Goal: Task Accomplishment & Management: Manage account settings

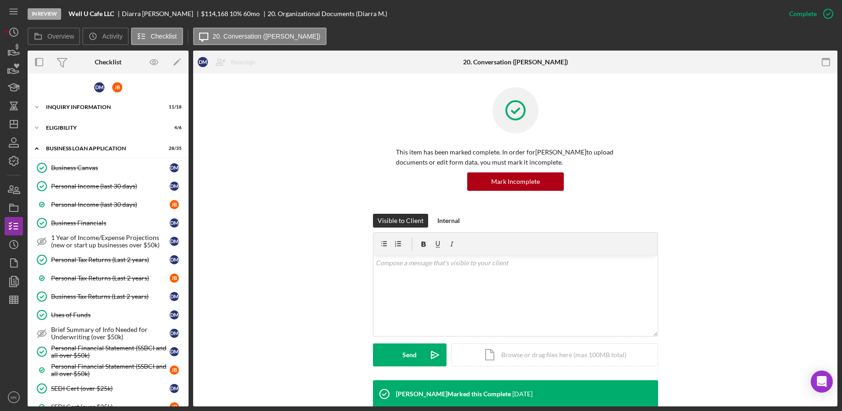
scroll to position [314, 0]
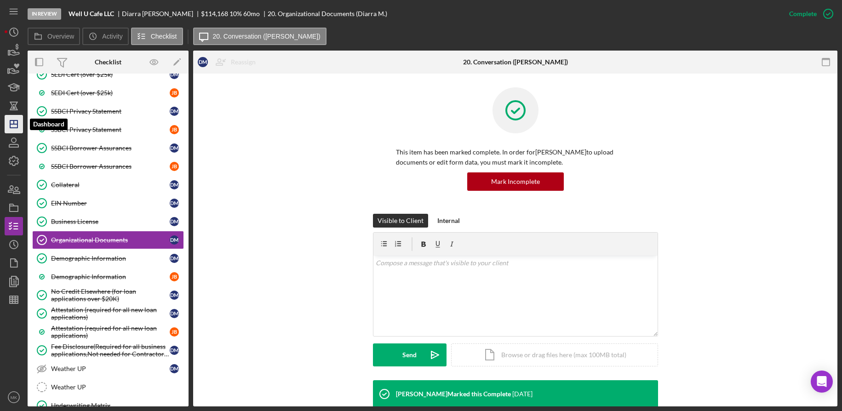
click at [13, 123] on icon "Icon/Dashboard" at bounding box center [13, 124] width 23 height 23
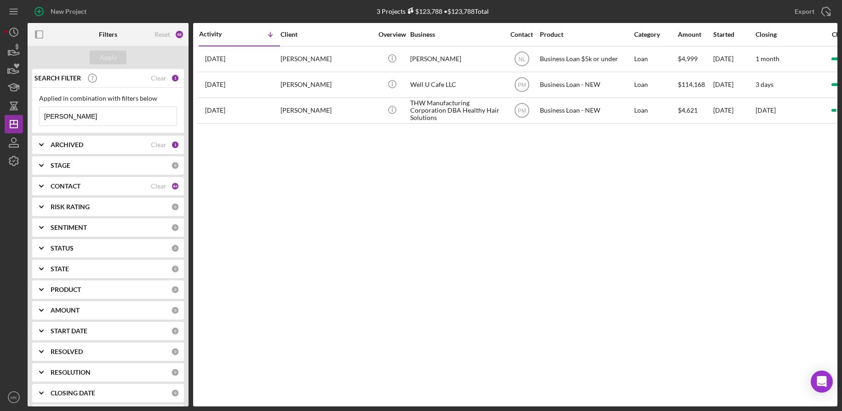
click at [78, 114] on input "[PERSON_NAME]" at bounding box center [108, 116] width 137 height 18
drag, startPoint x: 47, startPoint y: 115, endPoint x: 12, endPoint y: 116, distance: 35.4
click at [12, 116] on div "New Project 3 Projects $123,788 • $123,788 Total [PERSON_NAME] Export Icon/Expo…" at bounding box center [421, 203] width 833 height 407
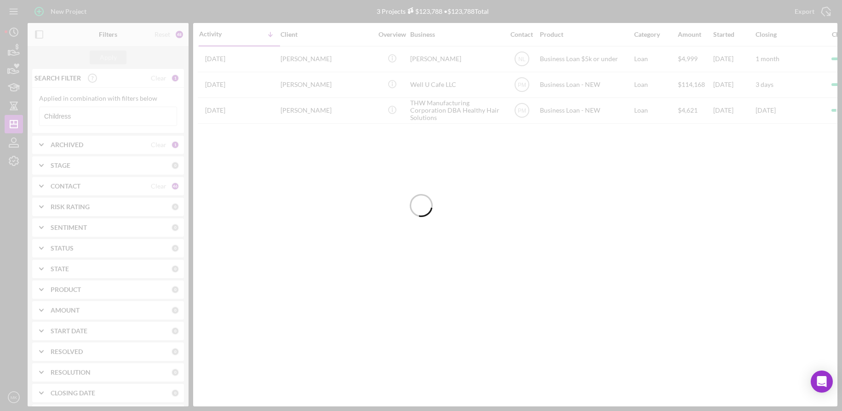
type input "Childress"
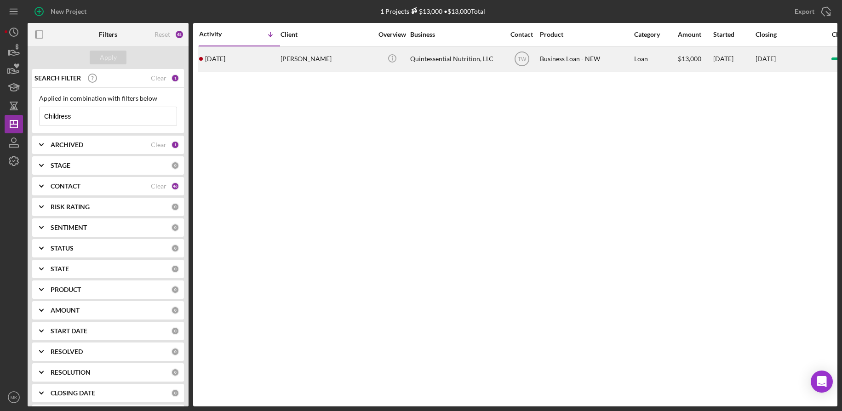
click at [288, 63] on div "[PERSON_NAME]" at bounding box center [327, 59] width 92 height 24
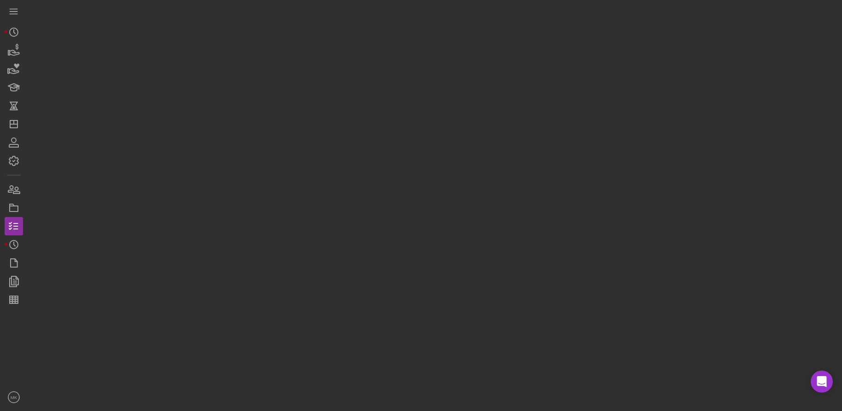
click at [288, 63] on div at bounding box center [433, 203] width 810 height 407
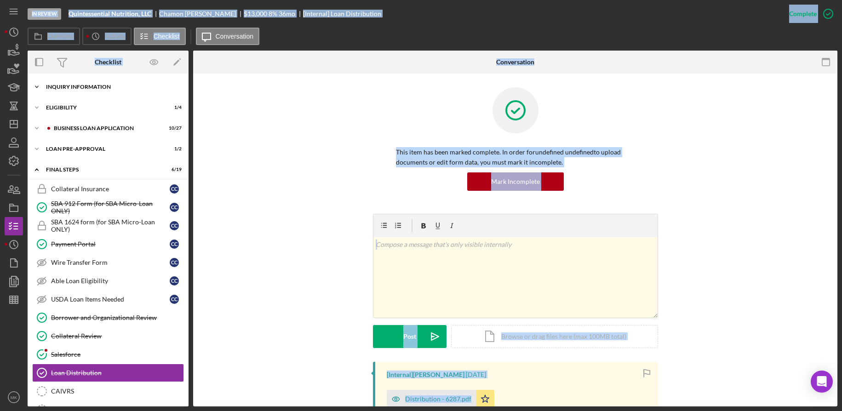
click at [82, 95] on div "Icon/Expander INQUIRY INFORMATION 9 / 11" at bounding box center [108, 87] width 161 height 18
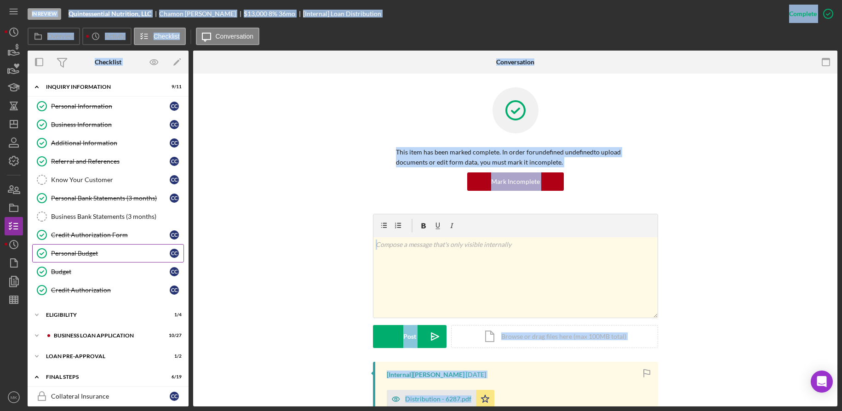
scroll to position [92, 0]
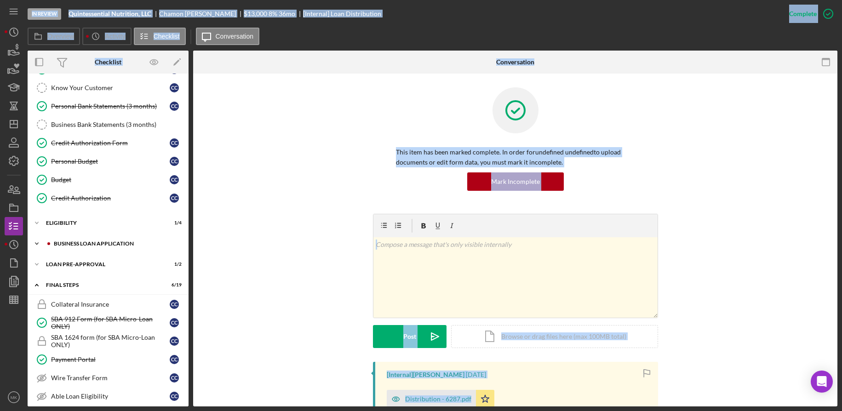
click at [105, 240] on div "Icon/Expander BUSINESS LOAN APPLICATION 10 / 27" at bounding box center [108, 244] width 161 height 18
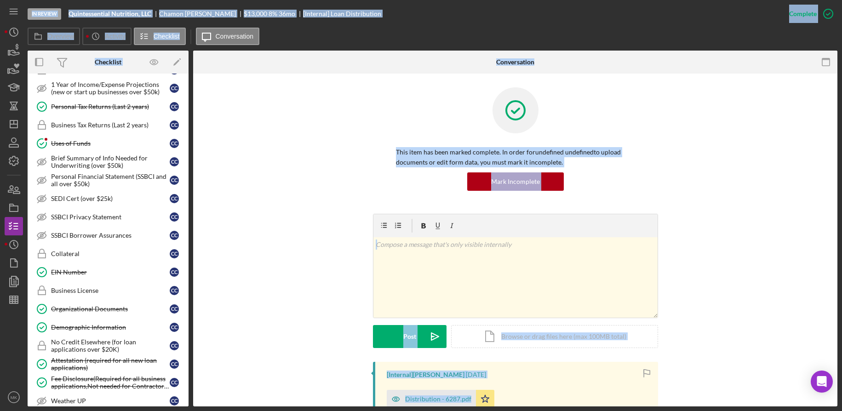
scroll to position [368, 0]
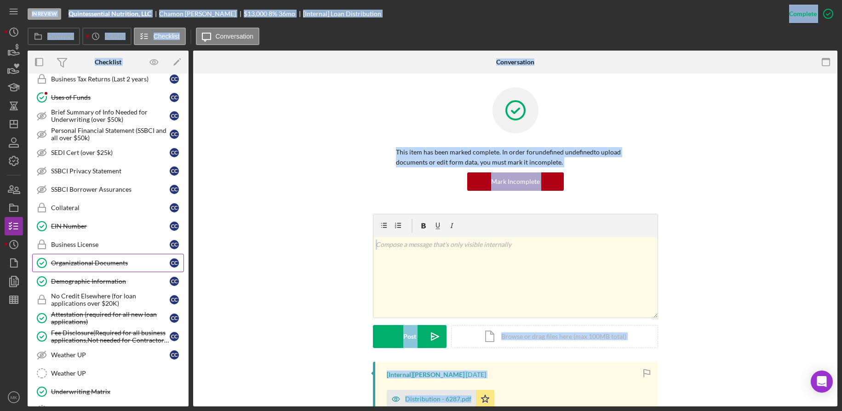
click at [97, 259] on div "Organizational Documents" at bounding box center [110, 262] width 119 height 7
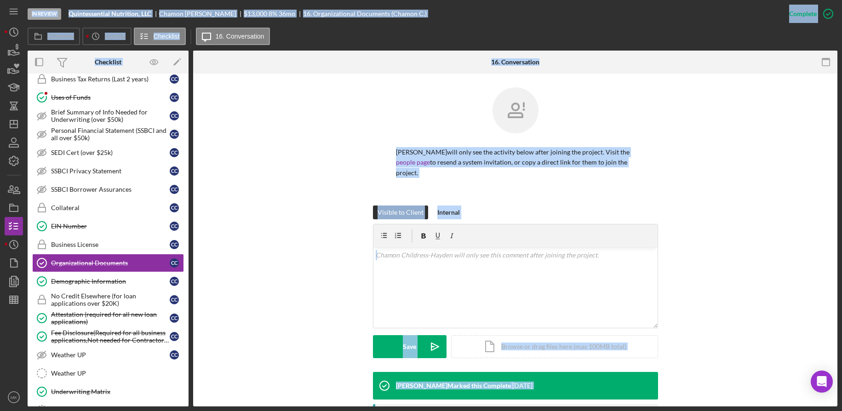
scroll to position [138, 0]
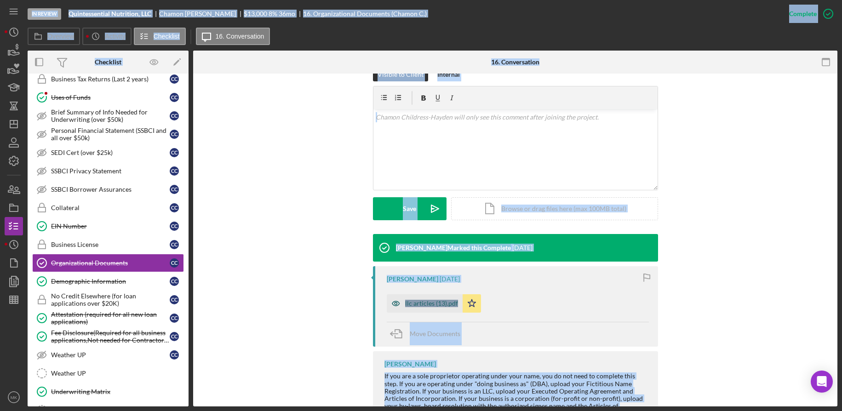
click at [405, 301] on div "llc articles (13).pdf" at bounding box center [431, 303] width 53 height 7
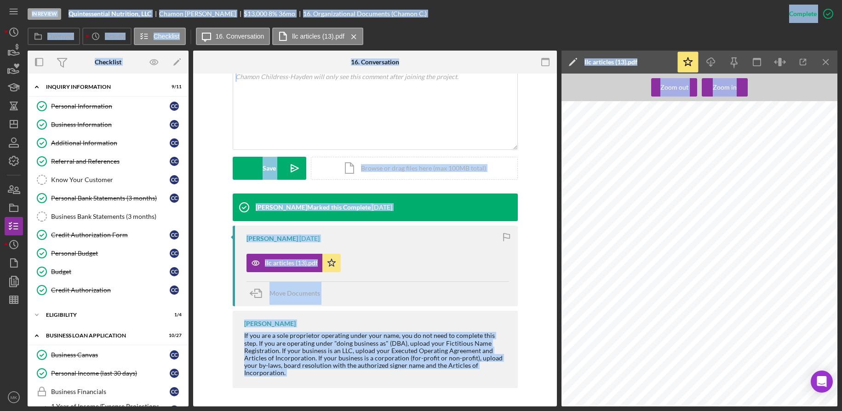
scroll to position [0, 0]
click at [17, 124] on polygon "button" at bounding box center [13, 124] width 7 height 7
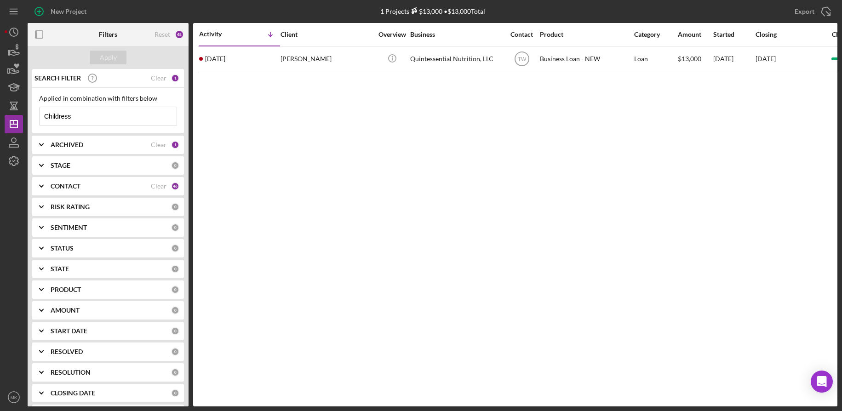
click at [92, 124] on input "Childress" at bounding box center [108, 116] width 137 height 18
drag, startPoint x: 102, startPoint y: 121, endPoint x: 10, endPoint y: 115, distance: 92.3
click at [10, 115] on div "New Project 1 Projects $13,000 • $13,000 Total Childress Export Icon/Export Fil…" at bounding box center [421, 203] width 833 height 407
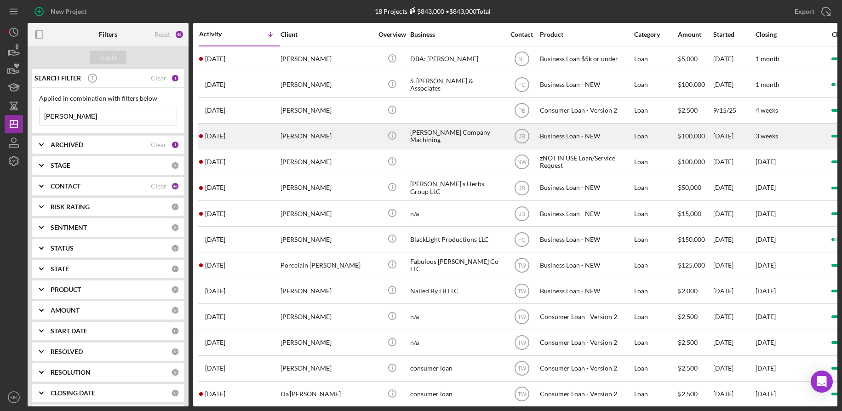
type input "[PERSON_NAME]"
click at [345, 132] on div "[PERSON_NAME]" at bounding box center [327, 136] width 92 height 24
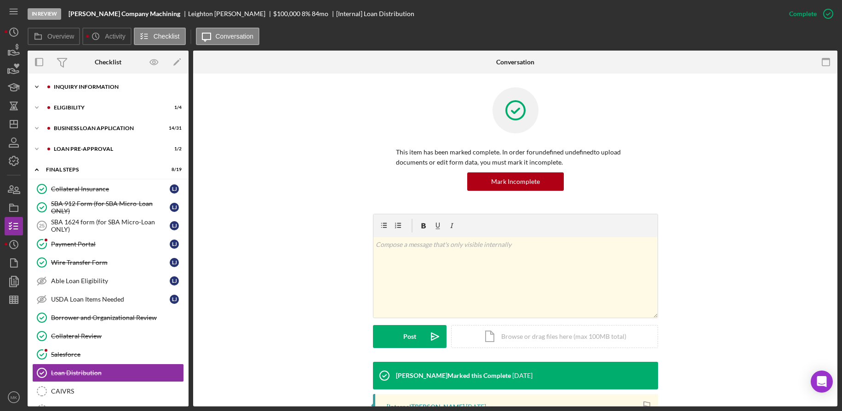
click at [90, 86] on div "INQUIRY INFORMATION" at bounding box center [115, 87] width 123 height 6
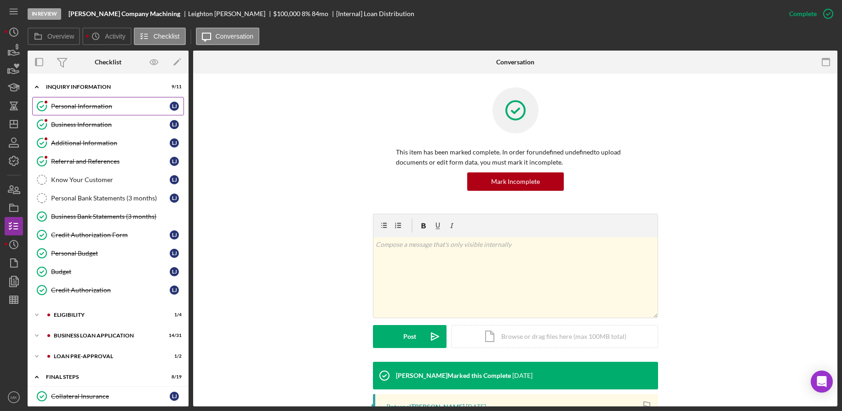
click at [80, 104] on div "Personal Information" at bounding box center [110, 106] width 119 height 7
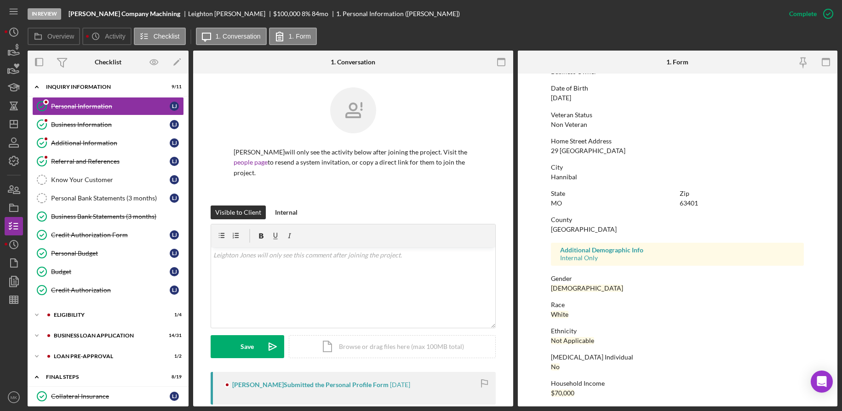
scroll to position [96, 0]
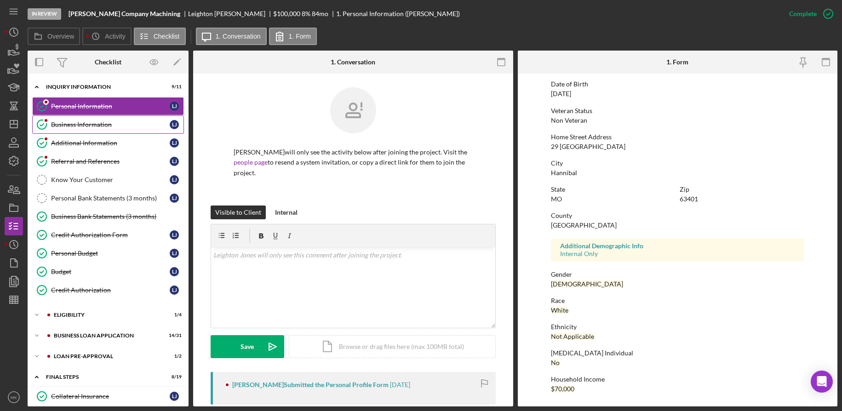
click at [79, 125] on div "Business Information" at bounding box center [110, 124] width 119 height 7
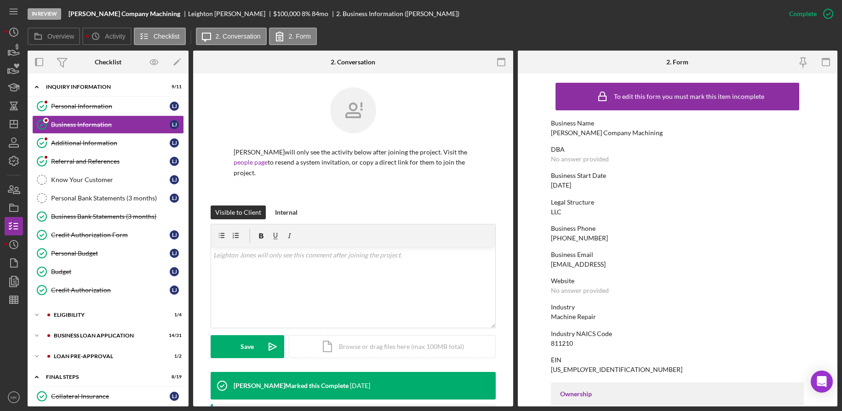
scroll to position [46, 0]
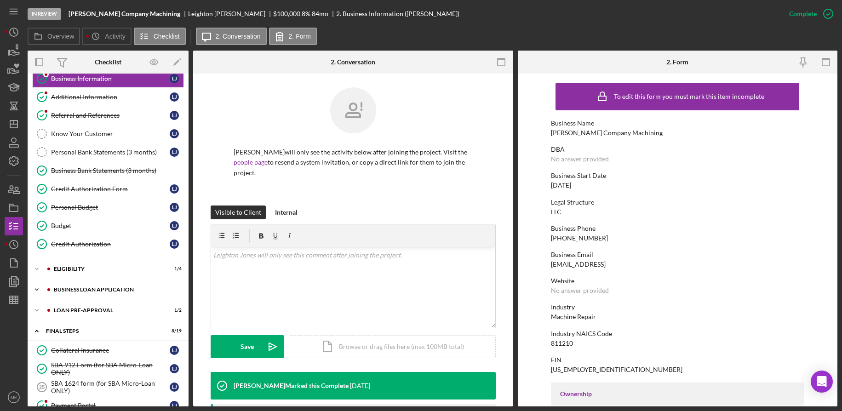
click at [111, 285] on div "Icon/Expander BUSINESS LOAN APPLICATION 14 / 31" at bounding box center [108, 290] width 161 height 18
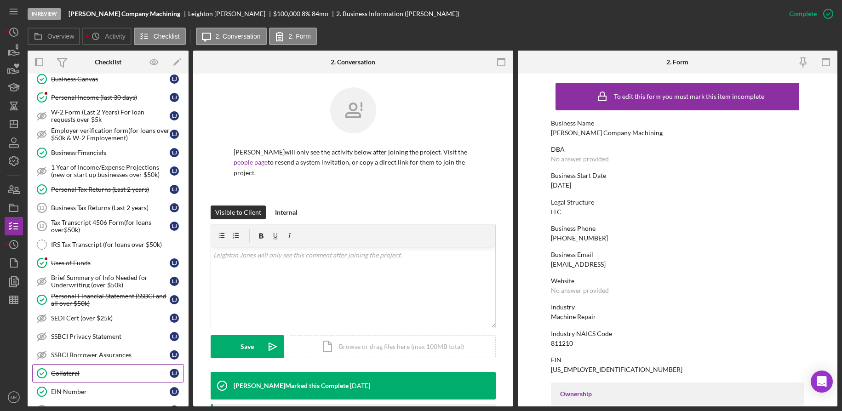
scroll to position [368, 0]
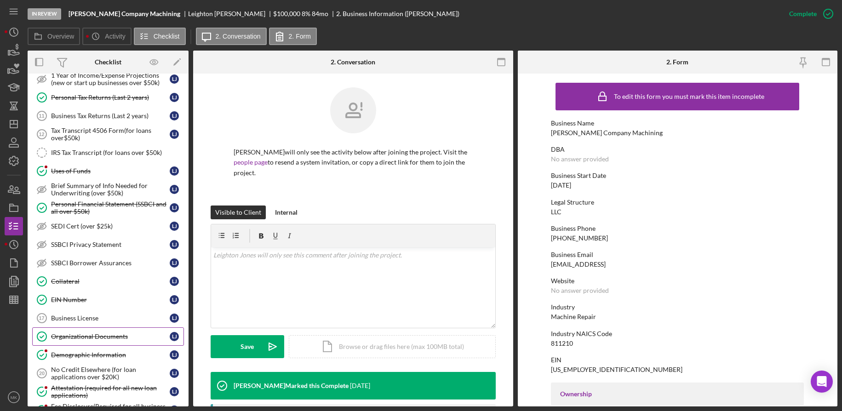
click at [104, 338] on div "Organizational Documents" at bounding box center [110, 336] width 119 height 7
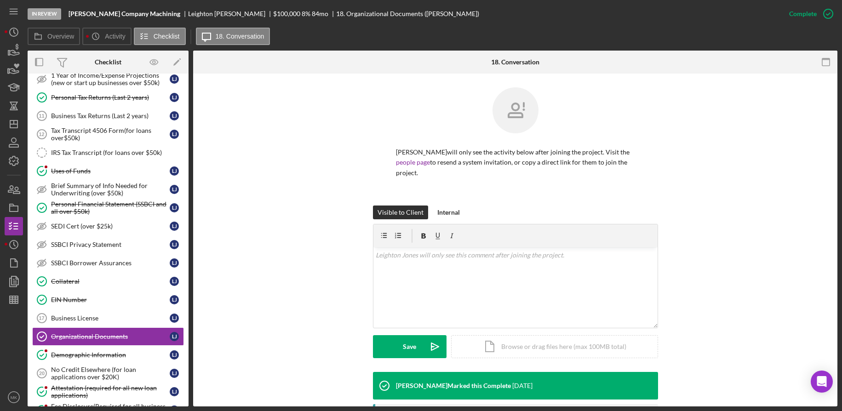
scroll to position [201, 0]
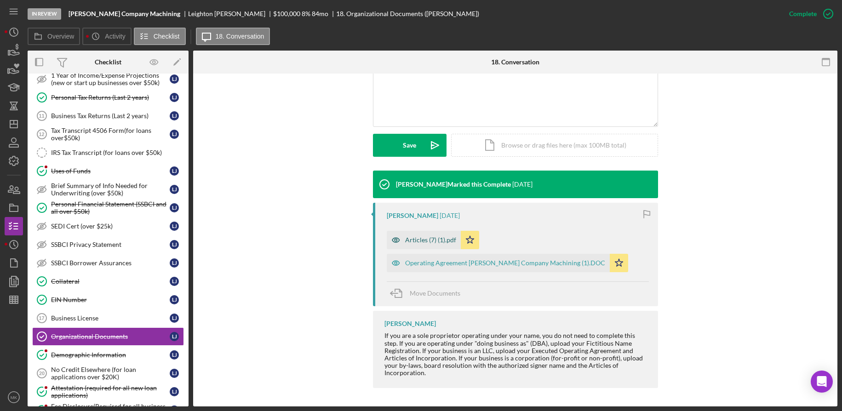
click at [430, 242] on div "Articles (7) (1).pdf" at bounding box center [430, 239] width 51 height 7
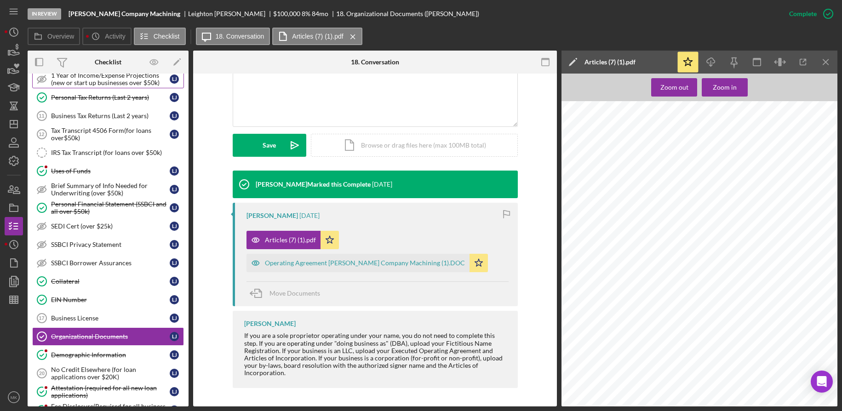
scroll to position [414, 0]
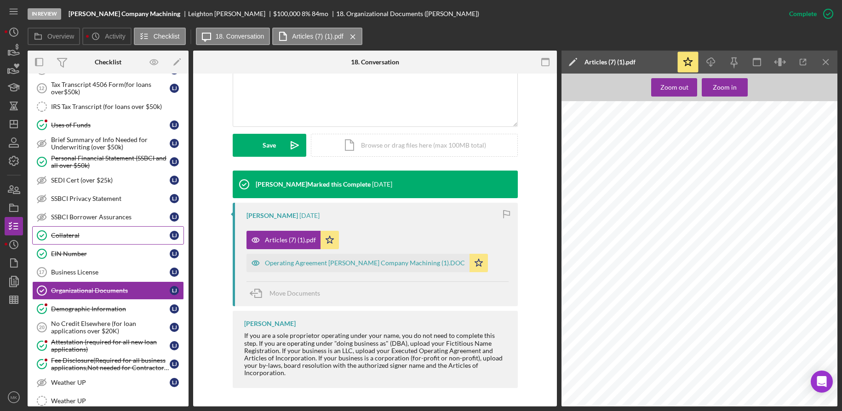
click at [83, 237] on div "Collateral" at bounding box center [110, 235] width 119 height 7
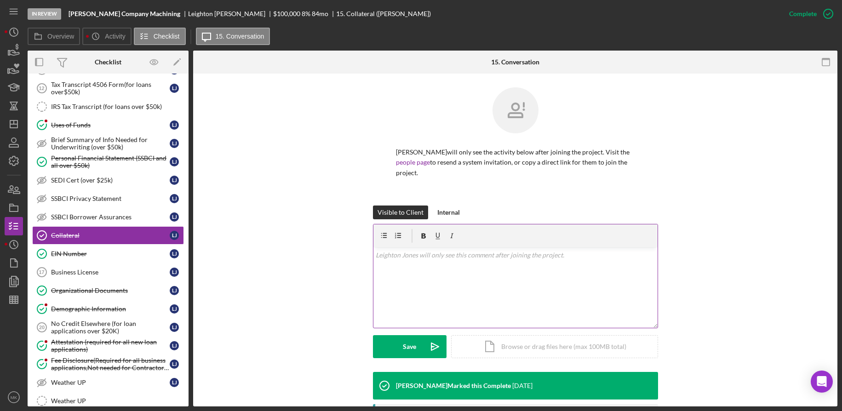
scroll to position [178, 0]
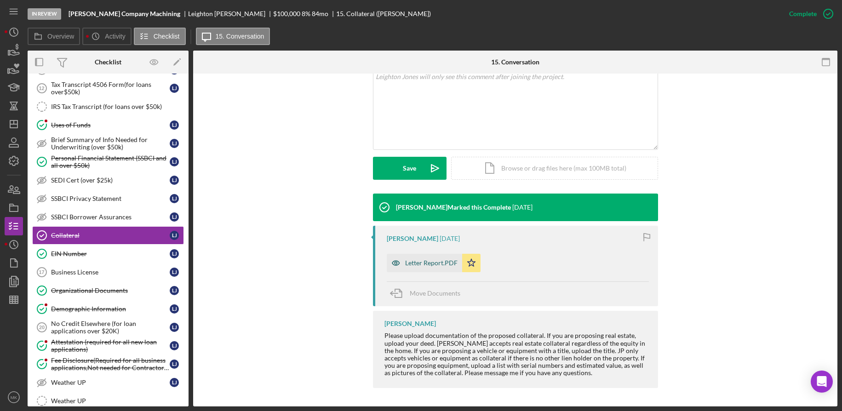
click at [429, 264] on div "Letter Report.PDF" at bounding box center [431, 262] width 52 height 7
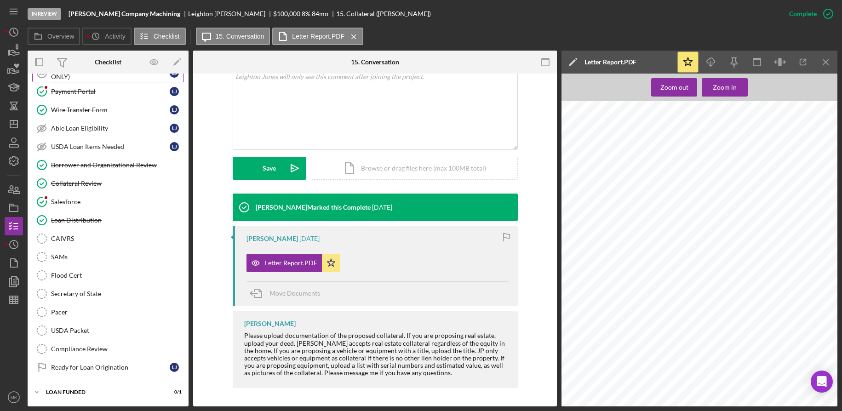
scroll to position [660, 0]
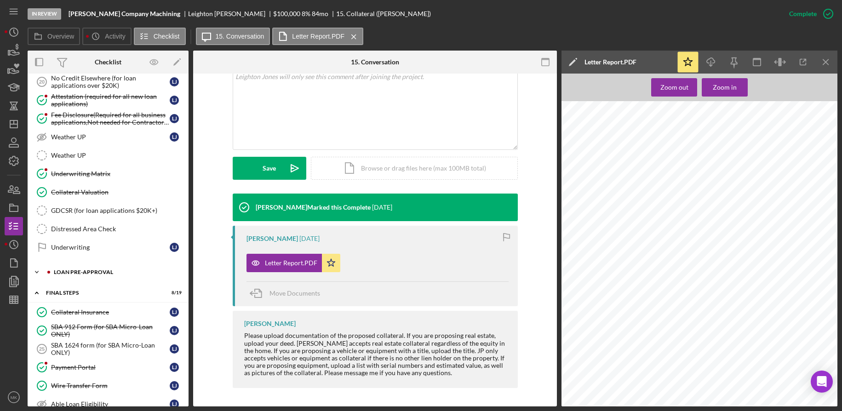
click at [79, 276] on div "Icon/Expander LOAN PRE-APPROVAL 1 / 2" at bounding box center [108, 272] width 161 height 18
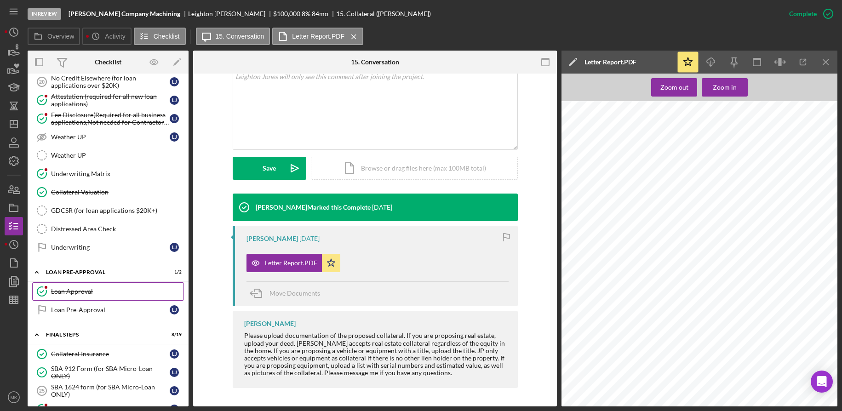
click at [75, 291] on div "Loan Approval" at bounding box center [117, 291] width 132 height 7
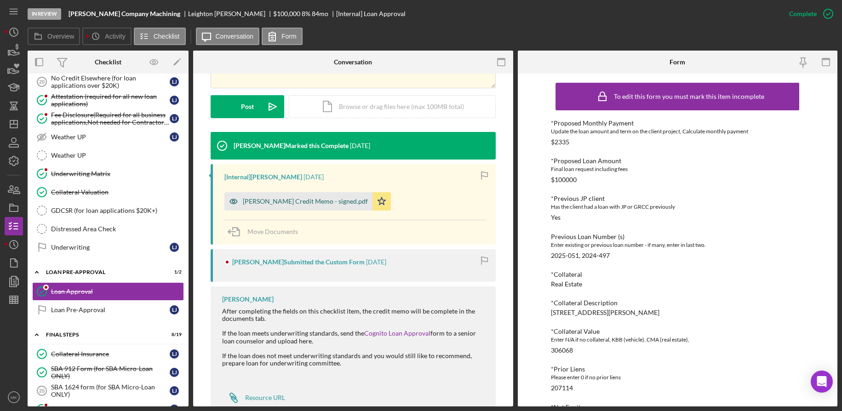
click at [311, 205] on div "[PERSON_NAME] Credit Memo - signed.pdf" at bounding box center [298, 201] width 148 height 18
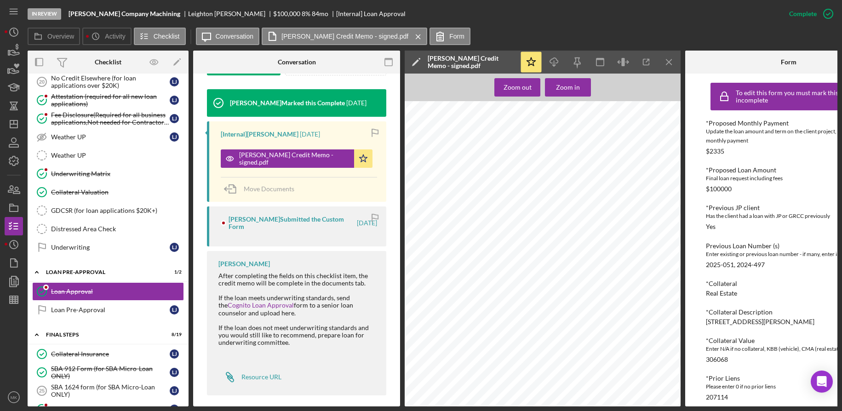
scroll to position [17, 0]
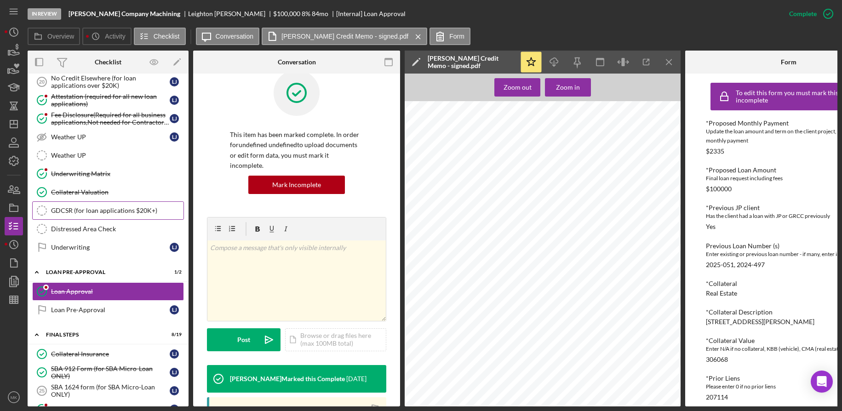
drag, startPoint x: 75, startPoint y: 190, endPoint x: 73, endPoint y: 206, distance: 16.3
click at [75, 190] on div "Collateral Valuation" at bounding box center [117, 192] width 132 height 7
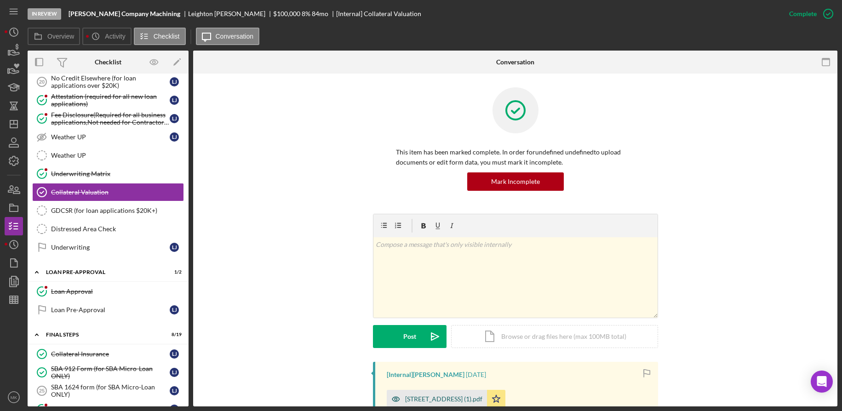
scroll to position [138, 0]
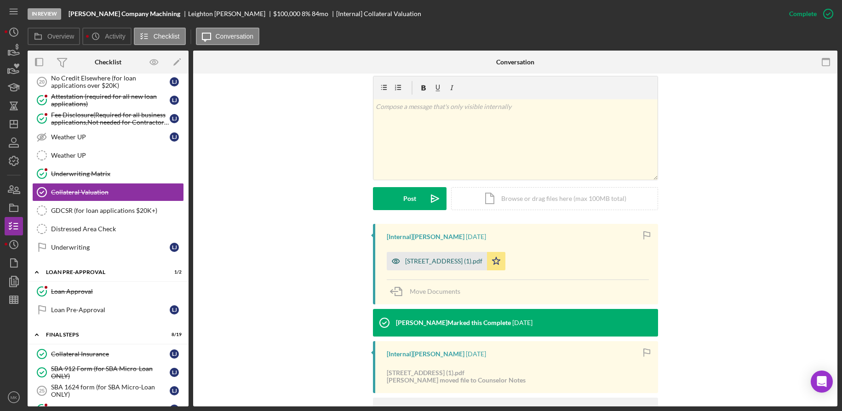
click at [423, 259] on div "[STREET_ADDRESS] (1).pdf" at bounding box center [443, 261] width 77 height 7
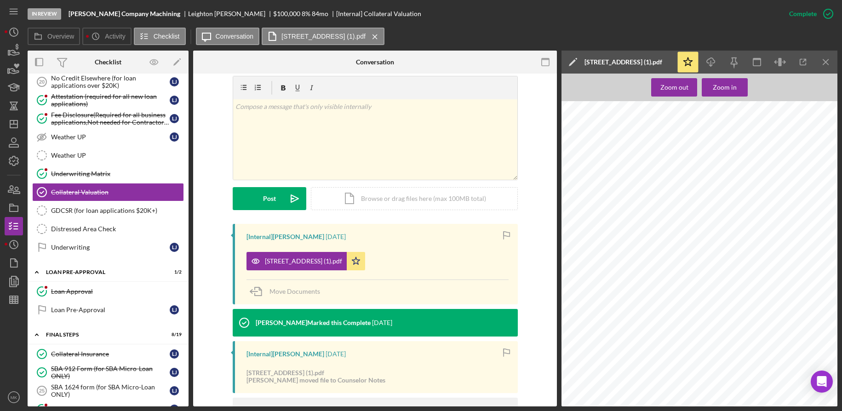
scroll to position [4048, 0]
drag, startPoint x: 87, startPoint y: 313, endPoint x: 94, endPoint y: 311, distance: 6.7
click at [87, 313] on div "Loan Pre-Approval" at bounding box center [110, 309] width 119 height 7
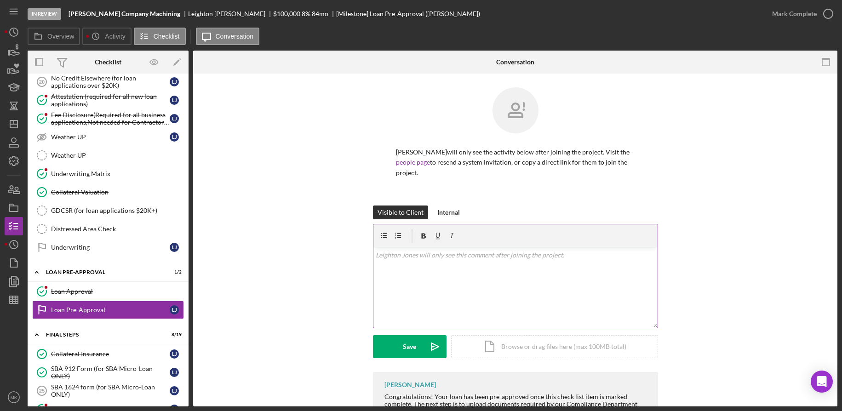
scroll to position [54, 0]
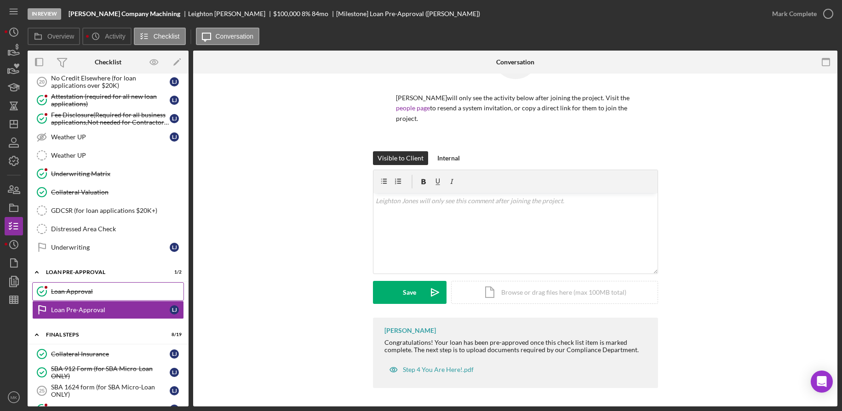
click at [83, 286] on link "Loan Approval Loan Approval" at bounding box center [108, 291] width 152 height 18
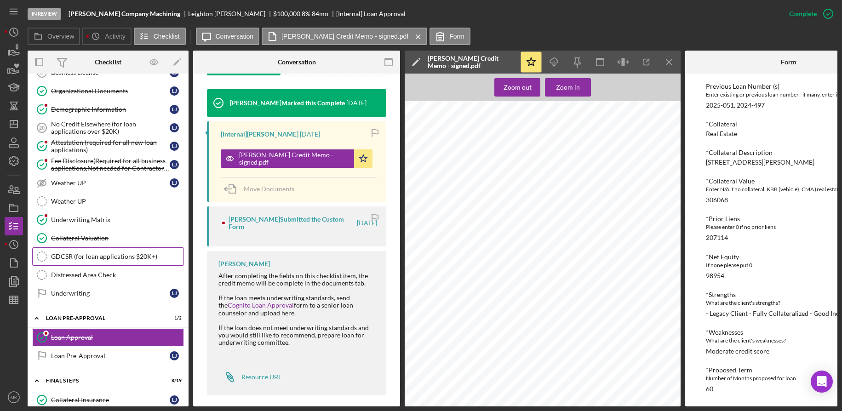
scroll to position [384, 0]
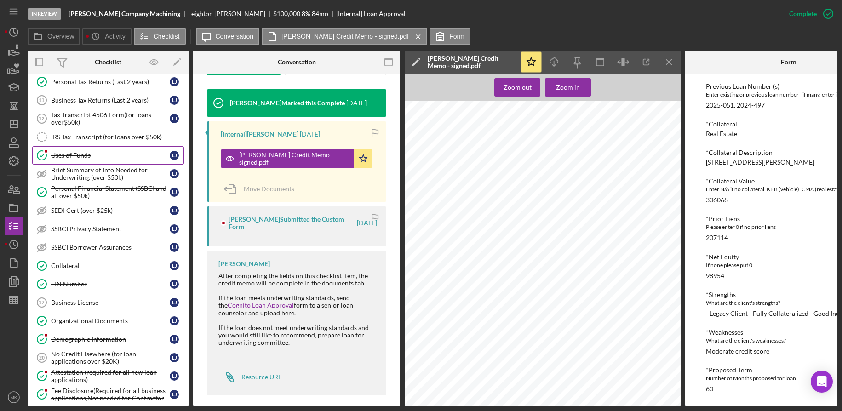
click at [70, 149] on link "Uses of Funds Uses of Funds [PERSON_NAME]" at bounding box center [108, 155] width 152 height 18
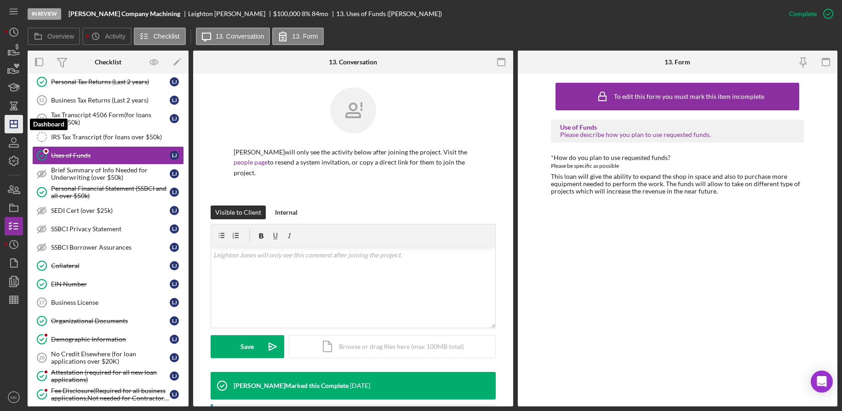
click at [19, 133] on icon "Icon/Dashboard" at bounding box center [13, 124] width 23 height 23
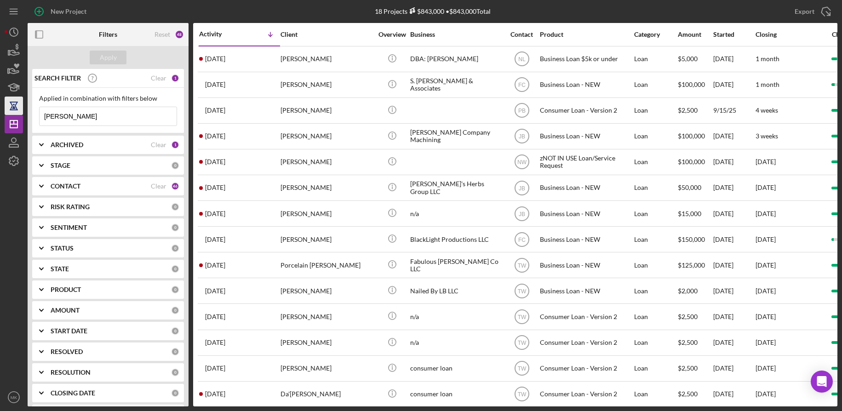
drag, startPoint x: 66, startPoint y: 117, endPoint x: 14, endPoint y: 111, distance: 52.3
click at [14, 111] on div "New Project 18 Projects $843,000 • $843,000 Total [PERSON_NAME] Export Icon/Exp…" at bounding box center [421, 203] width 833 height 407
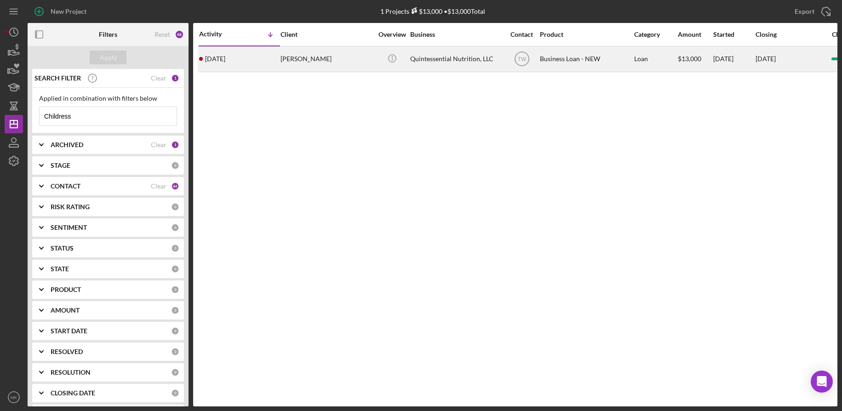
type input "Childress"
click at [338, 64] on div "[PERSON_NAME]" at bounding box center [327, 59] width 92 height 24
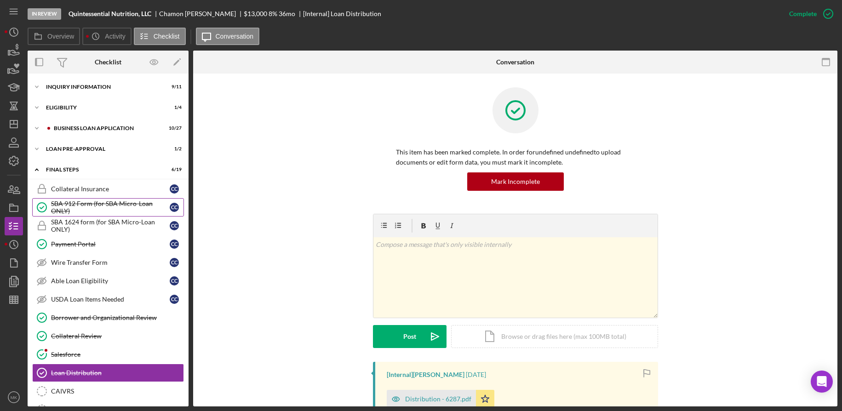
click at [91, 209] on div "SBA 912 Form (for SBA Micro-Loan ONLY)" at bounding box center [110, 207] width 119 height 15
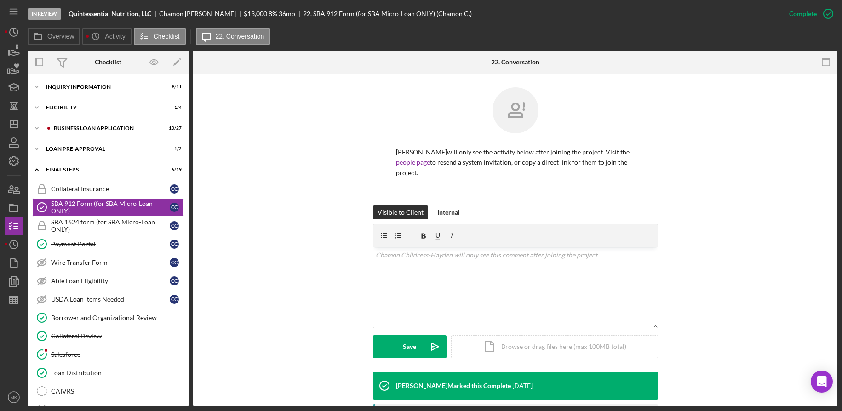
scroll to position [138, 0]
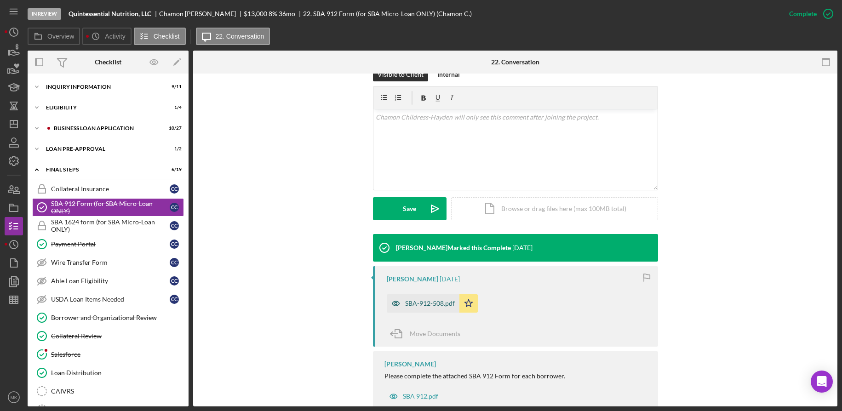
click at [416, 309] on div "SBA-912-508.pdf" at bounding box center [423, 303] width 73 height 18
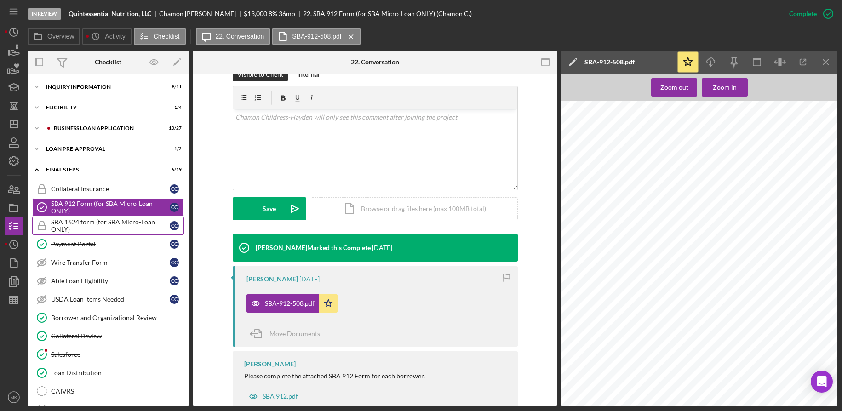
click at [98, 224] on div "SBA 1624 form (for SBA Micro-Loan ONLY)" at bounding box center [110, 226] width 119 height 15
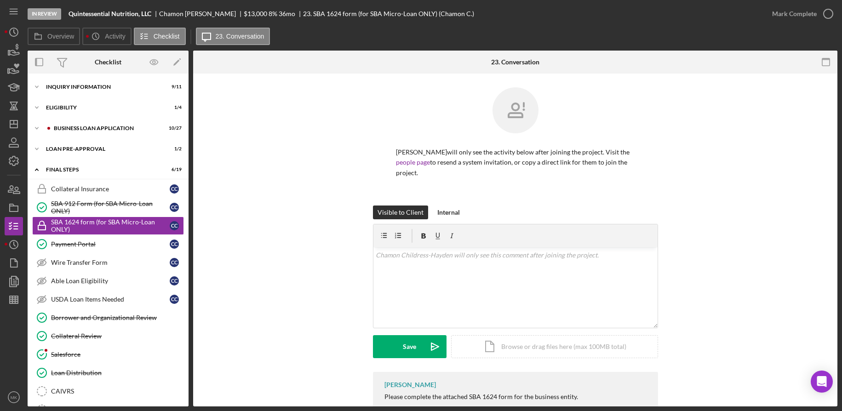
scroll to position [47, 0]
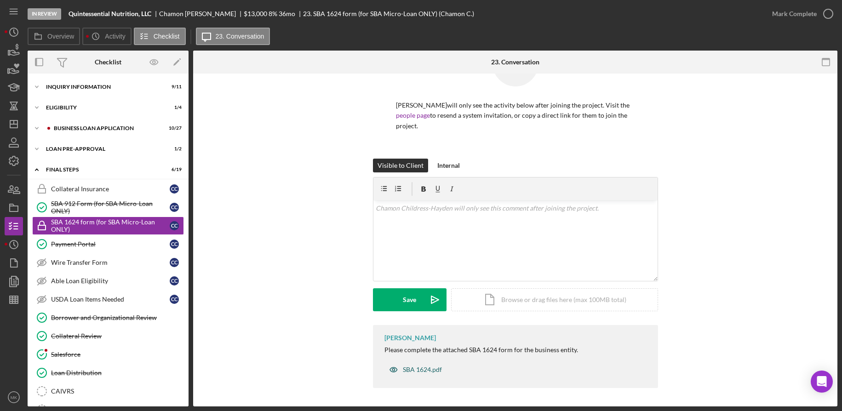
click at [434, 373] on div "SBA 1624.pdf" at bounding box center [422, 369] width 39 height 7
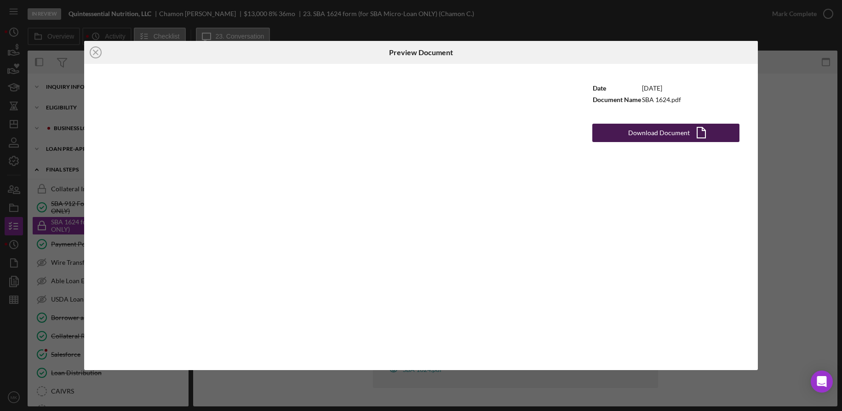
click at [649, 133] on div "Download Document" at bounding box center [659, 133] width 62 height 18
click at [92, 59] on icon "Icon/Close" at bounding box center [95, 52] width 23 height 23
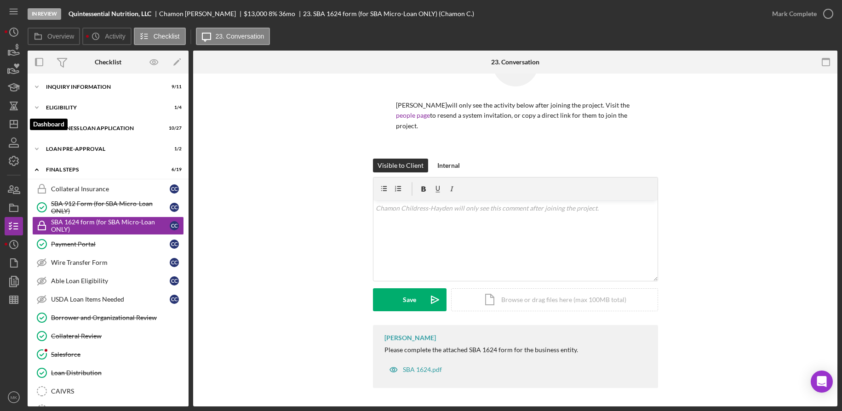
click at [14, 121] on line "button" at bounding box center [14, 123] width 0 height 4
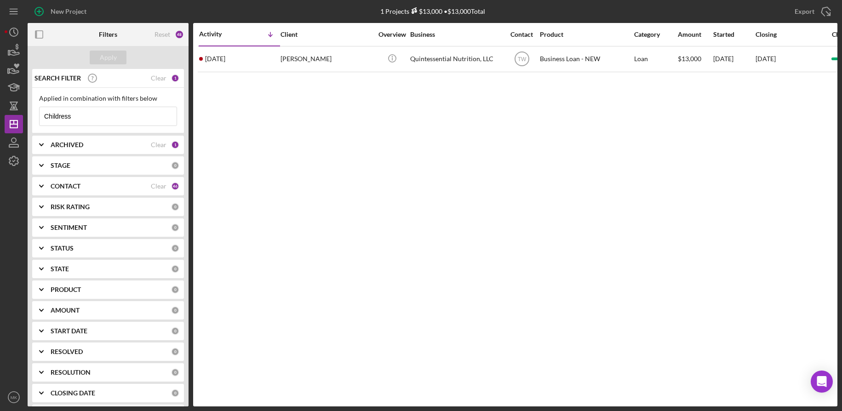
drag, startPoint x: 99, startPoint y: 113, endPoint x: -53, endPoint y: 116, distance: 152.3
click at [0, 116] on html "New Project 1 Projects $13,000 • $13,000 Total Childress Export Icon/Export Fil…" at bounding box center [421, 205] width 842 height 411
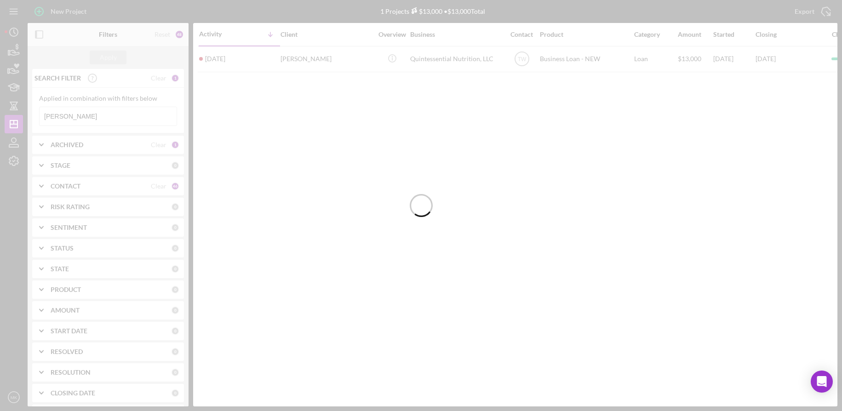
type input "[PERSON_NAME]"
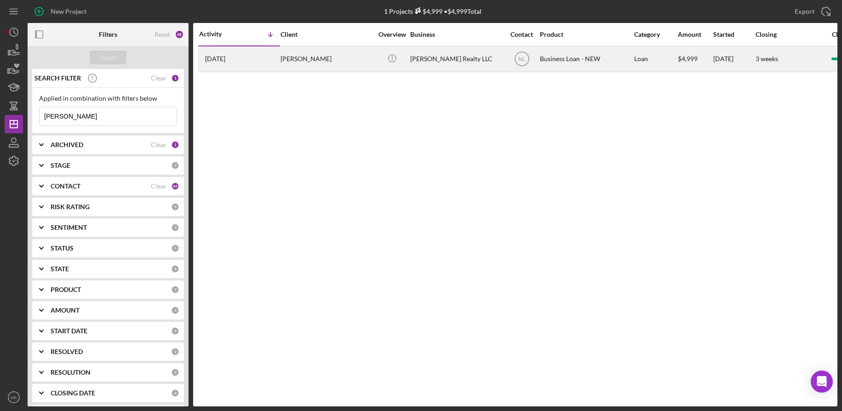
click at [287, 57] on div "[PERSON_NAME]" at bounding box center [327, 59] width 92 height 24
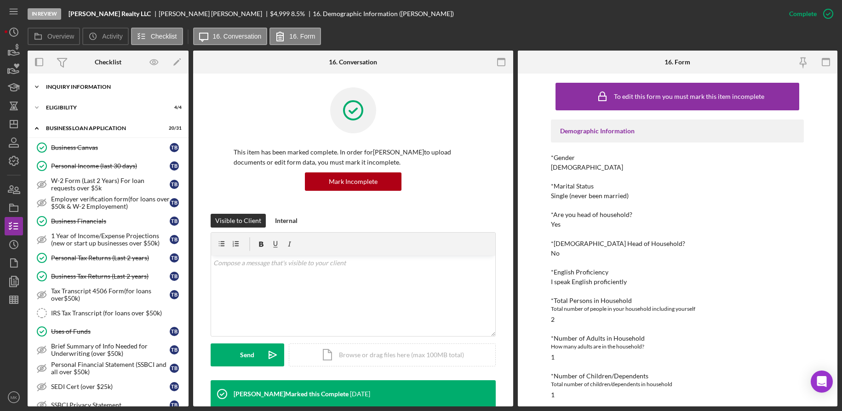
click at [96, 89] on div "INQUIRY INFORMATION" at bounding box center [111, 87] width 131 height 6
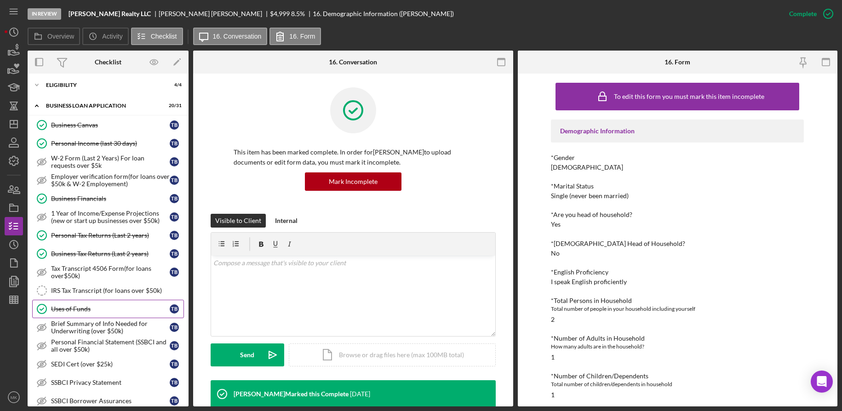
scroll to position [414, 0]
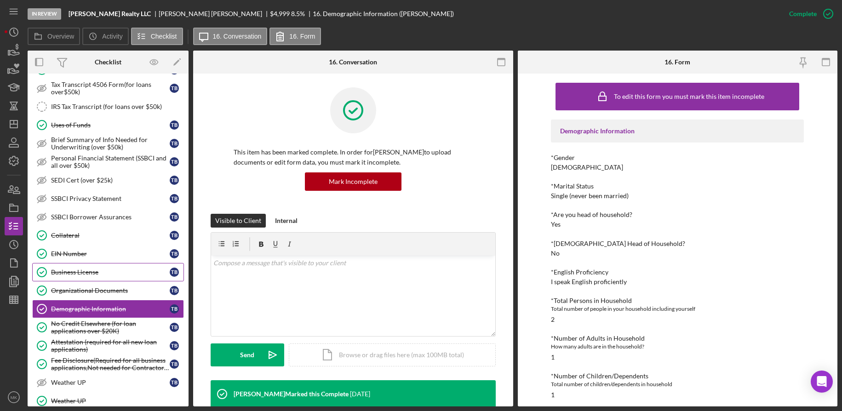
click at [87, 276] on div "Business License" at bounding box center [110, 272] width 119 height 7
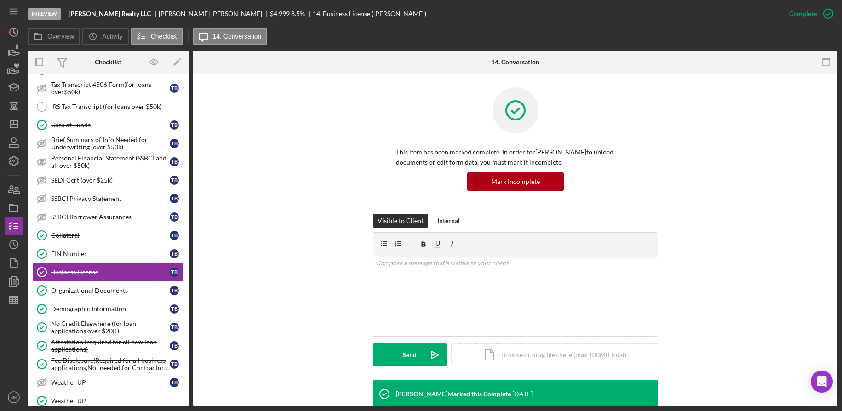
scroll to position [70, 0]
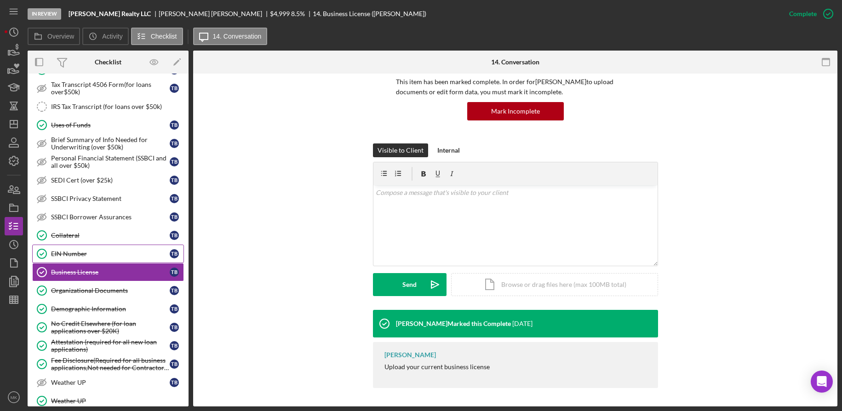
click at [100, 250] on div "EIN Number" at bounding box center [110, 253] width 119 height 7
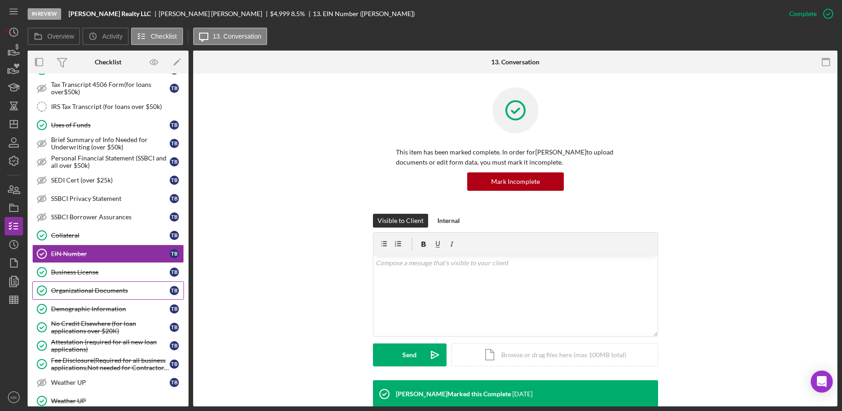
click at [92, 287] on div "Organizational Documents" at bounding box center [110, 290] width 119 height 7
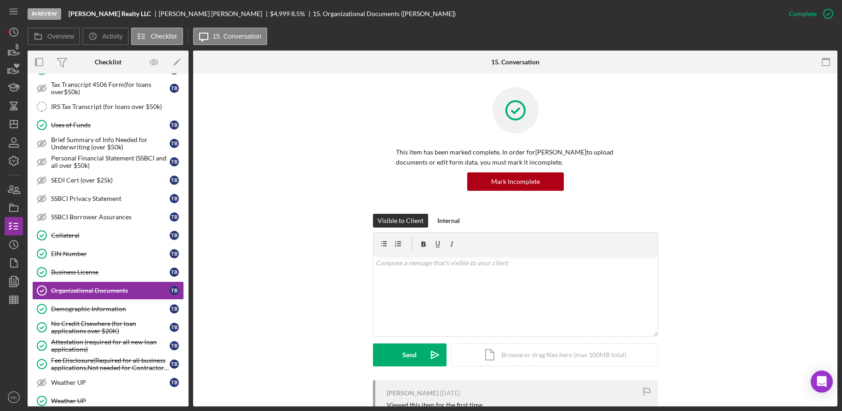
scroll to position [231, 0]
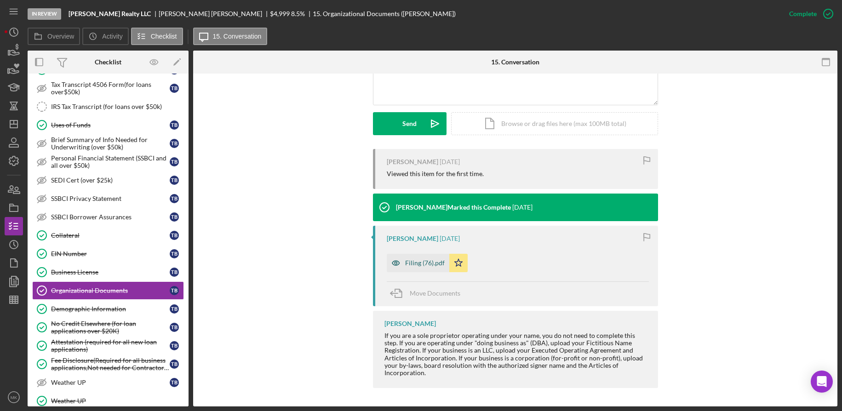
click at [424, 263] on div "Filing (76).pdf" at bounding box center [425, 262] width 40 height 7
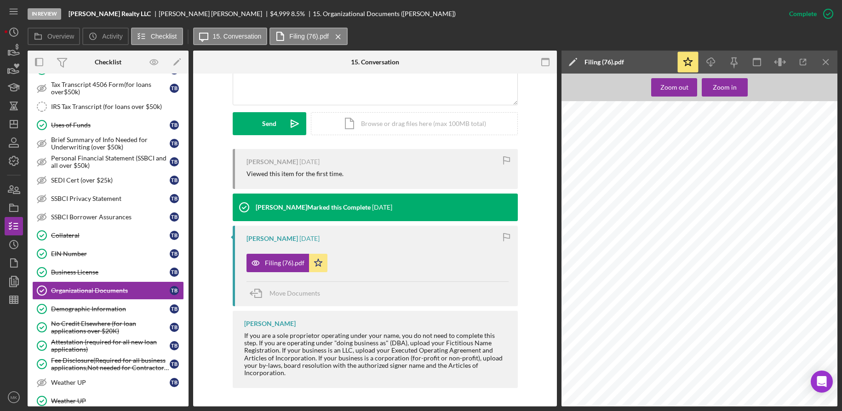
scroll to position [581, 0]
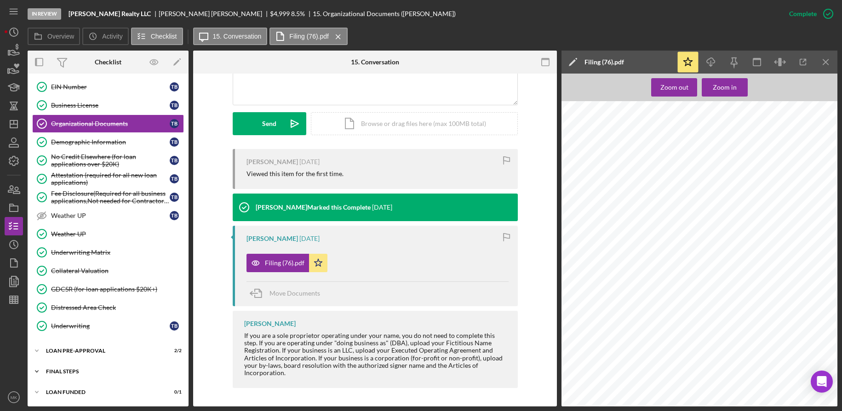
click at [69, 373] on div "FINAL STEPS" at bounding box center [111, 372] width 131 height 6
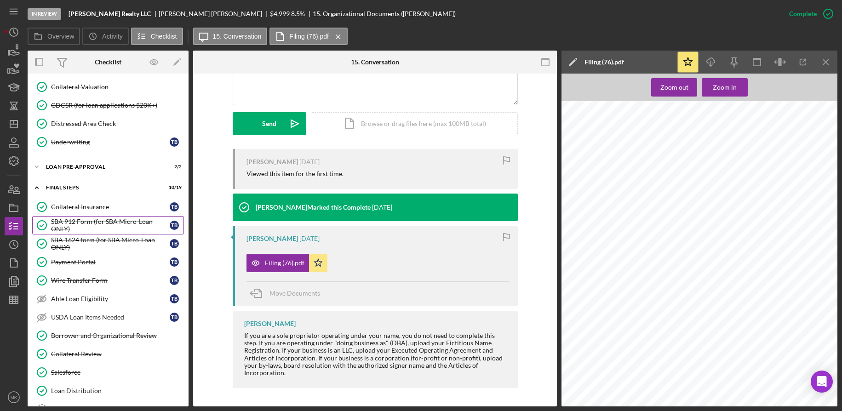
click at [82, 224] on div "SBA 912 Form (for SBA Micro-Loan ONLY)" at bounding box center [110, 225] width 119 height 15
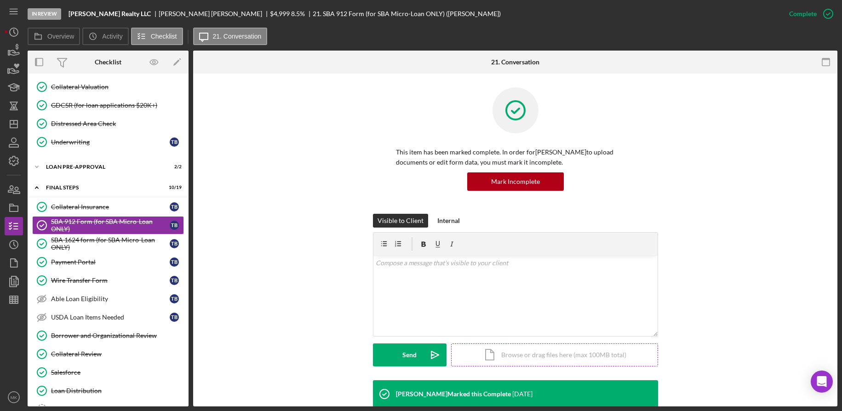
scroll to position [322, 0]
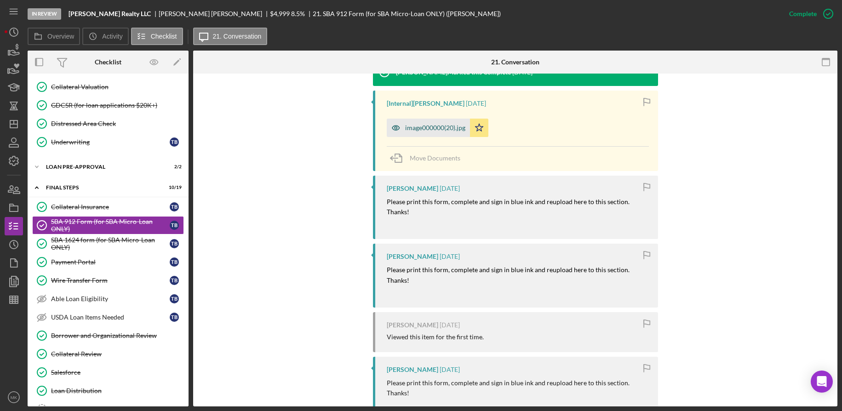
click at [441, 125] on div "image000000(20).jpg" at bounding box center [435, 127] width 60 height 7
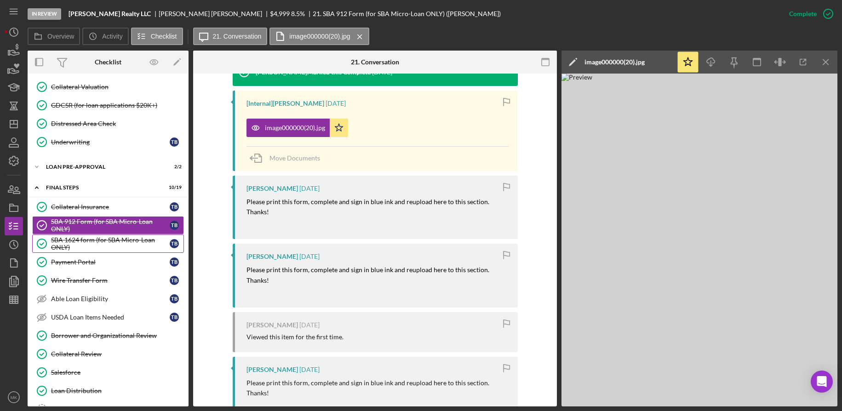
click at [66, 247] on div "SBA 1624 form (for SBA Micro-Loan ONLY)" at bounding box center [110, 243] width 119 height 15
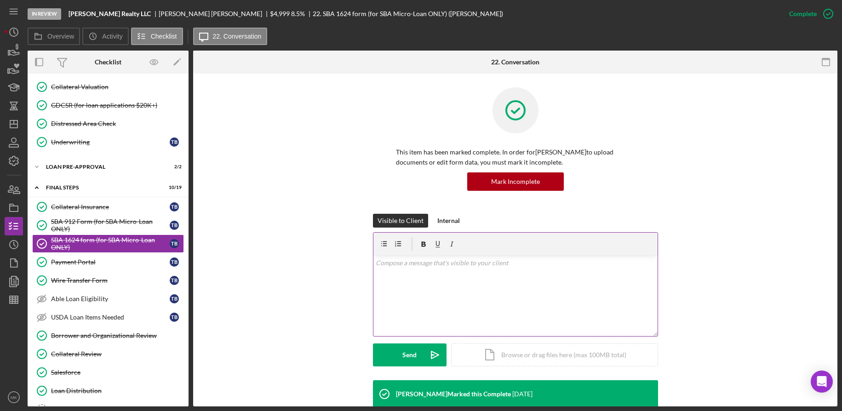
scroll to position [87, 0]
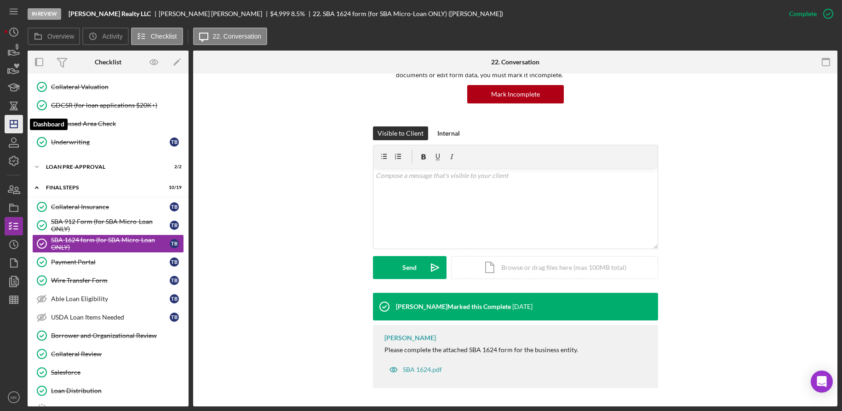
click at [15, 125] on icon "Icon/Dashboard" at bounding box center [13, 124] width 23 height 23
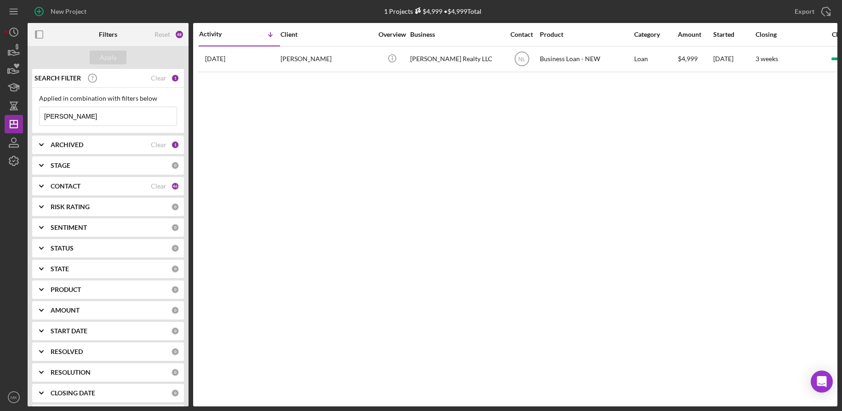
drag, startPoint x: 105, startPoint y: 118, endPoint x: -46, endPoint y: 117, distance: 150.9
click at [0, 117] on html "New Project 1 Projects $4,999 • $4,999 Total [PERSON_NAME] Export Icon/Export F…" at bounding box center [421, 205] width 842 height 411
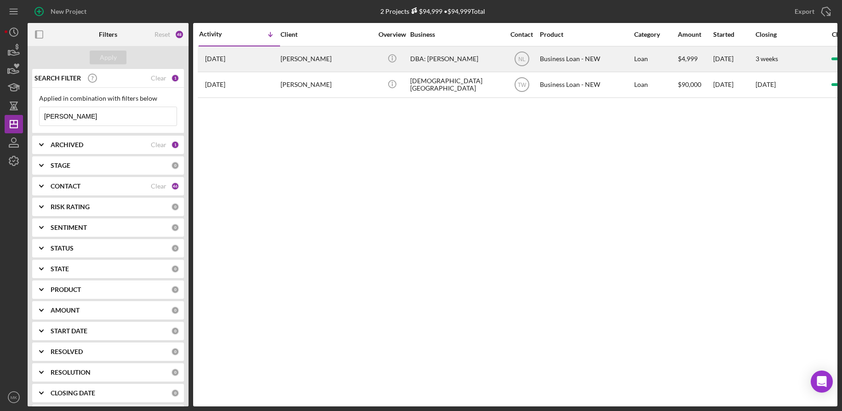
type input "[PERSON_NAME]"
click at [295, 64] on div "[PERSON_NAME]" at bounding box center [327, 59] width 92 height 24
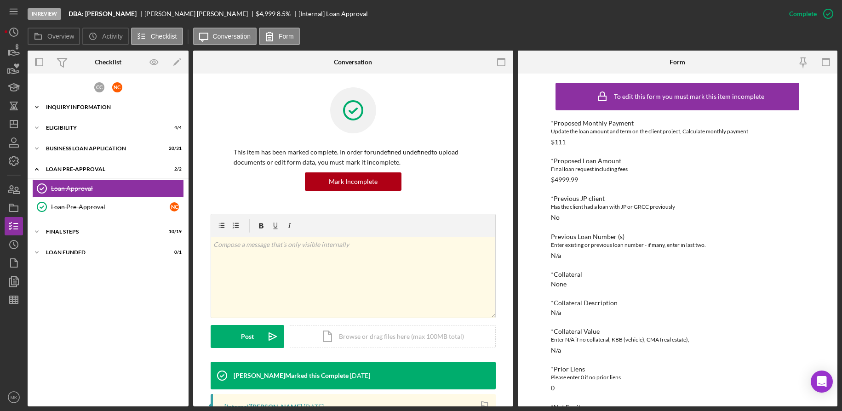
click at [94, 102] on div "Icon/Expander INQUIRY INFORMATION 10 / 11" at bounding box center [108, 107] width 161 height 18
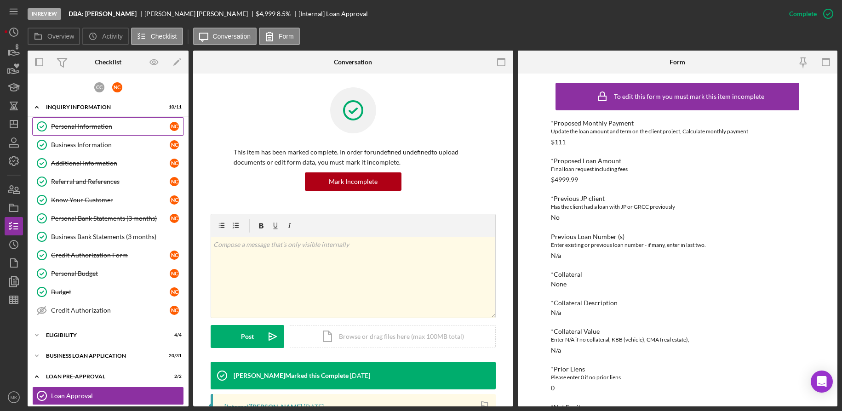
click at [94, 130] on div "Personal Information" at bounding box center [110, 126] width 119 height 7
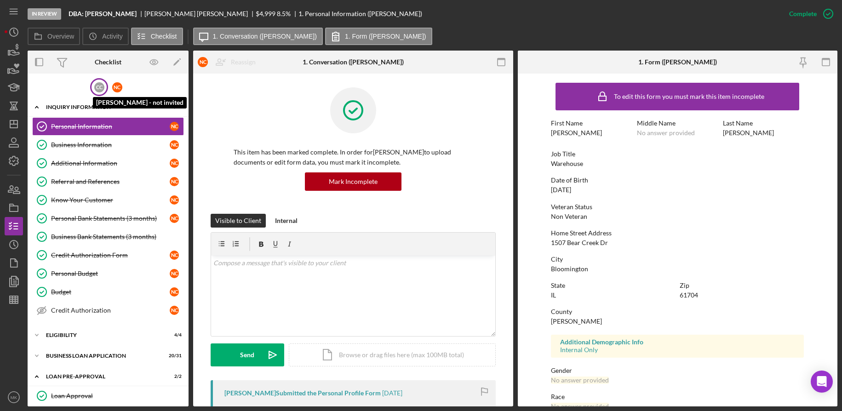
click at [100, 86] on div "C C" at bounding box center [99, 87] width 10 height 10
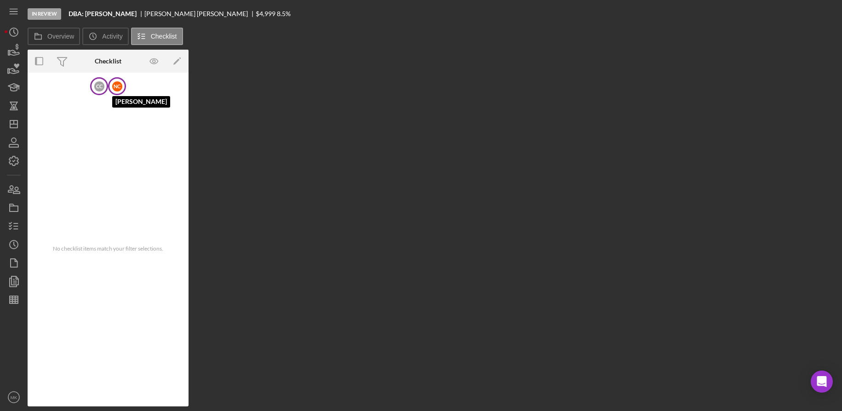
click at [115, 83] on div "N C" at bounding box center [117, 86] width 10 height 10
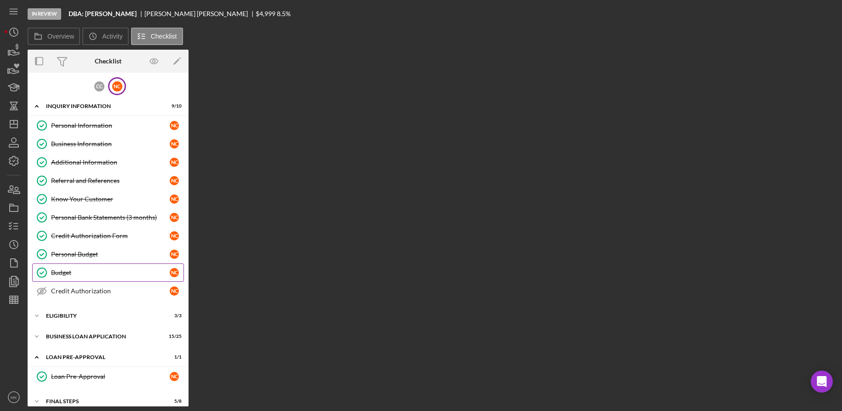
scroll to position [30, 0]
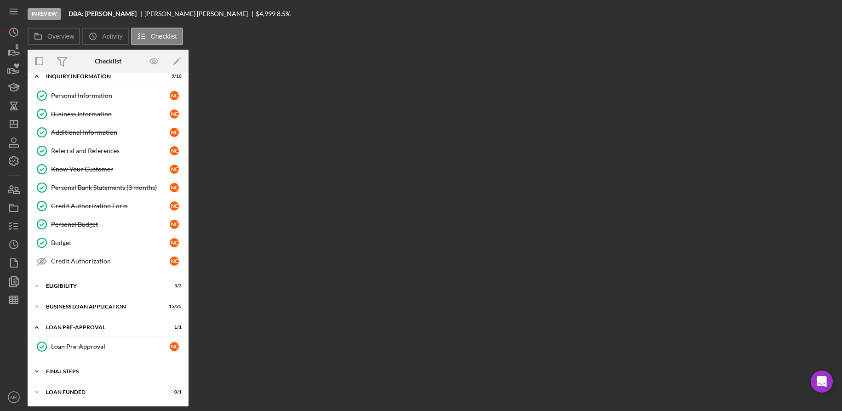
click at [85, 370] on div "FINAL STEPS" at bounding box center [111, 372] width 131 height 6
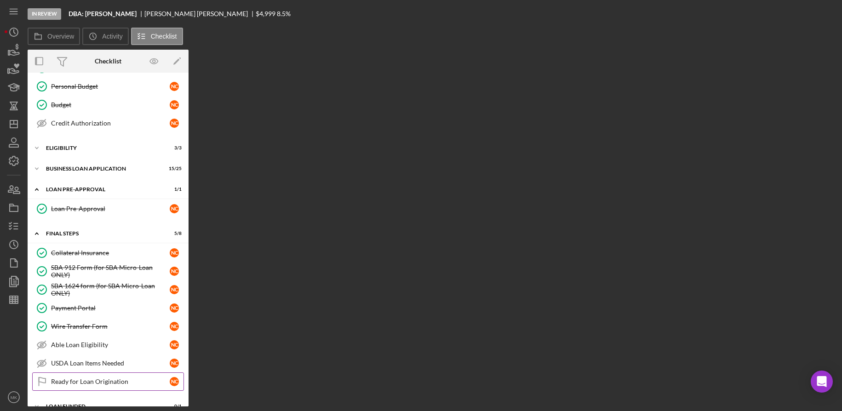
scroll to position [182, 0]
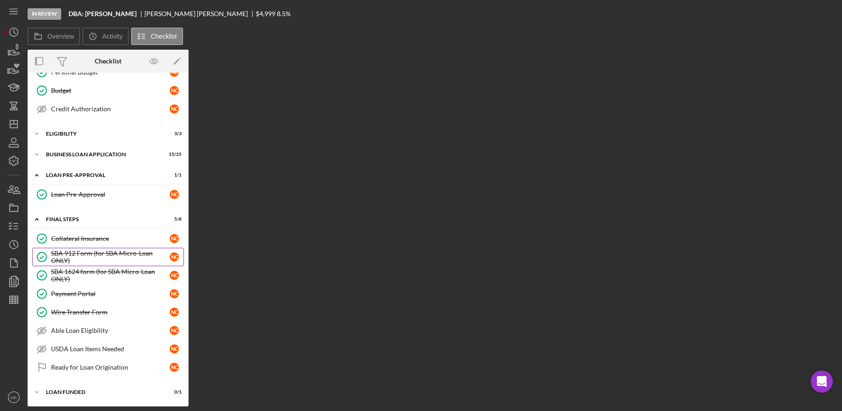
click at [119, 254] on div "SBA 912 Form (for SBA Micro-Loan ONLY)" at bounding box center [110, 257] width 119 height 15
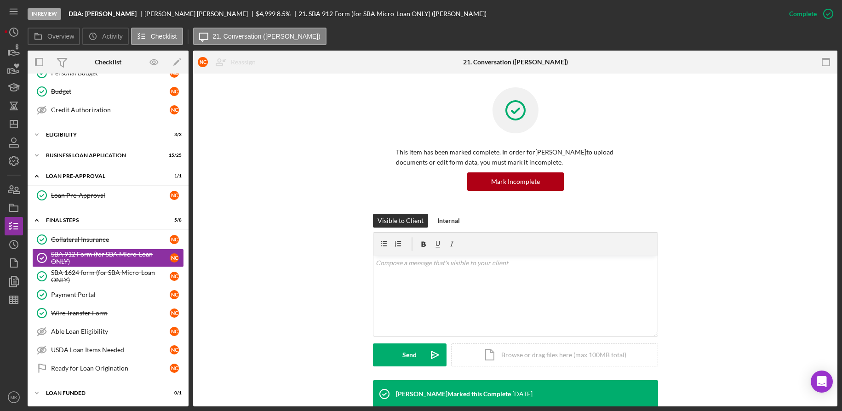
scroll to position [276, 0]
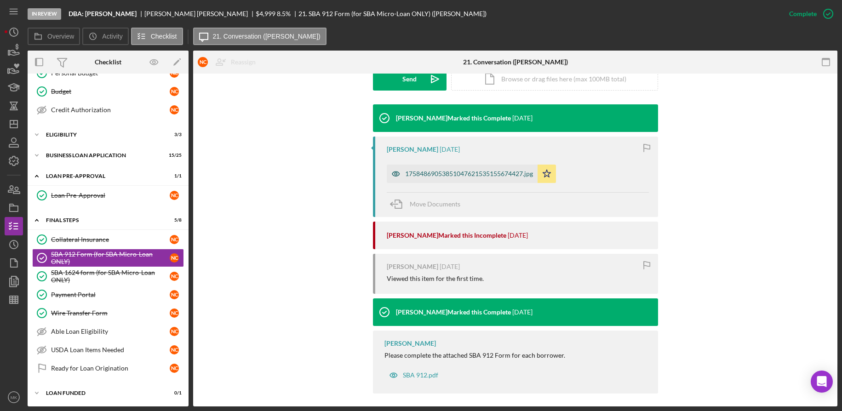
click at [461, 170] on div "17584869053851047621535155674427.jpg" at bounding box center [469, 173] width 128 height 7
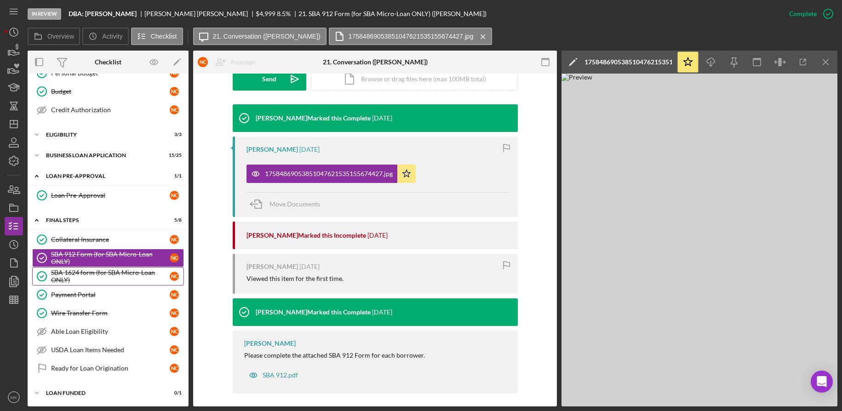
click at [81, 271] on div "SBA 1624 form (for SBA Micro-Loan ONLY)" at bounding box center [110, 276] width 119 height 15
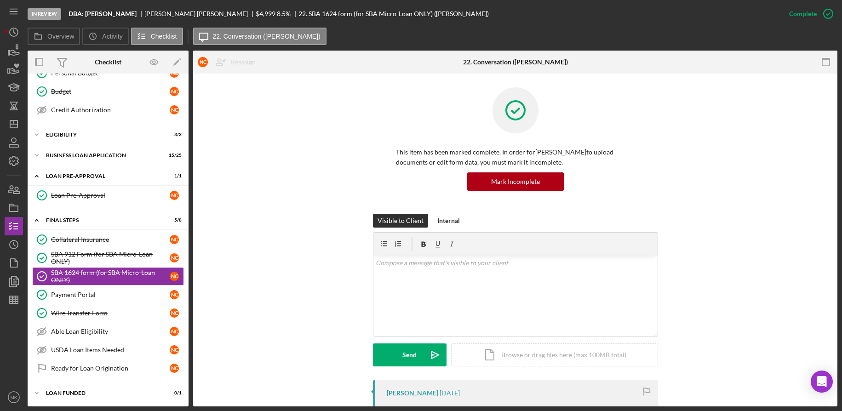
scroll to position [217, 0]
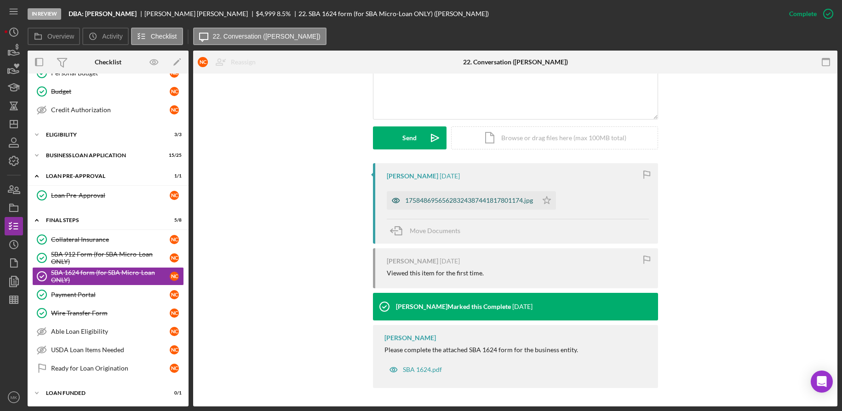
click at [444, 199] on div "17584869565628324387441817801174.jpg" at bounding box center [469, 200] width 128 height 7
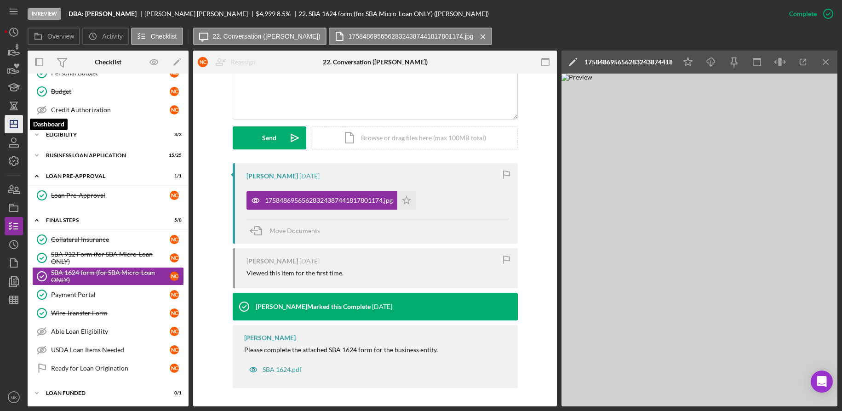
click at [17, 128] on polygon "button" at bounding box center [13, 124] width 7 height 7
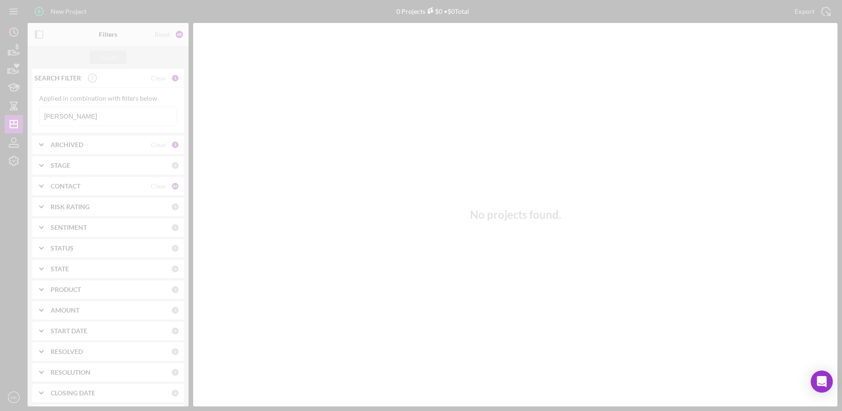
click at [81, 114] on div at bounding box center [421, 205] width 842 height 411
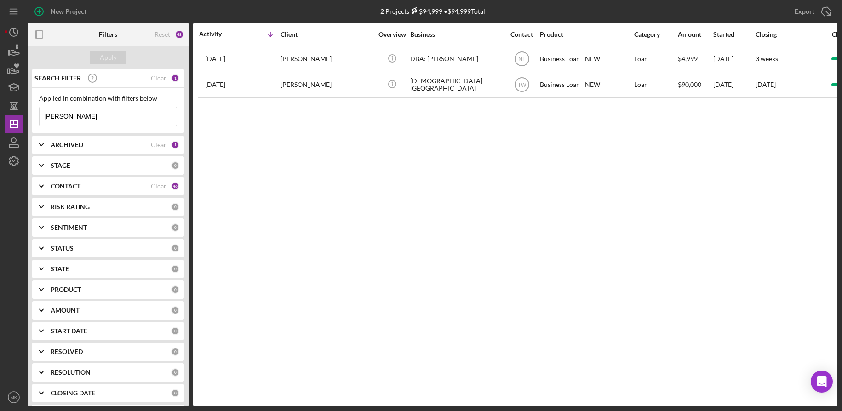
drag, startPoint x: 77, startPoint y: 117, endPoint x: 30, endPoint y: 108, distance: 48.3
click at [30, 108] on div "SEARCH FILTER Clear 1 Applied in combination with filters below [PERSON_NAME] I…" at bounding box center [108, 238] width 161 height 338
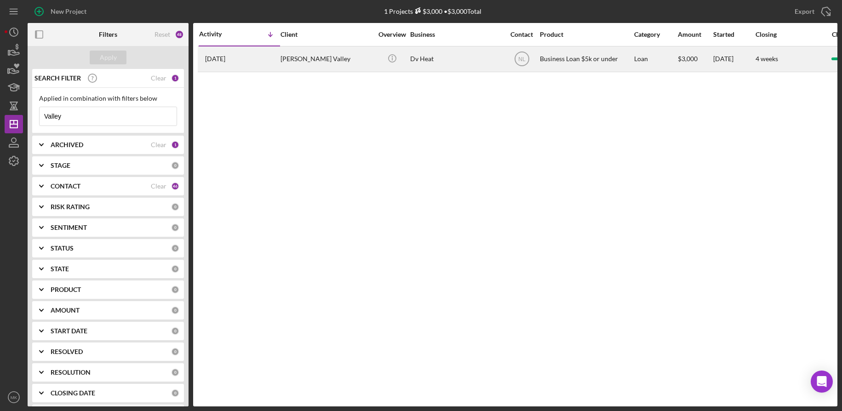
type input "Valley"
click at [299, 63] on div "[PERSON_NAME] Valley" at bounding box center [327, 59] width 92 height 24
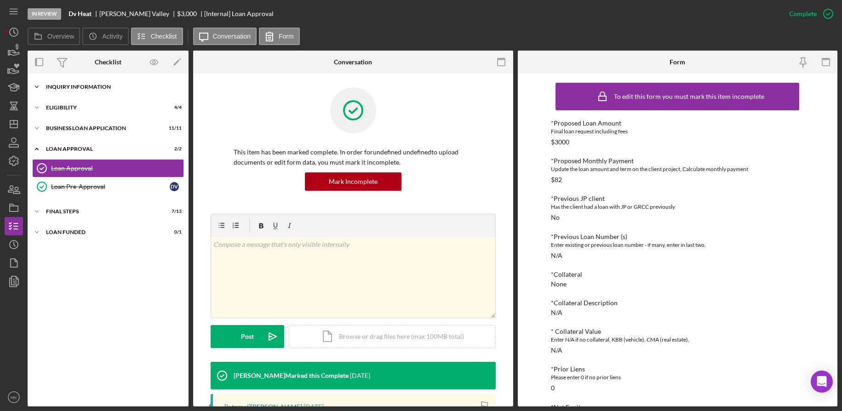
click at [78, 88] on div "INQUIRY INFORMATION" at bounding box center [111, 87] width 131 height 6
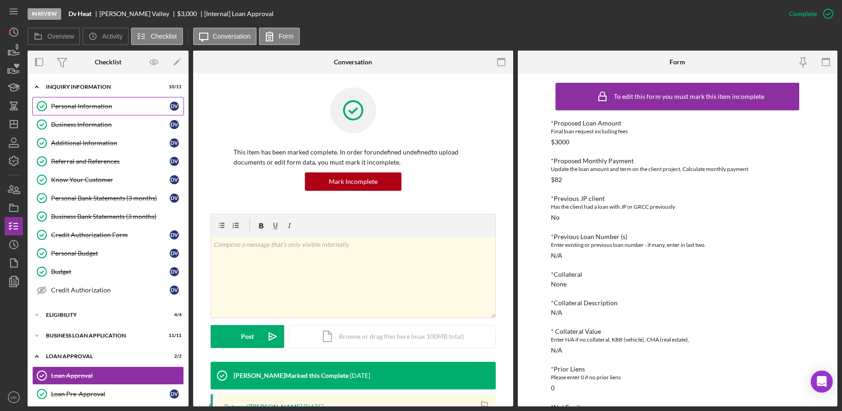
click at [105, 106] on div "Personal Information" at bounding box center [110, 106] width 119 height 7
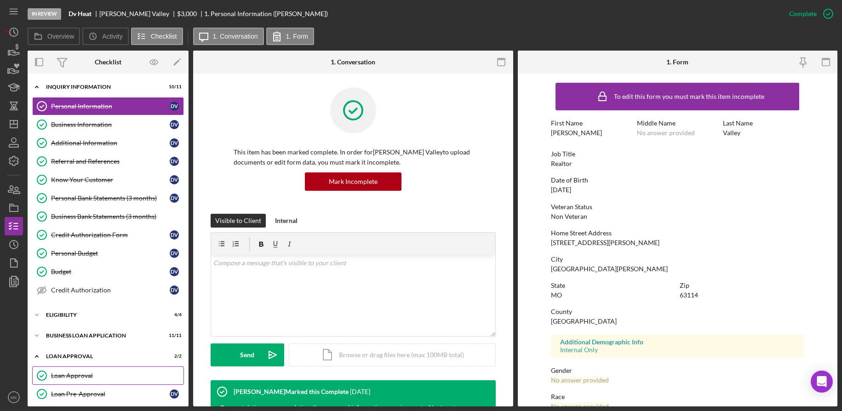
scroll to position [47, 0]
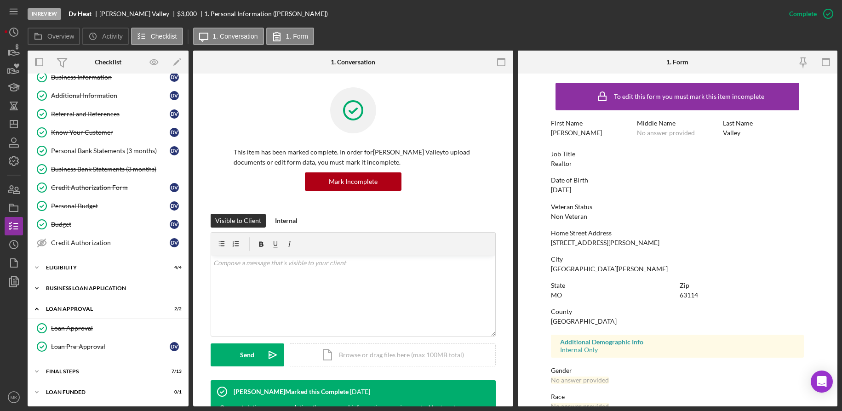
click at [77, 285] on div "Icon/Expander BUSINESS LOAN APPLICATION 11 / 11" at bounding box center [108, 288] width 161 height 18
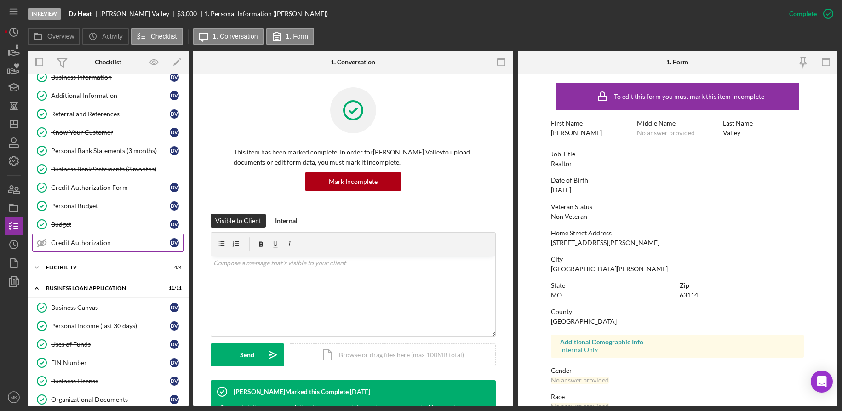
scroll to position [255, 0]
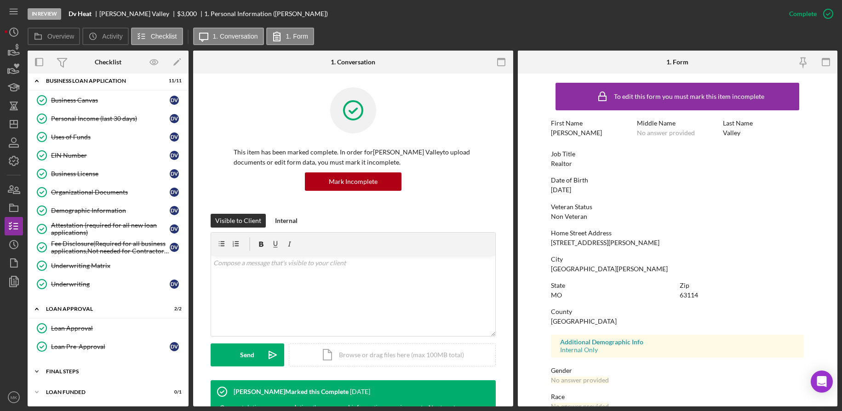
click at [66, 377] on div "Icon/Expander Final Steps 7 / 13" at bounding box center [108, 372] width 161 height 18
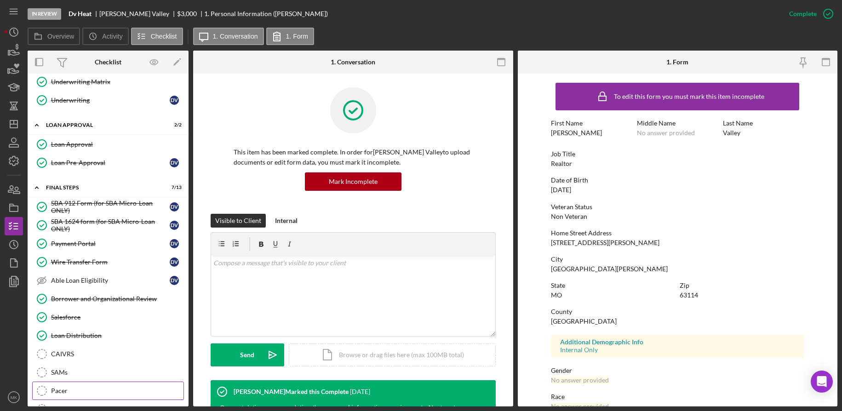
scroll to position [485, 0]
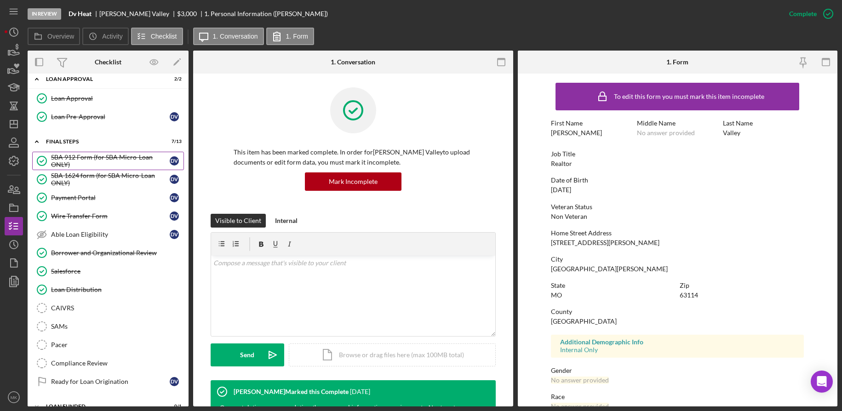
click at [112, 162] on div "SBA 912 Form (for SBA Micro-Loan ONLY)" at bounding box center [110, 161] width 119 height 15
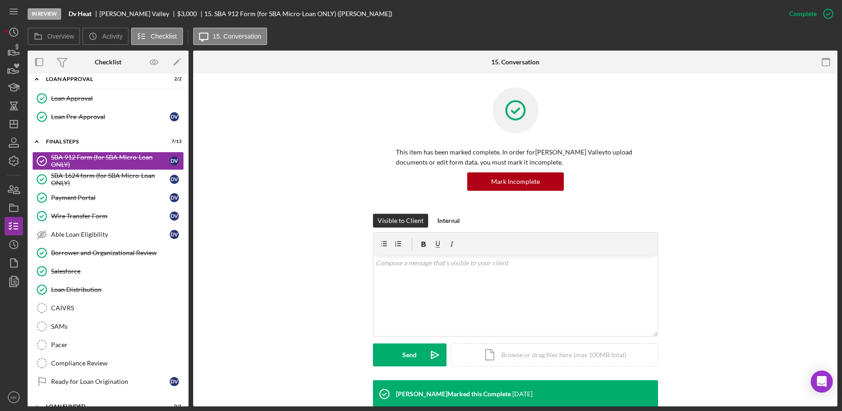
scroll to position [276, 0]
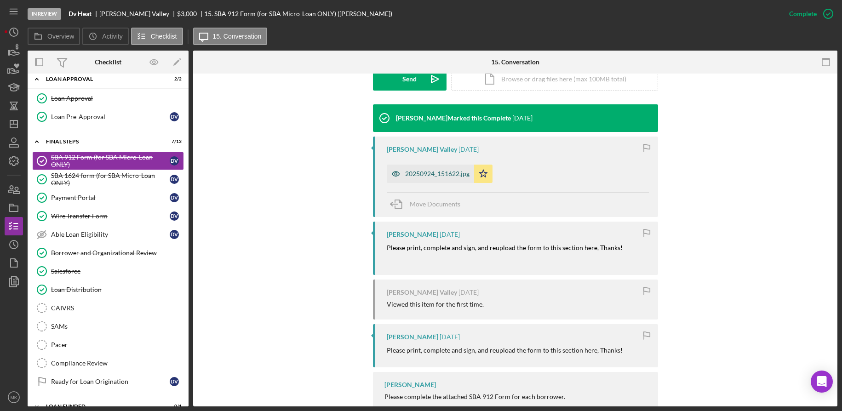
click at [433, 171] on div "20250924_151622.jpg" at bounding box center [437, 173] width 64 height 7
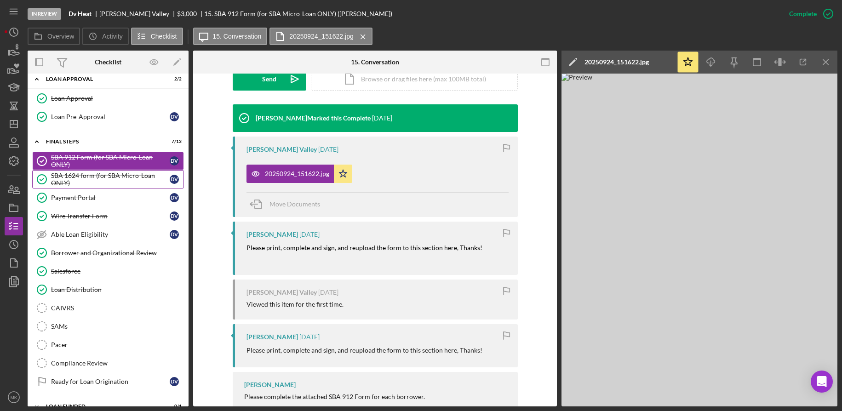
click at [106, 181] on div "SBA 1624 form (for SBA Micro-Loan ONLY)" at bounding box center [110, 179] width 119 height 15
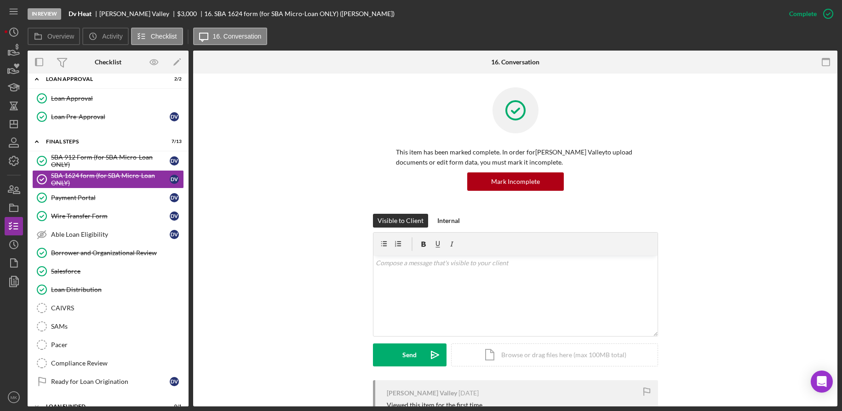
scroll to position [132, 0]
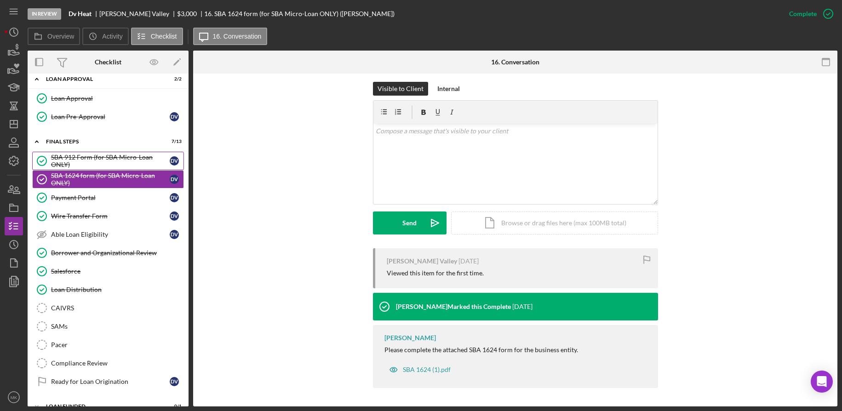
click at [109, 161] on div "SBA 912 Form (for SBA Micro-Loan ONLY)" at bounding box center [110, 161] width 119 height 15
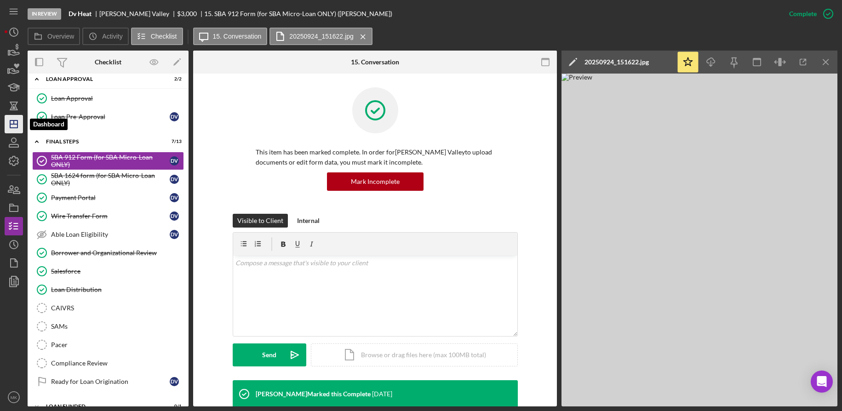
click at [10, 124] on polygon "button" at bounding box center [13, 124] width 7 height 7
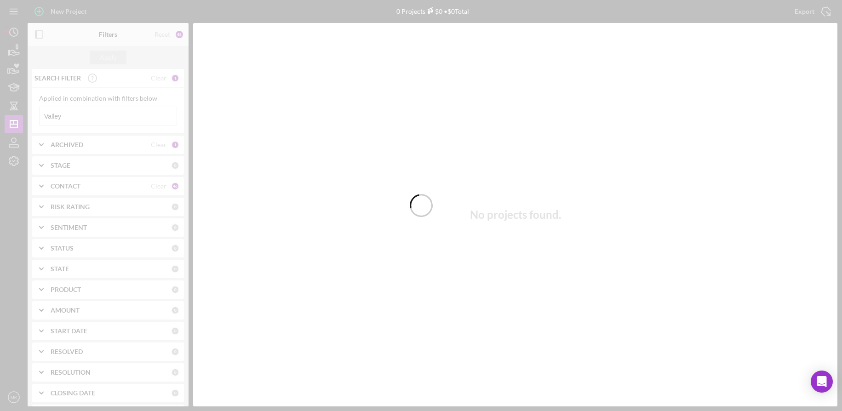
click at [78, 117] on div at bounding box center [421, 205] width 842 height 411
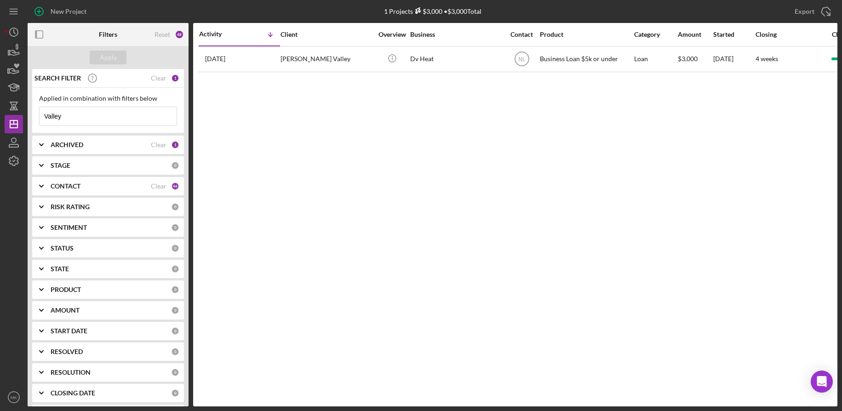
click at [78, 117] on input "Valley" at bounding box center [108, 116] width 137 height 18
drag, startPoint x: 84, startPoint y: 116, endPoint x: 5, endPoint y: 115, distance: 79.1
click at [5, 115] on div "New Project 1 Projects $3,000 • $3,000 Total Valley Export Icon/Export Filters …" at bounding box center [421, 203] width 833 height 407
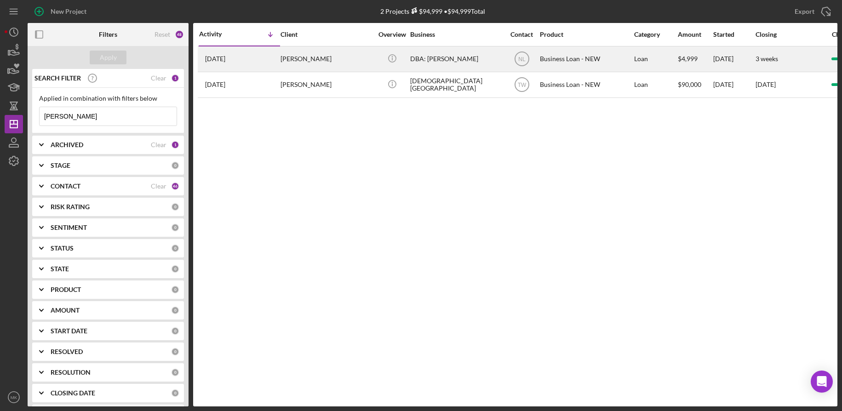
type input "[PERSON_NAME]"
click at [290, 62] on div "[PERSON_NAME]" at bounding box center [327, 59] width 92 height 24
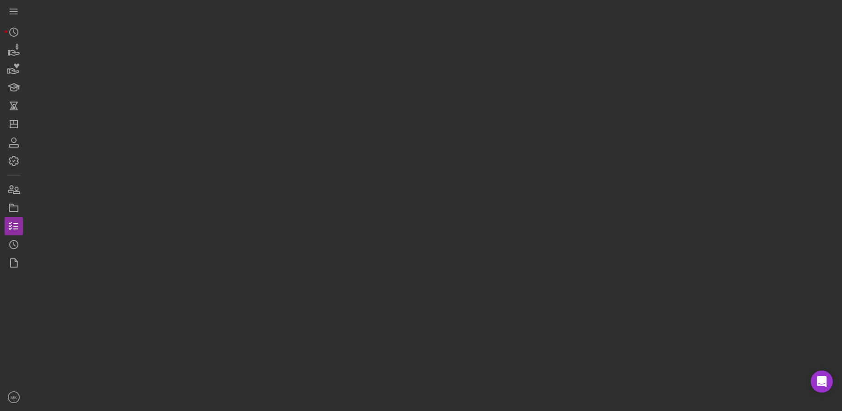
click at [290, 62] on div at bounding box center [433, 203] width 810 height 407
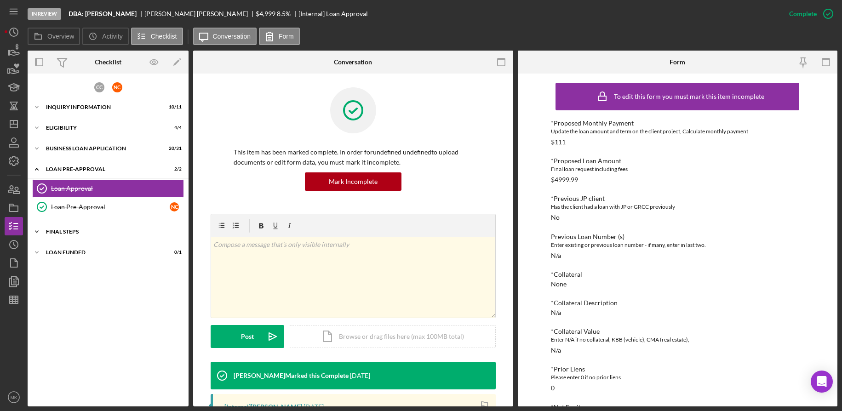
click at [76, 236] on div "Icon/Expander FINAL STEPS 10 / 19" at bounding box center [108, 232] width 161 height 18
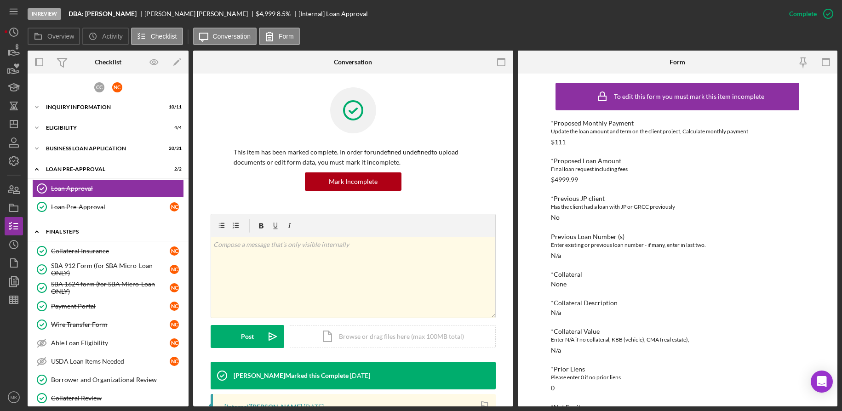
scroll to position [138, 0]
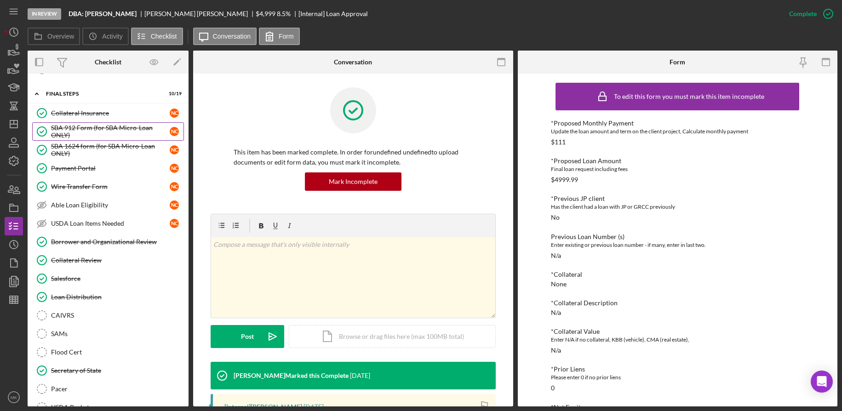
click at [115, 124] on div "SBA 912 Form (for SBA Micro-Loan ONLY)" at bounding box center [110, 131] width 119 height 15
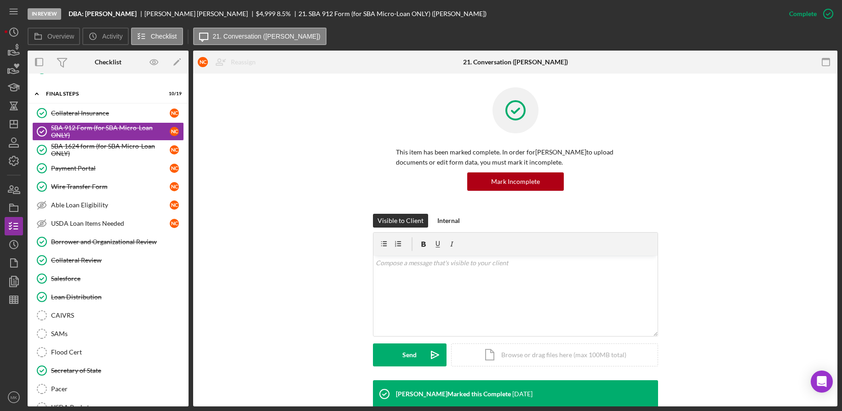
scroll to position [276, 0]
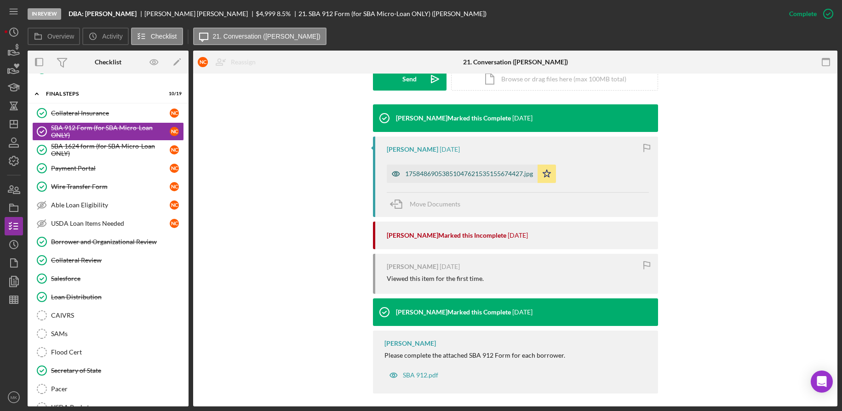
click at [453, 178] on div "17584869053851047621535155674427.jpg" at bounding box center [462, 174] width 151 height 18
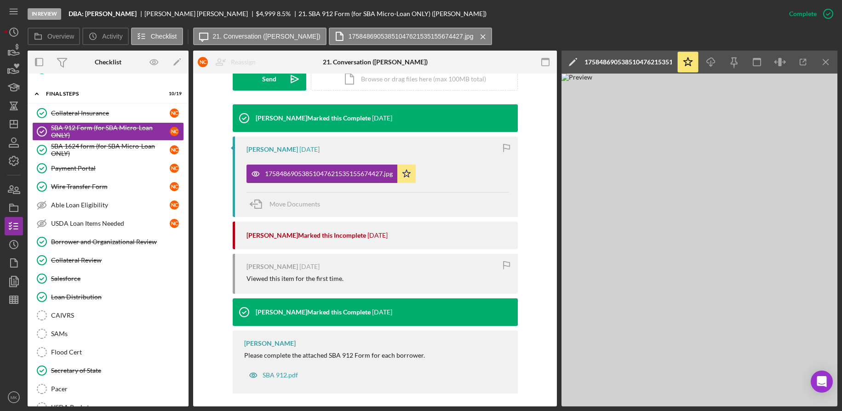
click at [532, 214] on div "[PERSON_NAME] Marked this Complete [DATE] [PERSON_NAME] [DATE] 1758486905385104…" at bounding box center [375, 251] width 336 height 294
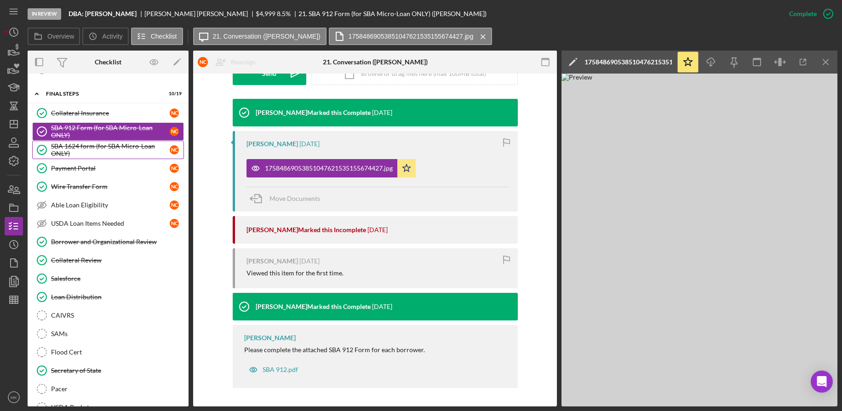
click at [116, 144] on div "SBA 1624 form (for SBA Micro-Loan ONLY)" at bounding box center [110, 150] width 119 height 15
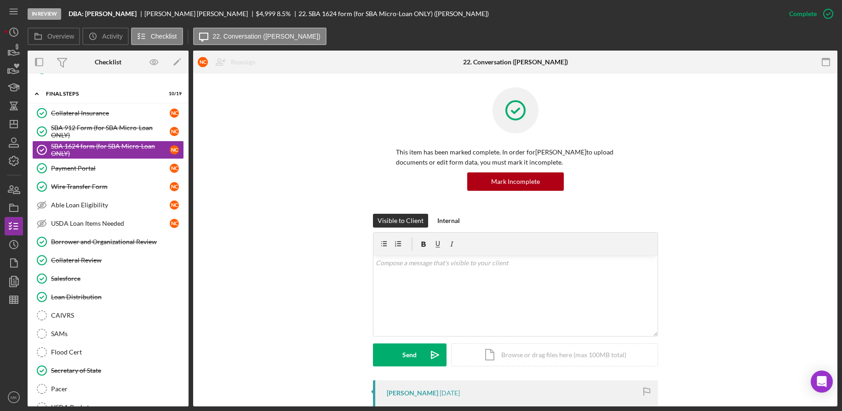
scroll to position [217, 0]
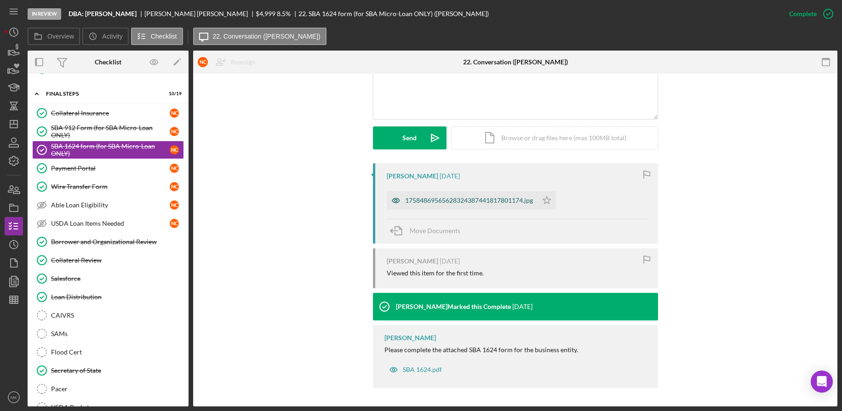
click at [478, 197] on div "17584869565628324387441817801174.jpg" at bounding box center [469, 200] width 128 height 7
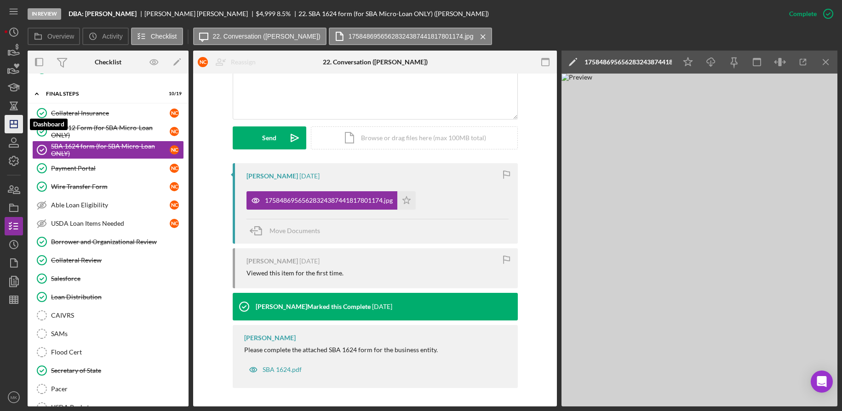
click at [19, 126] on icon "Icon/Dashboard" at bounding box center [13, 124] width 23 height 23
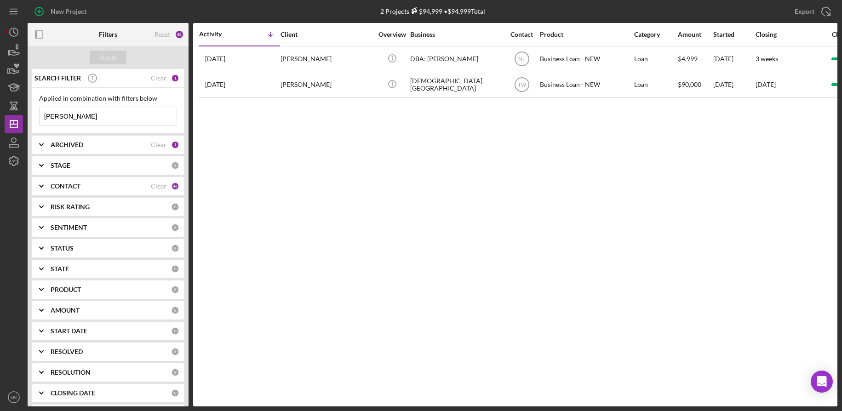
drag, startPoint x: 97, startPoint y: 112, endPoint x: -3, endPoint y: 110, distance: 99.4
click at [0, 110] on html "New Project 2 Projects $94,999 • $94,999 Total [PERSON_NAME] Export Icon/Export…" at bounding box center [421, 205] width 842 height 411
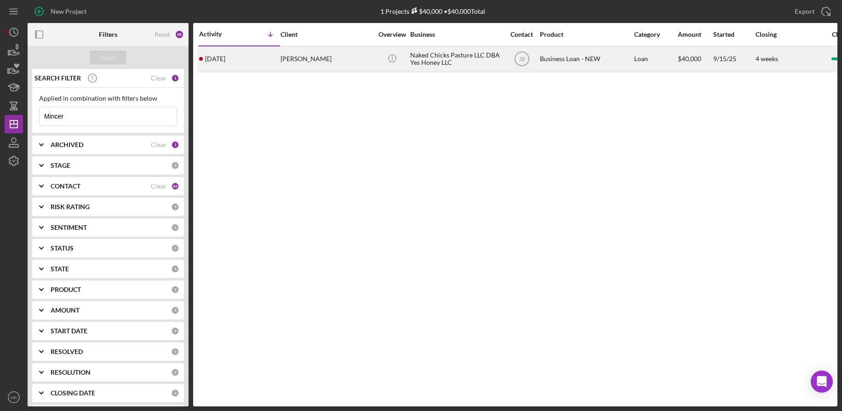
type input "Mincer"
click at [310, 60] on div "[PERSON_NAME]" at bounding box center [327, 59] width 92 height 24
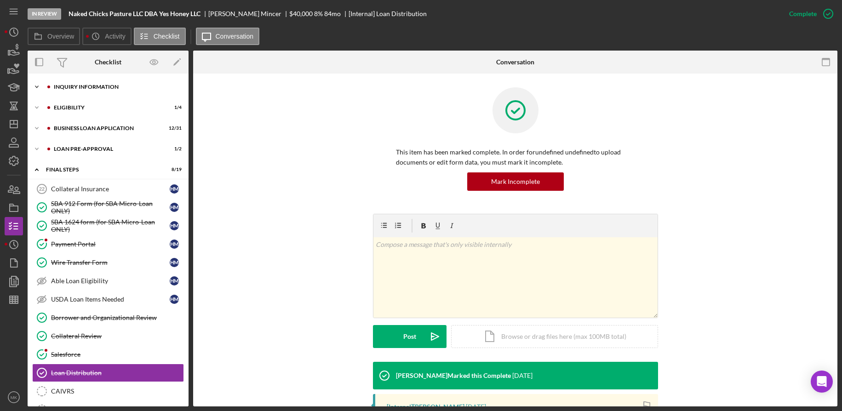
click at [92, 93] on div "Icon/Expander INQUIRY INFORMATION 9 / 11" at bounding box center [108, 87] width 161 height 18
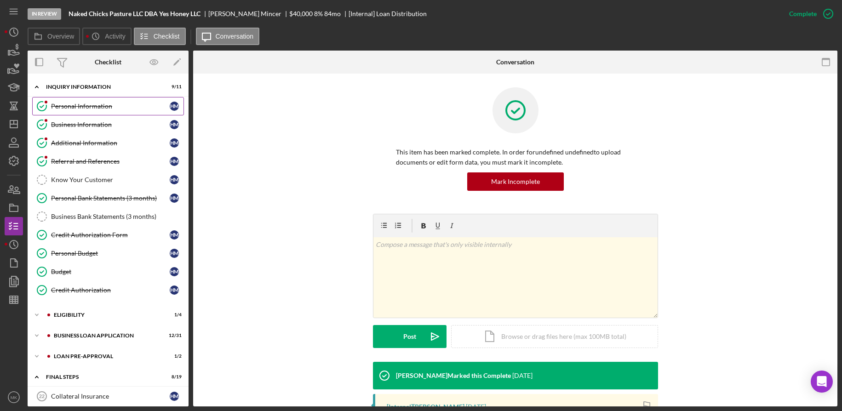
click at [81, 113] on link "Personal Information Personal Information H M" at bounding box center [108, 106] width 152 height 18
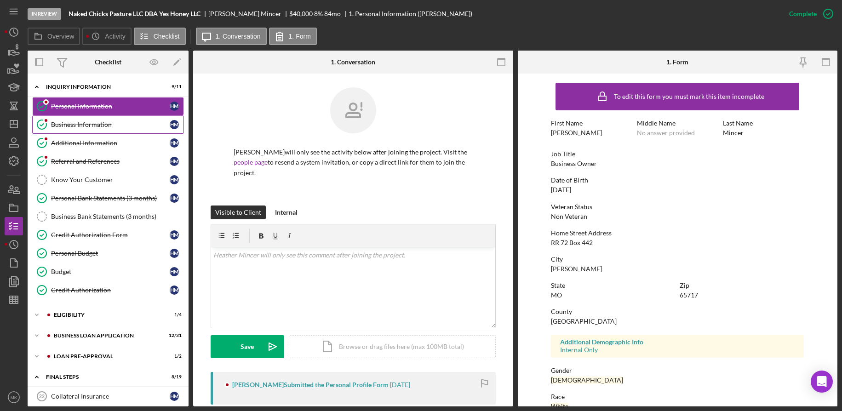
click at [99, 133] on link "Business Information Business Information H M" at bounding box center [108, 124] width 152 height 18
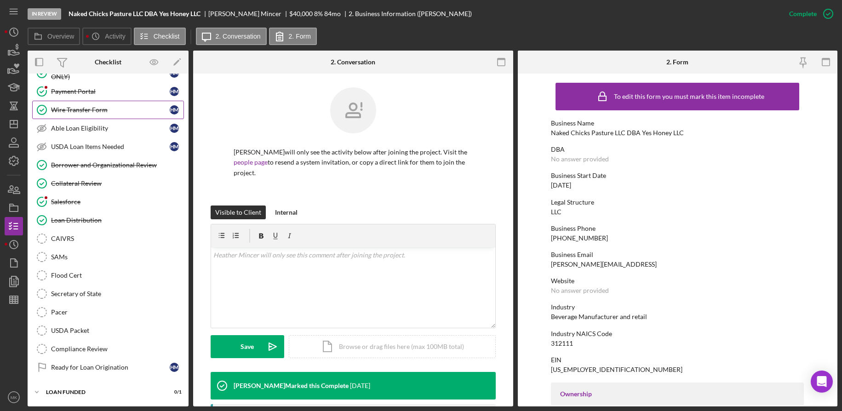
scroll to position [130, 0]
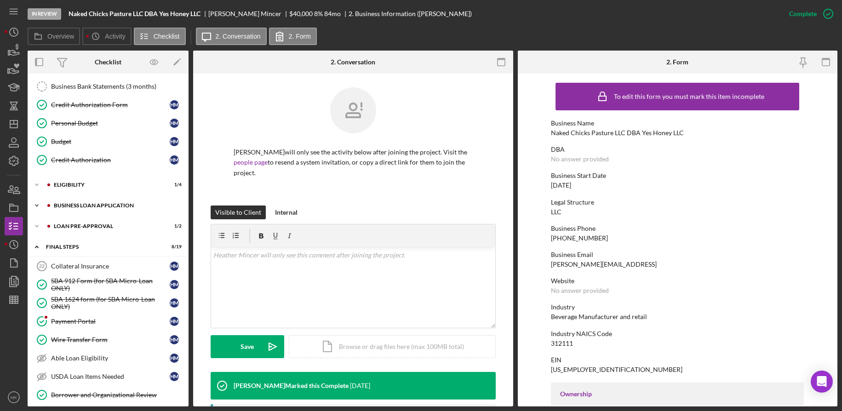
click at [95, 207] on div "BUSINESS LOAN APPLICATION" at bounding box center [115, 206] width 123 height 6
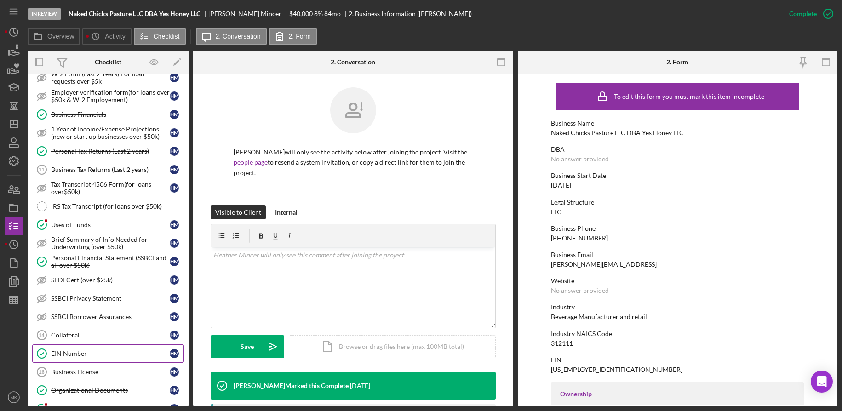
scroll to position [360, 0]
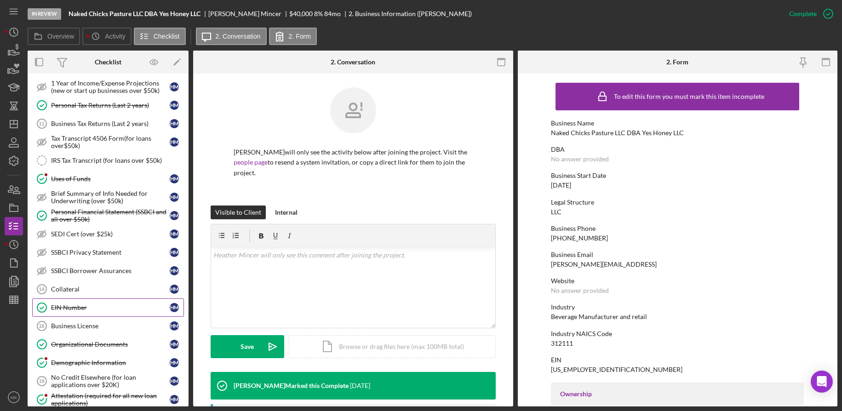
click at [70, 313] on link "EIN Number EIN Number H M" at bounding box center [108, 308] width 152 height 18
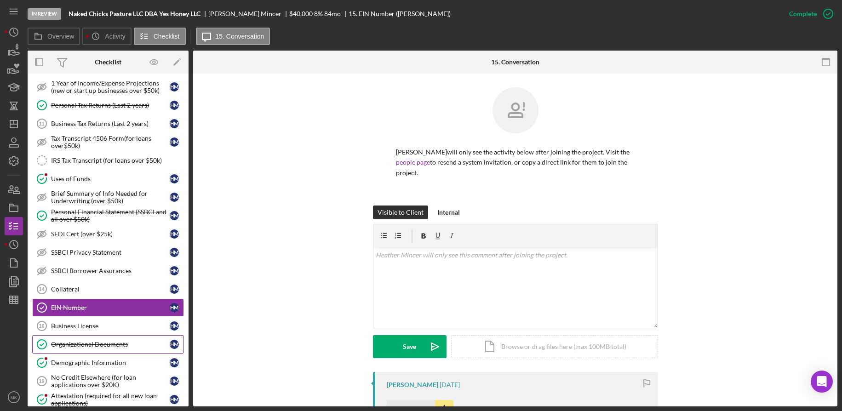
click at [85, 344] on div "Organizational Documents" at bounding box center [110, 344] width 119 height 7
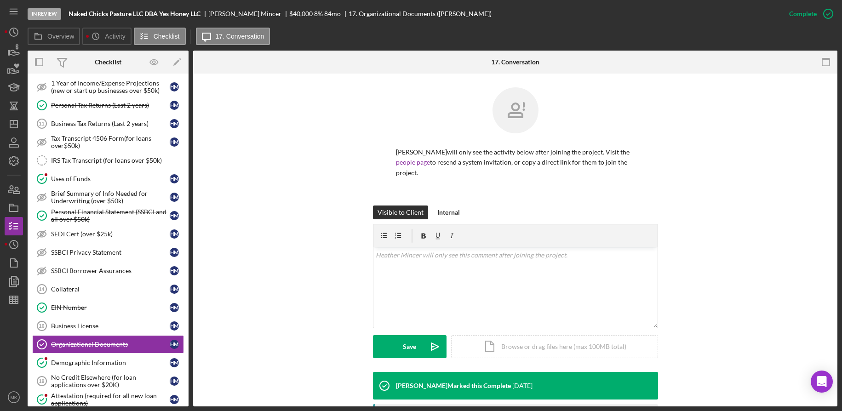
scroll to position [201, 0]
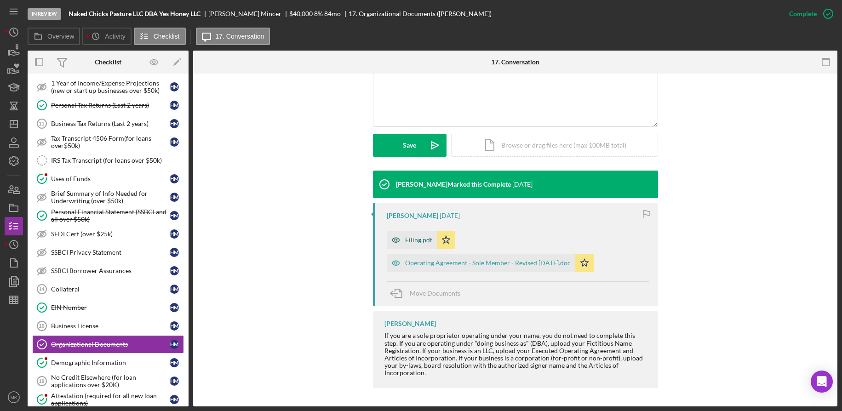
click at [408, 242] on div "Filing.pdf" at bounding box center [418, 239] width 27 height 7
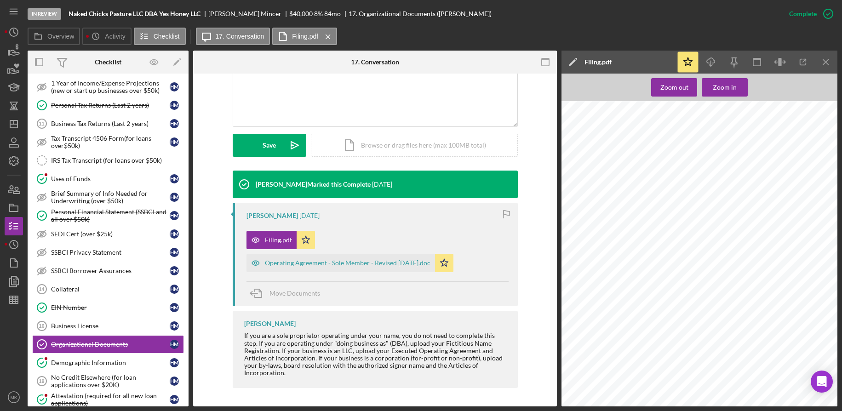
scroll to position [66, 0]
click at [342, 259] on div "Operating Agreement - Sole Member - Revised [DATE].doc" at bounding box center [348, 262] width 166 height 7
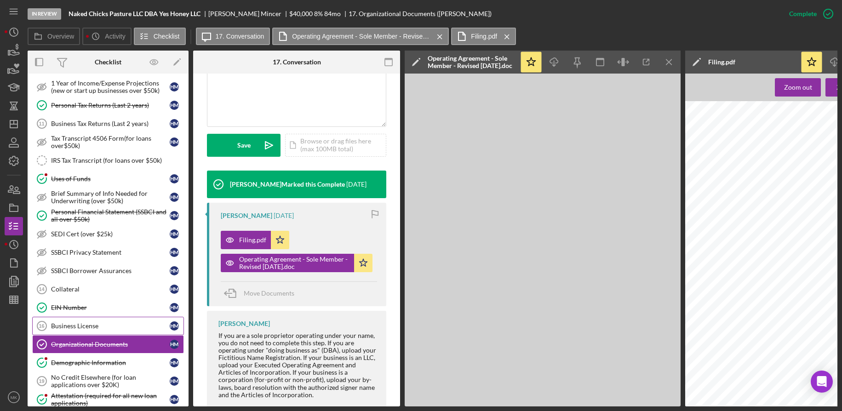
click at [94, 326] on div "Business License" at bounding box center [110, 325] width 119 height 7
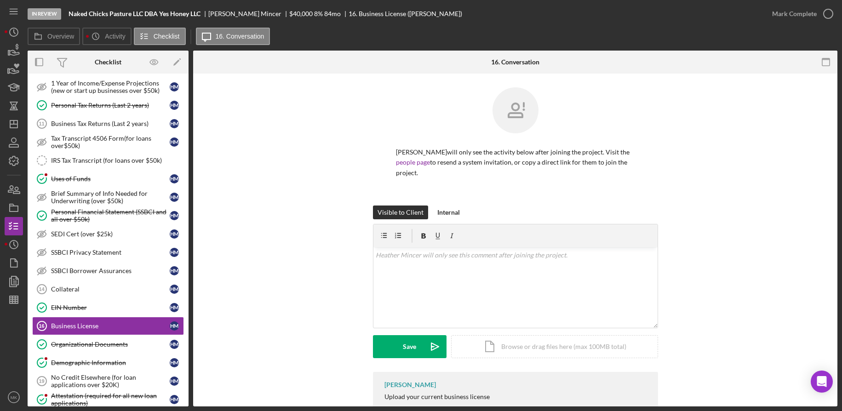
scroll to position [30, 0]
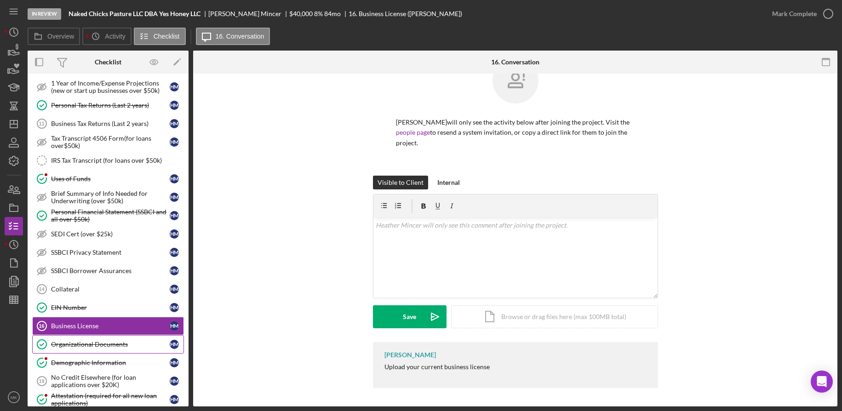
click at [104, 343] on div "Organizational Documents" at bounding box center [110, 344] width 119 height 7
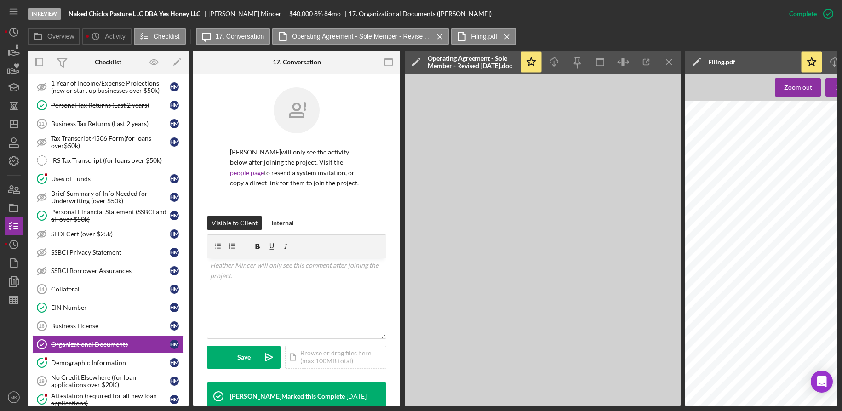
click at [725, 174] on div at bounding box center [826, 283] width 282 height 364
click at [12, 130] on icon "Icon/Dashboard" at bounding box center [13, 124] width 23 height 23
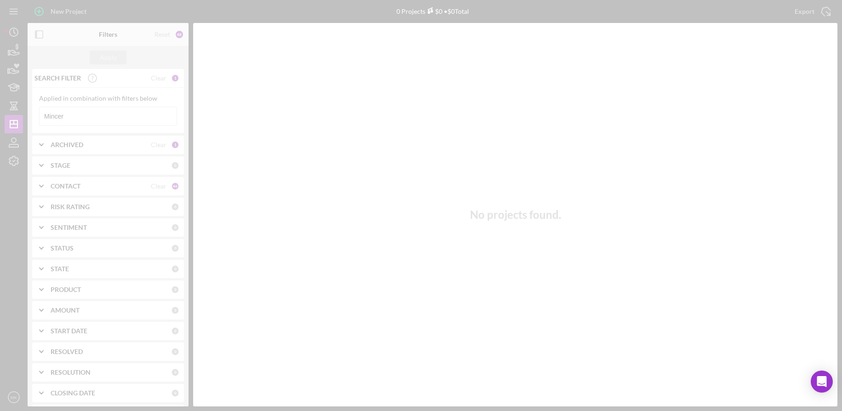
click at [94, 118] on div at bounding box center [421, 205] width 842 height 411
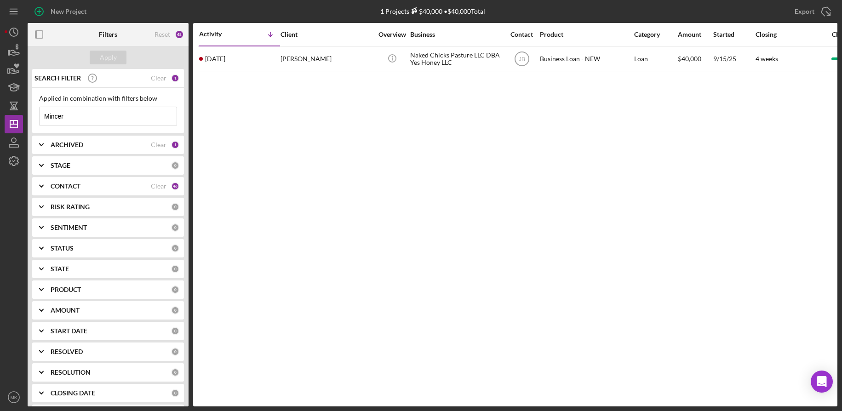
drag, startPoint x: -19, startPoint y: 110, endPoint x: -31, endPoint y: 109, distance: 12.4
click at [0, 109] on html "New Project 1 Projects $40,000 • $40,000 Total Mincer Export Icon/Export Filter…" at bounding box center [421, 205] width 842 height 411
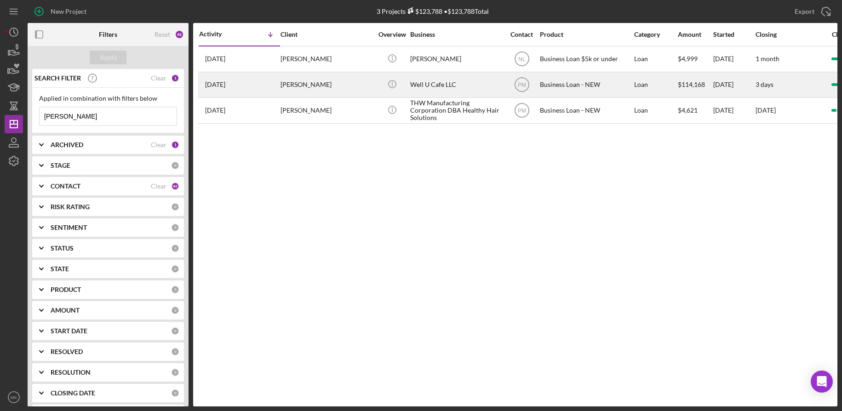
type input "[PERSON_NAME]"
click at [282, 91] on div "[PERSON_NAME]" at bounding box center [327, 85] width 92 height 24
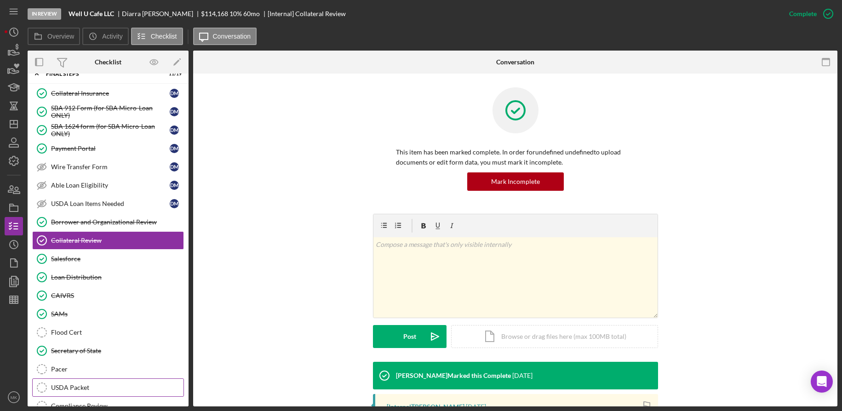
scroll to position [173, 0]
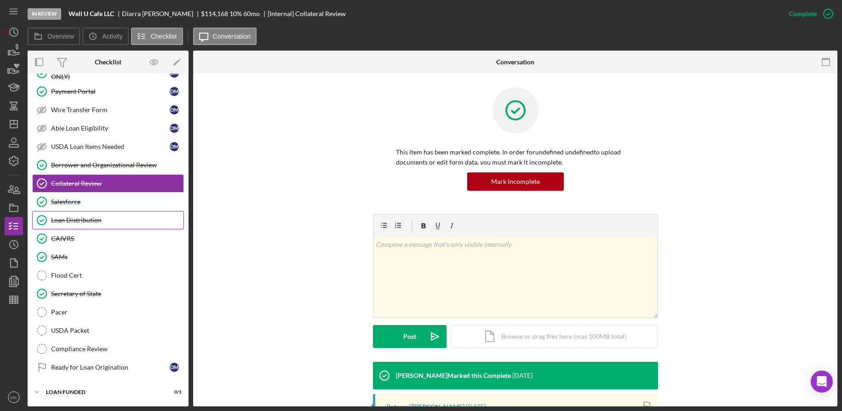
click at [69, 221] on div "Loan Distribution" at bounding box center [117, 220] width 132 height 7
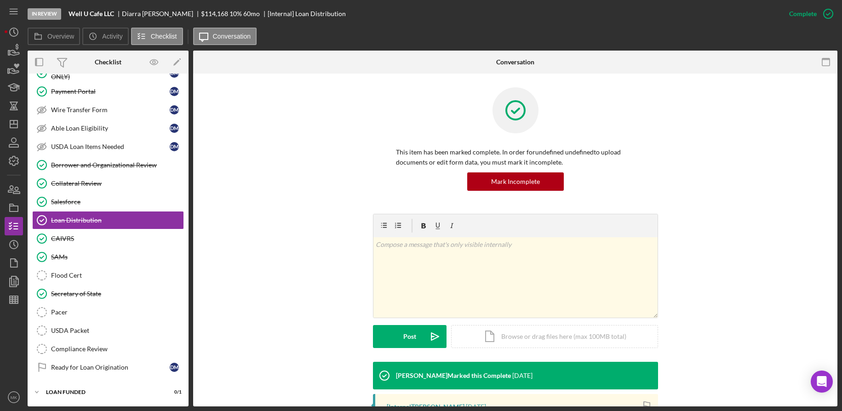
scroll to position [146, 0]
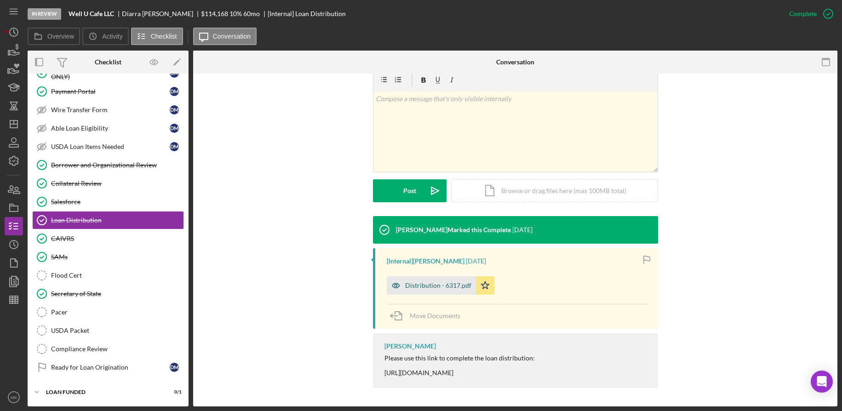
click at [410, 284] on div "Distribution - 6317.pdf" at bounding box center [438, 285] width 66 height 7
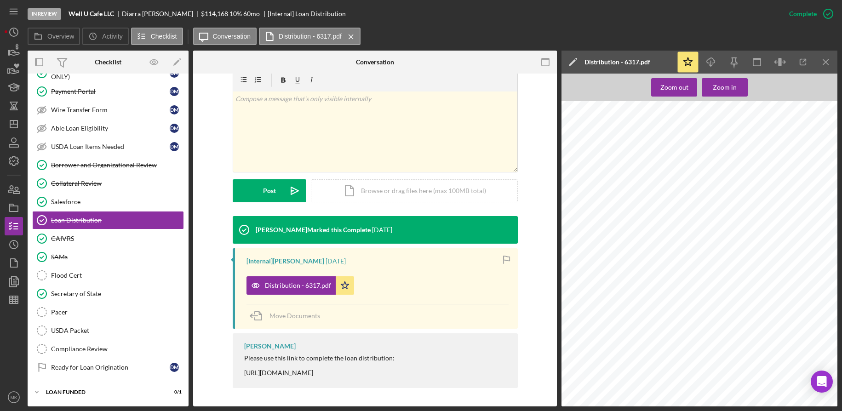
scroll to position [1150, 0]
click at [86, 165] on div "Borrower and Organizational Review" at bounding box center [117, 164] width 132 height 7
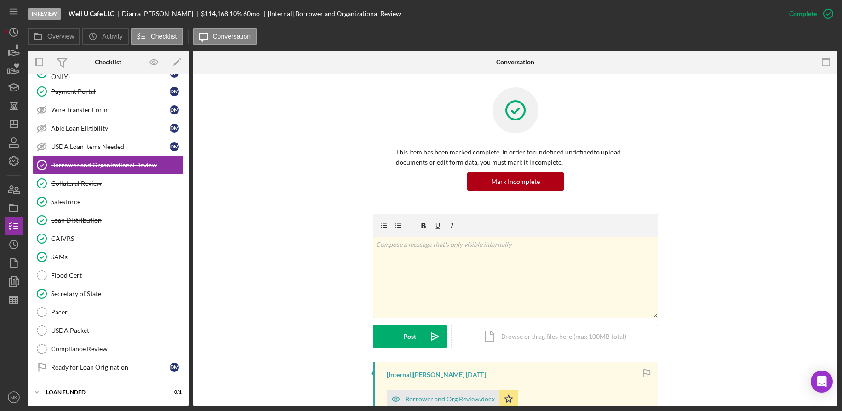
scroll to position [184, 0]
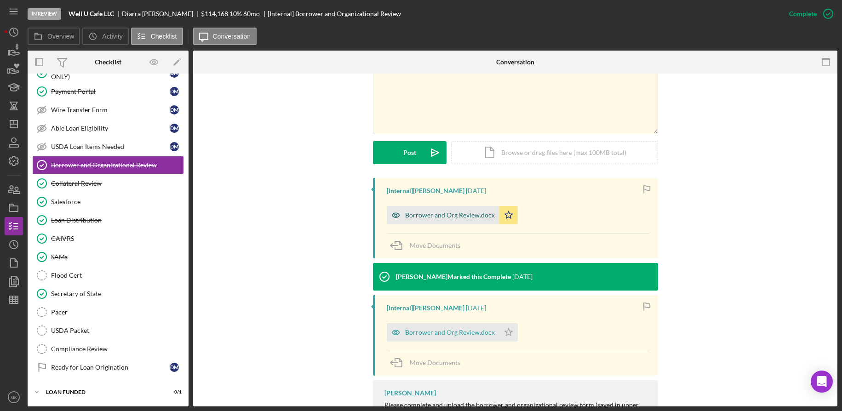
click at [456, 216] on div "Borrower and Org Review.docx" at bounding box center [450, 215] width 90 height 7
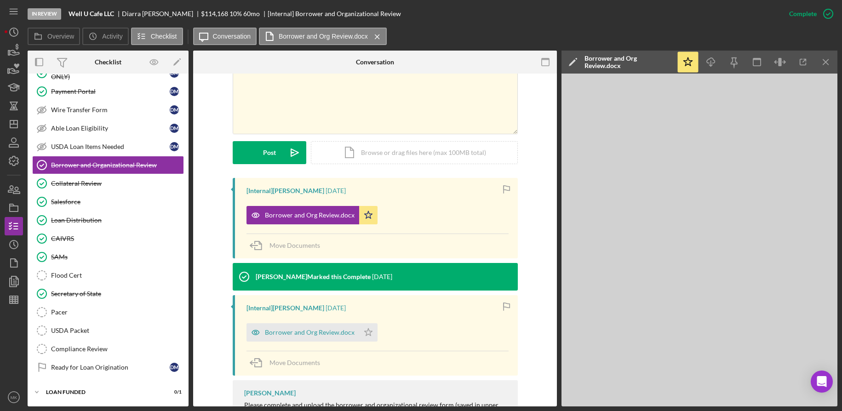
scroll to position [0, 0]
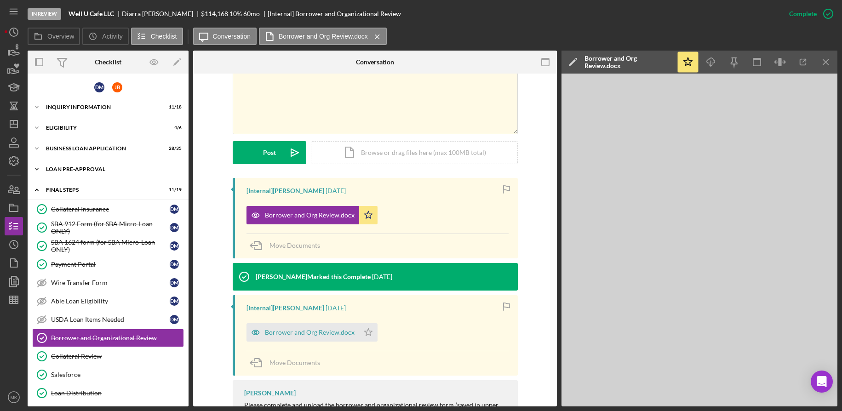
click at [103, 170] on div "LOAN PRE-APPROVAL" at bounding box center [111, 170] width 131 height 6
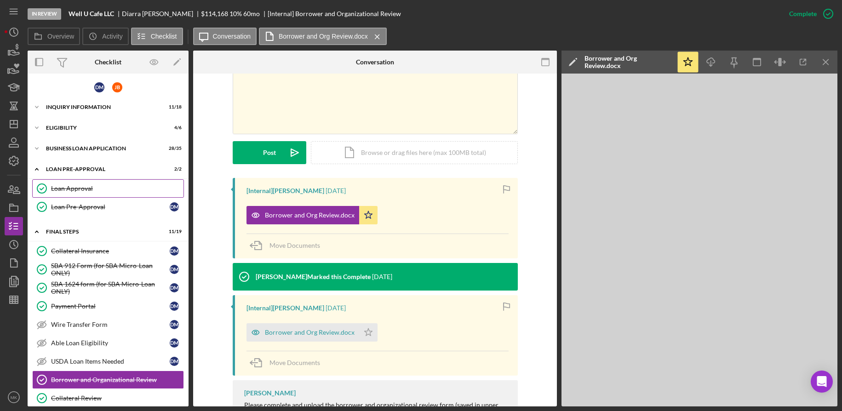
click at [82, 196] on link "Loan Approval Loan Approval" at bounding box center [108, 188] width 152 height 18
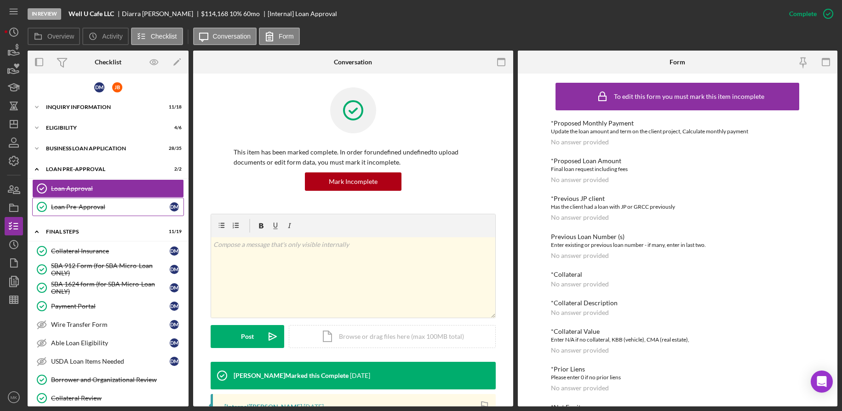
click at [81, 209] on div "Loan Pre-Approval" at bounding box center [110, 206] width 119 height 7
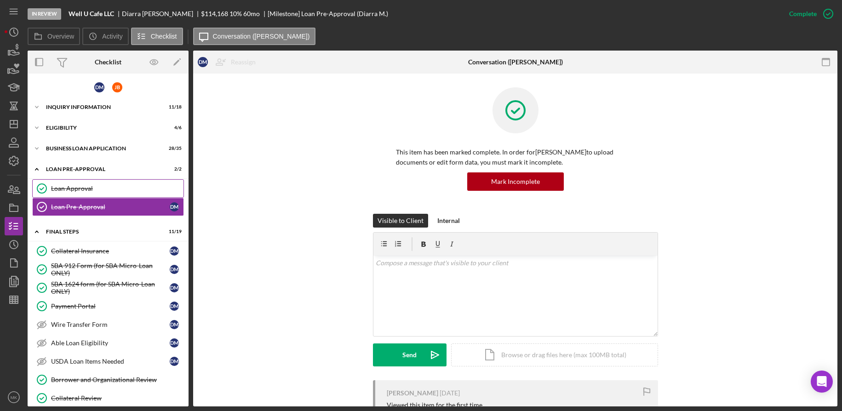
click at [88, 187] on div "Loan Approval" at bounding box center [117, 188] width 132 height 7
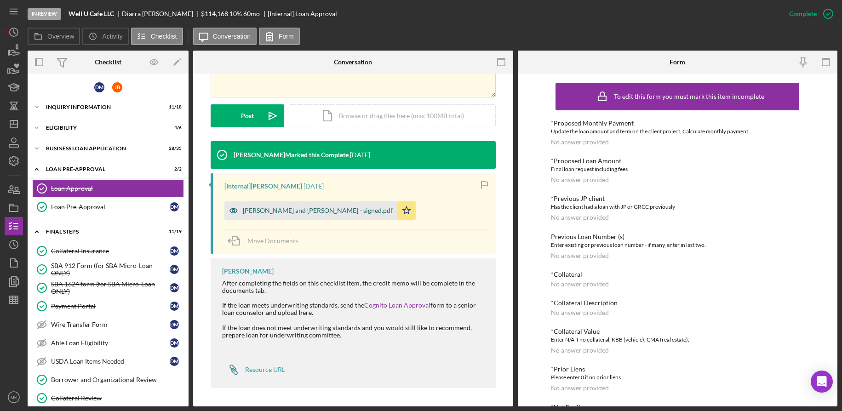
click at [295, 211] on div "[PERSON_NAME] and [PERSON_NAME] - signed.pdf" at bounding box center [318, 210] width 150 height 7
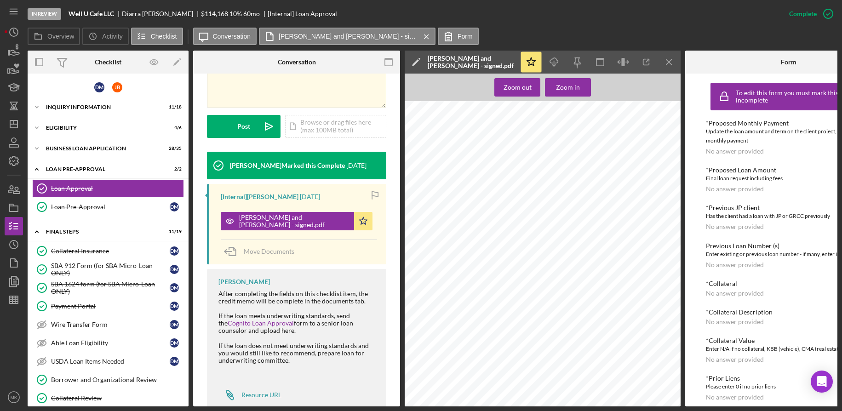
scroll to position [1526, 0]
drag, startPoint x: 83, startPoint y: 209, endPoint x: 93, endPoint y: 209, distance: 10.1
click at [83, 209] on div "Loan Pre-Approval" at bounding box center [110, 206] width 119 height 7
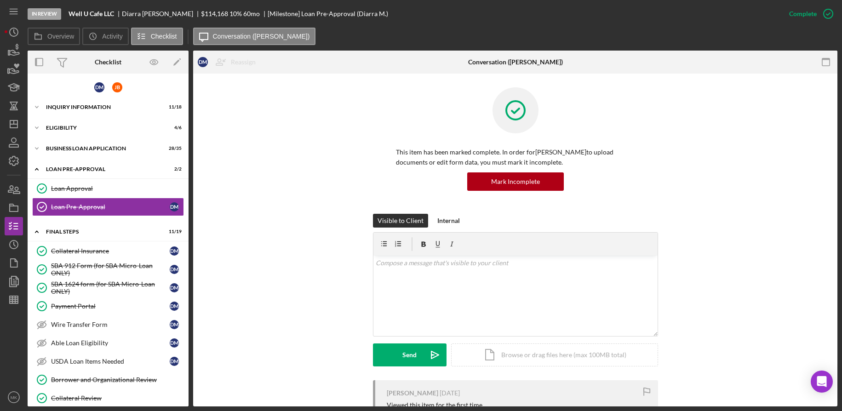
scroll to position [172, 0]
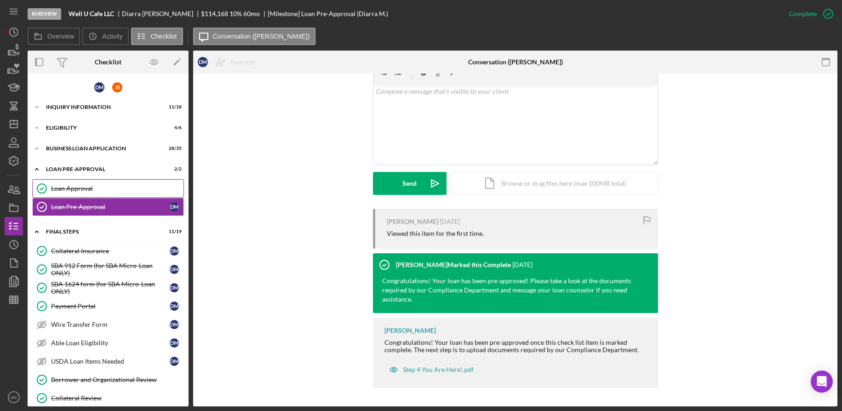
click at [73, 191] on div "Loan Approval" at bounding box center [117, 188] width 132 height 7
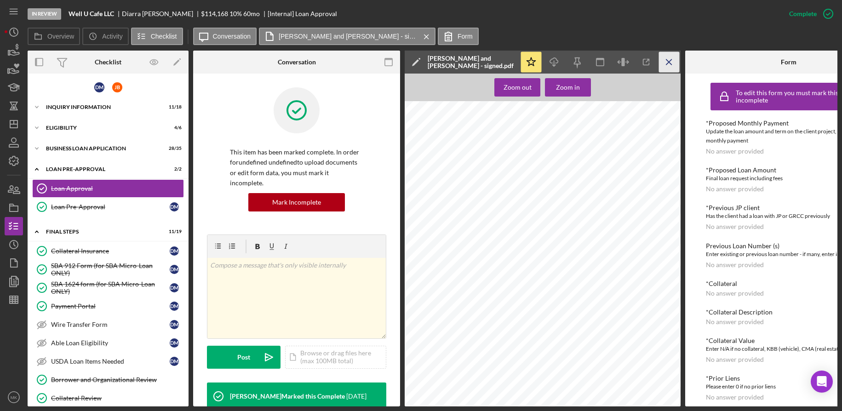
click at [664, 60] on icon "Icon/Menu Close" at bounding box center [669, 62] width 21 height 21
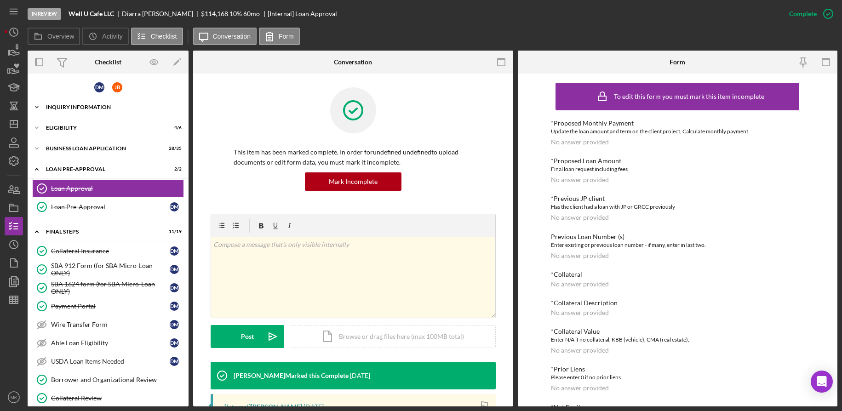
click at [63, 104] on div "Icon/Expander INQUIRY INFORMATION 11 / 18" at bounding box center [108, 107] width 161 height 18
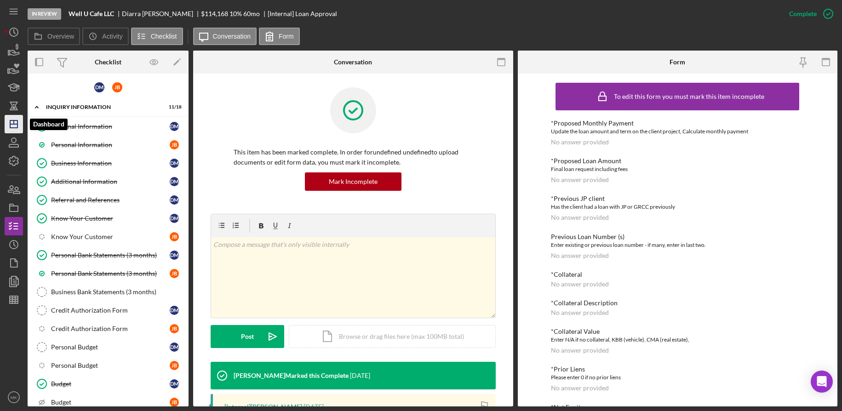
click at [9, 121] on icon "Icon/Dashboard" at bounding box center [13, 124] width 23 height 23
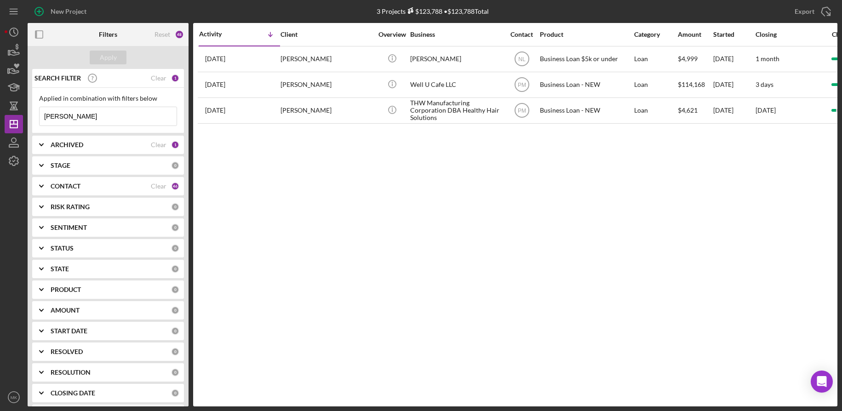
click at [73, 117] on input "[PERSON_NAME]" at bounding box center [108, 116] width 137 height 18
drag, startPoint x: 73, startPoint y: 117, endPoint x: 6, endPoint y: 112, distance: 67.8
click at [6, 112] on div "New Project 3 Projects $123,788 • $123,788 Total [PERSON_NAME] Export Icon/Expo…" at bounding box center [421, 203] width 833 height 407
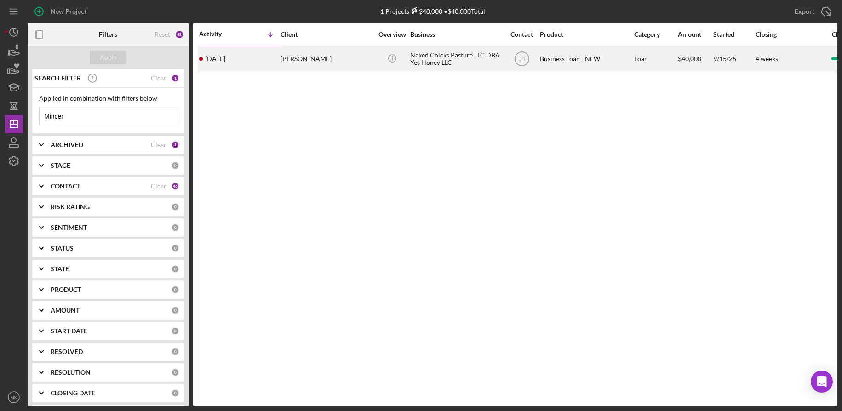
type input "Mincer"
click at [314, 58] on div "[PERSON_NAME]" at bounding box center [327, 59] width 92 height 24
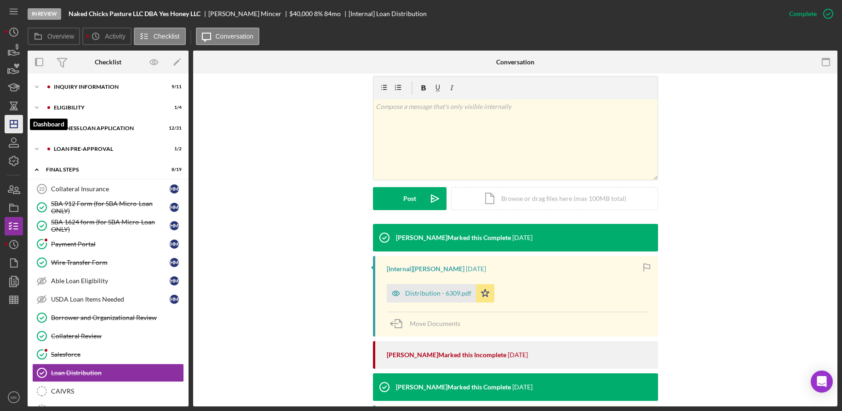
click at [12, 122] on icon "Icon/Dashboard" at bounding box center [13, 124] width 23 height 23
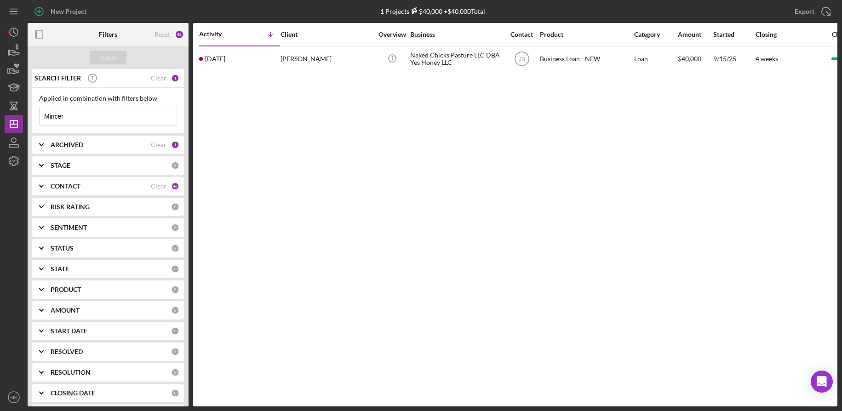
drag, startPoint x: 106, startPoint y: 116, endPoint x: -24, endPoint y: 109, distance: 130.4
click at [0, 109] on html "New Project 1 Projects $40,000 • $40,000 Total Mincer Export Icon/Export Filter…" at bounding box center [421, 205] width 842 height 411
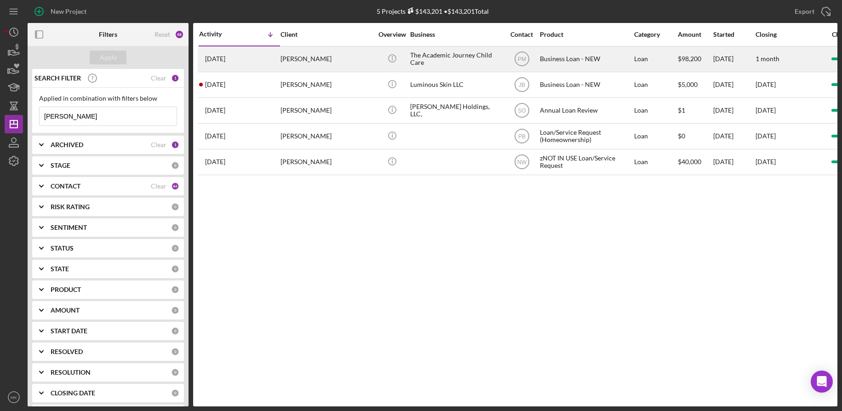
type input "[PERSON_NAME]"
click at [330, 58] on div "[PERSON_NAME]" at bounding box center [327, 59] width 92 height 24
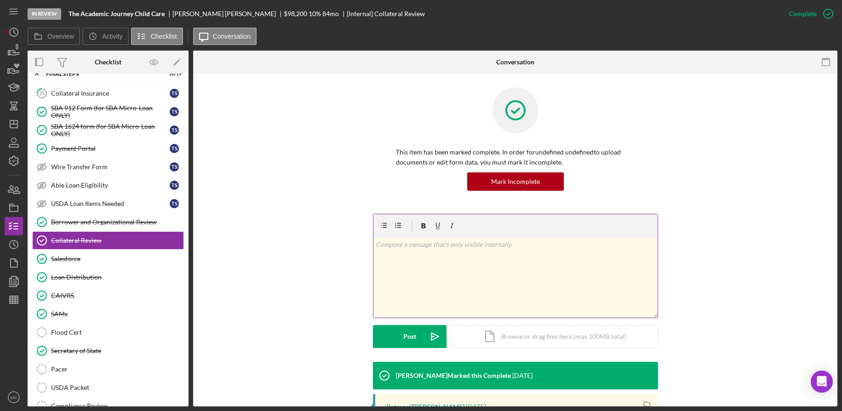
scroll to position [154, 0]
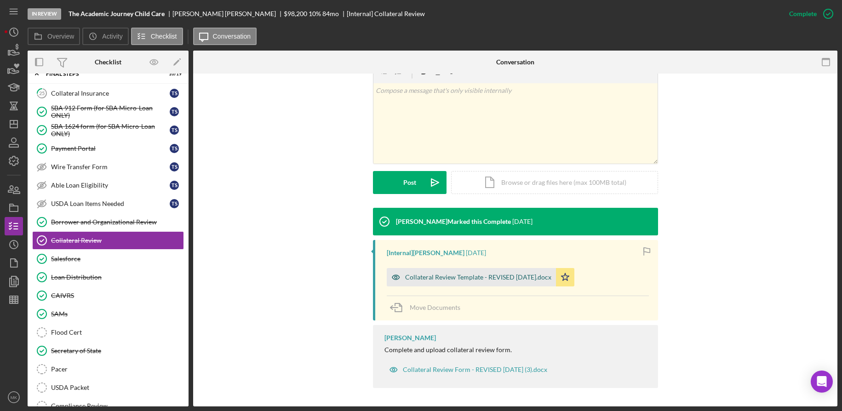
click at [484, 279] on div "Collateral Review Template - REVISED [DATE].docx" at bounding box center [478, 277] width 146 height 7
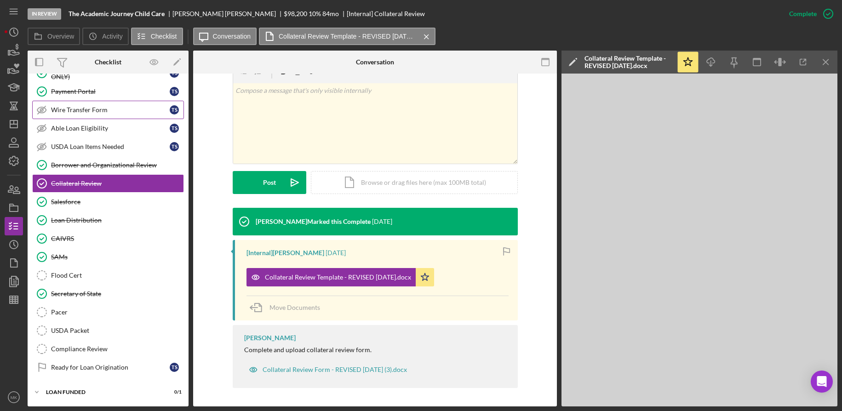
scroll to position [0, 0]
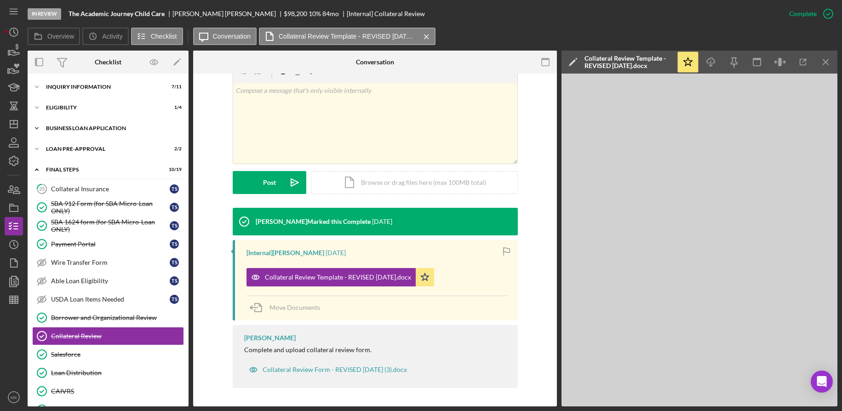
click at [92, 127] on div "BUSINESS LOAN APPLICATION" at bounding box center [111, 129] width 131 height 6
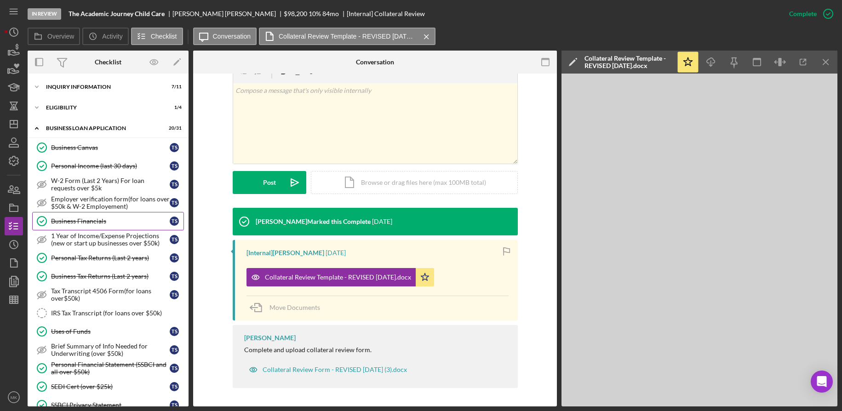
click at [73, 220] on div "Business Financials" at bounding box center [110, 221] width 119 height 7
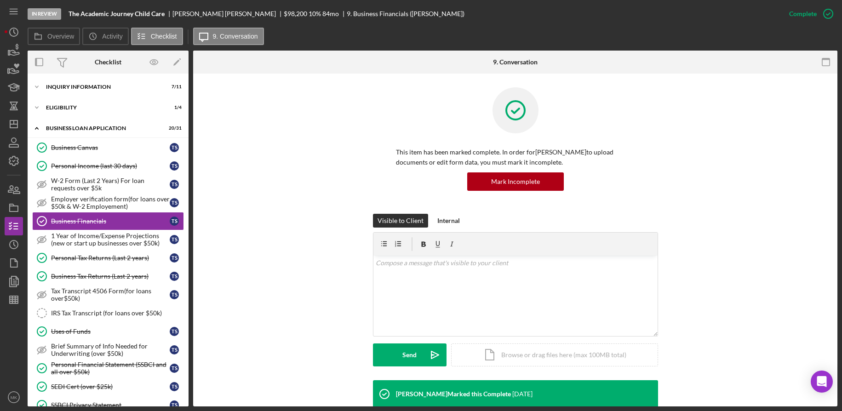
scroll to position [184, 0]
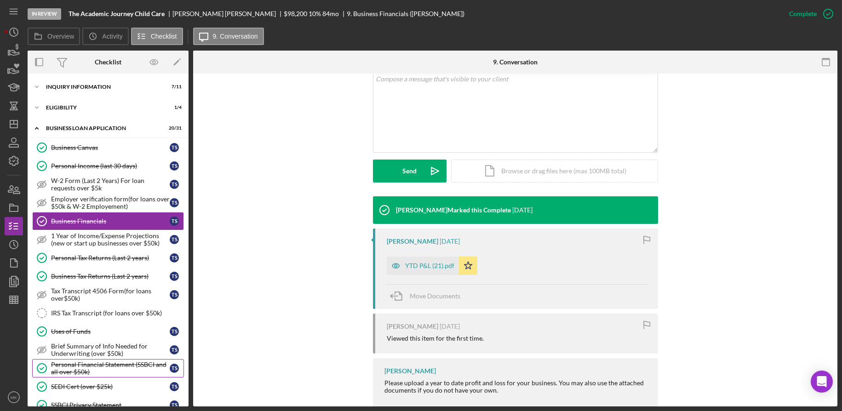
click at [89, 367] on div "Personal Financial Statement (SSBCI and all over $50k)" at bounding box center [110, 368] width 119 height 15
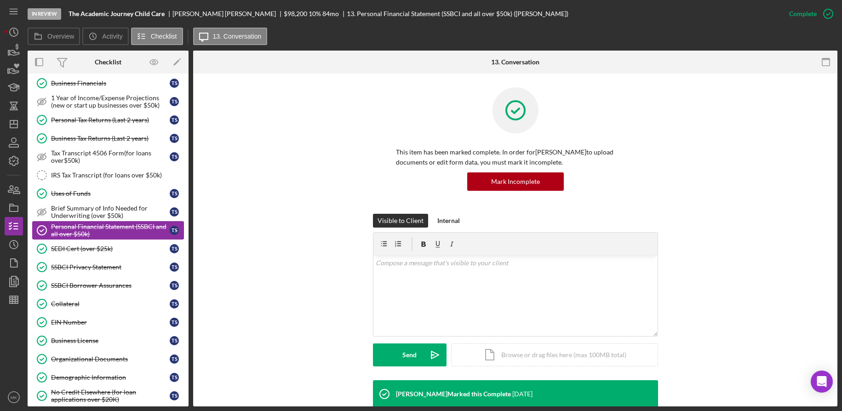
scroll to position [184, 0]
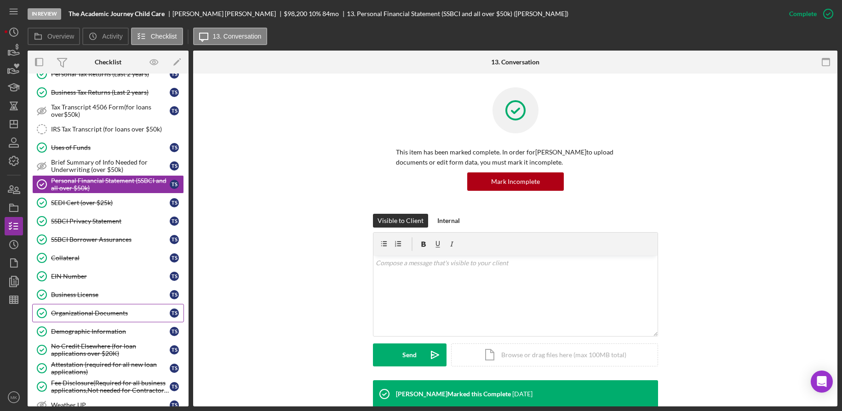
click at [97, 312] on div "Organizational Documents" at bounding box center [110, 313] width 119 height 7
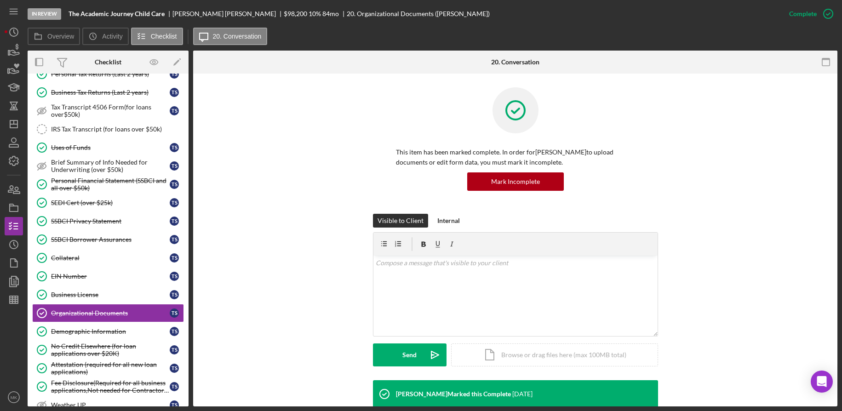
scroll to position [184, 0]
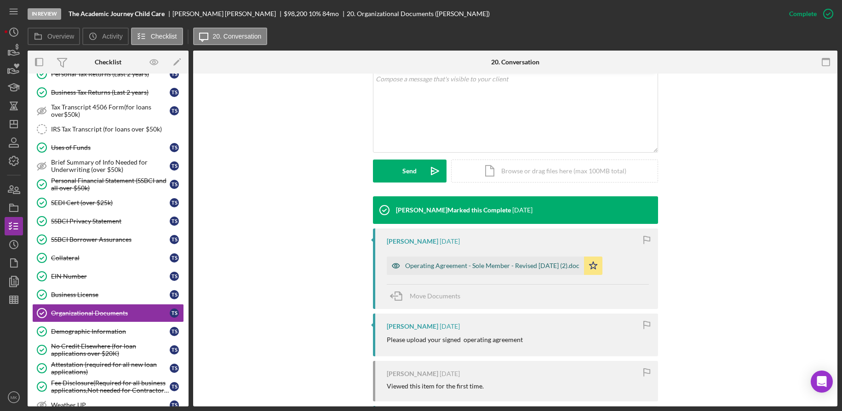
click at [440, 269] on div "Operating Agreement - Sole Member - Revised [DATE] (2).doc" at bounding box center [492, 265] width 174 height 7
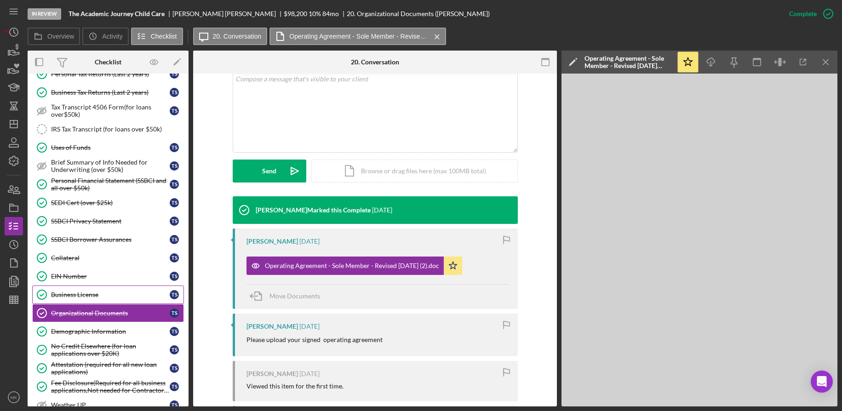
click at [93, 296] on div "Business License" at bounding box center [110, 294] width 119 height 7
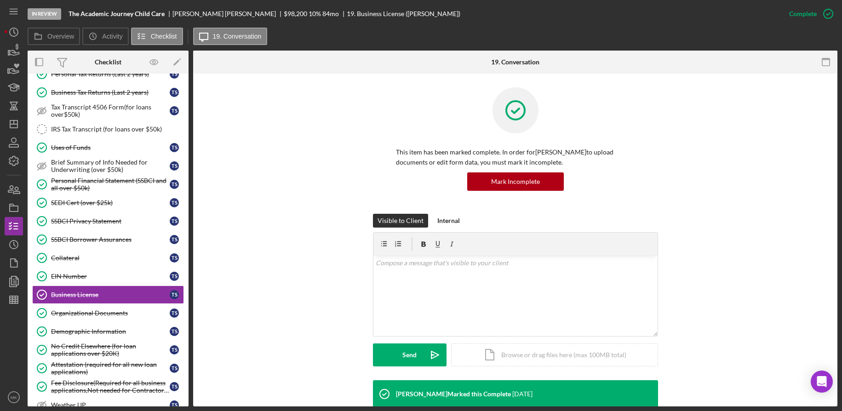
scroll to position [200, 0]
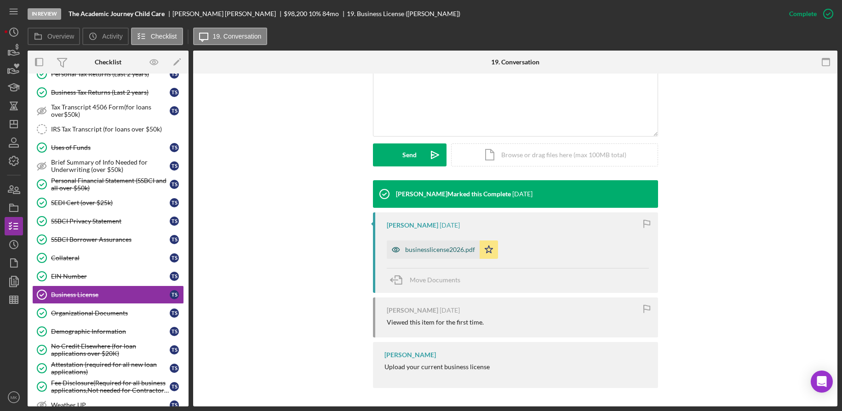
click at [448, 252] on div "businesslicense2026.pdf" at bounding box center [440, 249] width 70 height 7
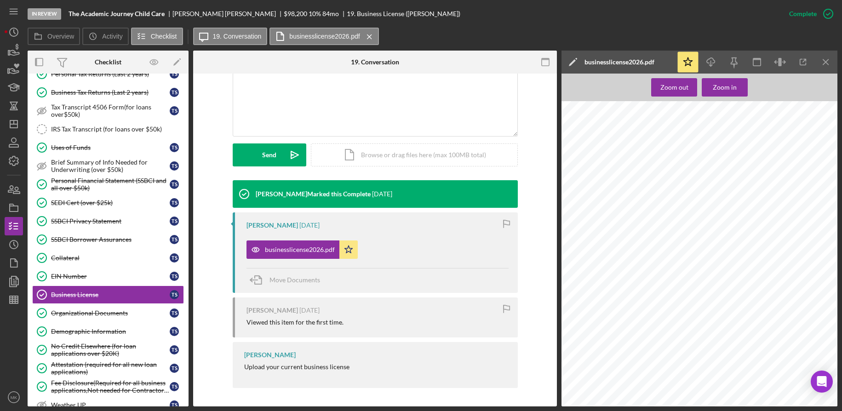
scroll to position [0, 0]
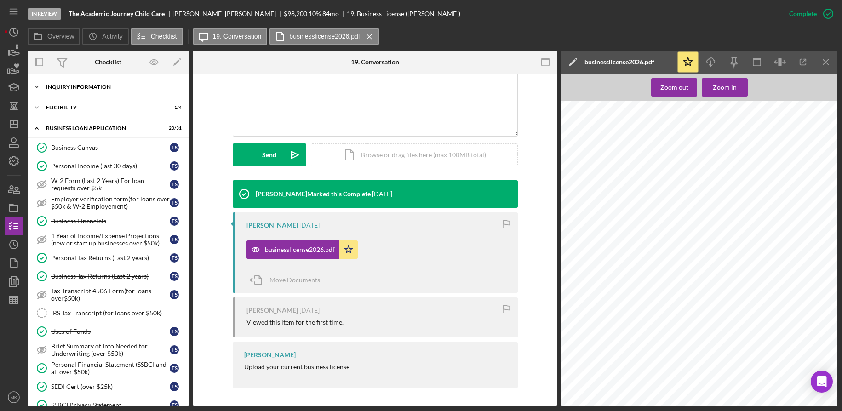
click at [94, 82] on div "Icon/Expander INQUIRY INFORMATION 7 / 11" at bounding box center [108, 87] width 161 height 18
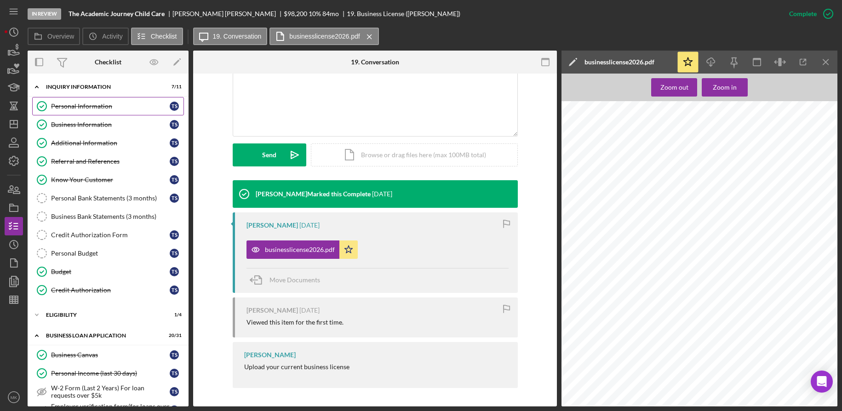
click at [89, 107] on div "Personal Information" at bounding box center [110, 106] width 119 height 7
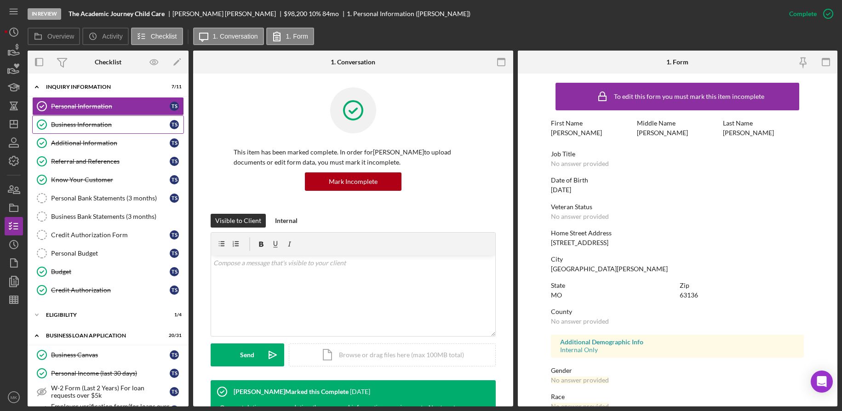
click at [86, 127] on div "Business Information" at bounding box center [110, 124] width 119 height 7
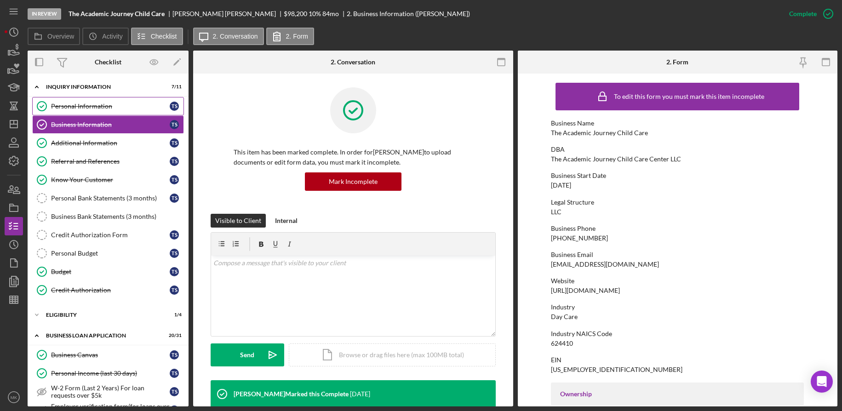
click at [86, 106] on div "Personal Information" at bounding box center [110, 106] width 119 height 7
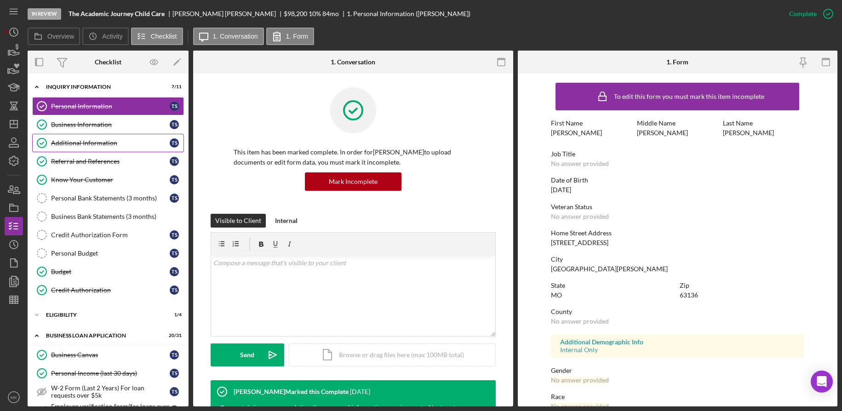
click at [71, 143] on div "Additional Information" at bounding box center [110, 142] width 119 height 7
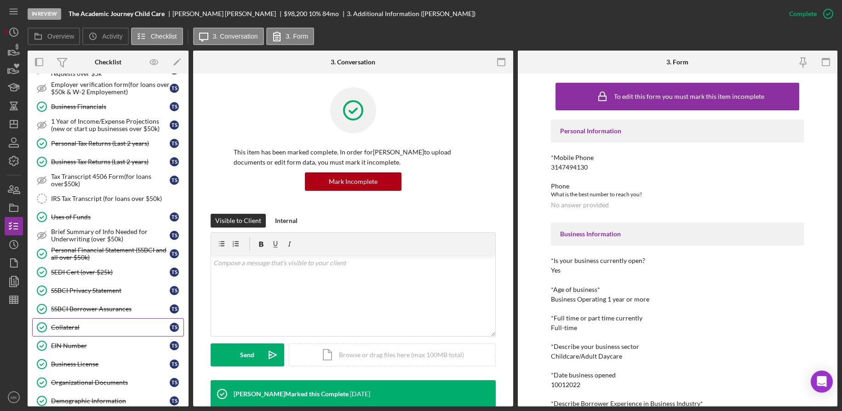
scroll to position [368, 0]
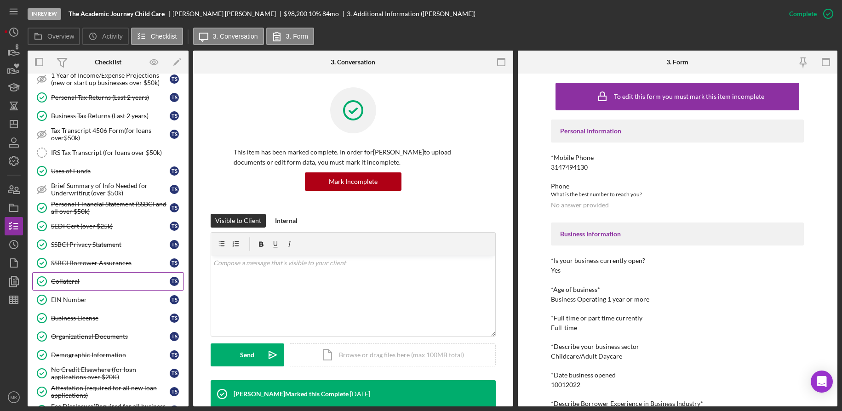
click at [89, 280] on div "Collateral" at bounding box center [110, 281] width 119 height 7
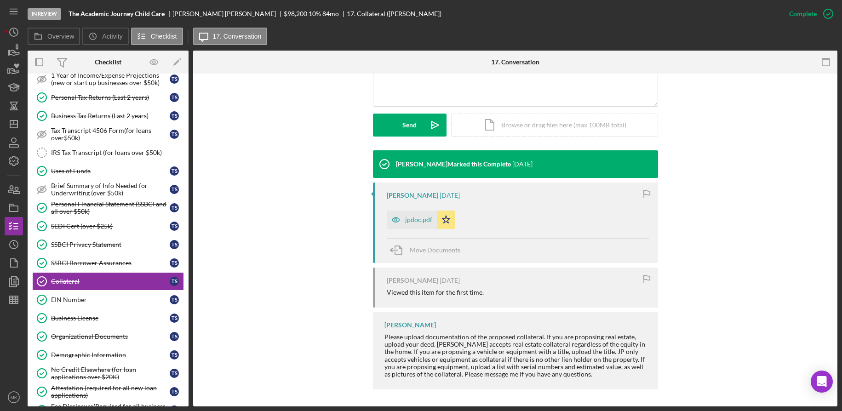
scroll to position [231, 0]
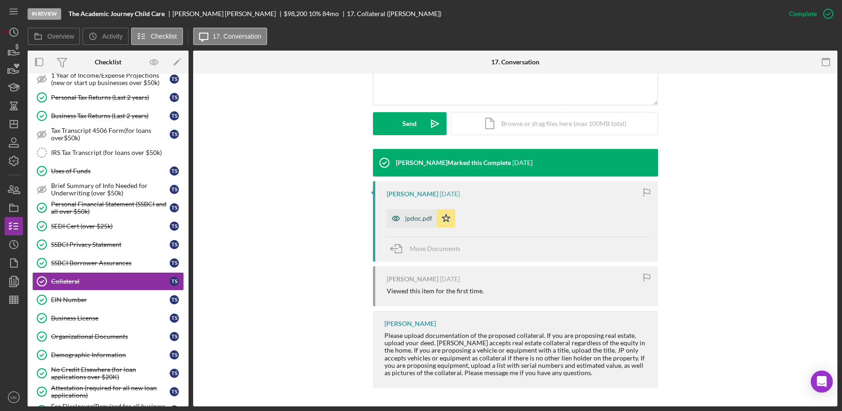
click at [417, 221] on div "jpdoc.pdf" at bounding box center [418, 218] width 27 height 7
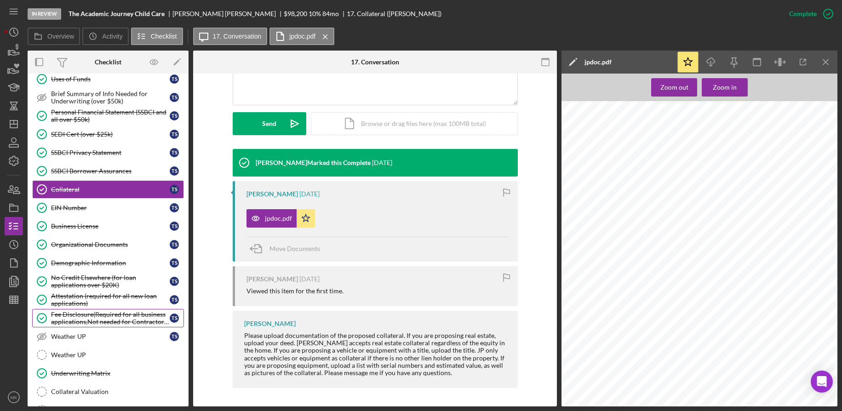
scroll to position [552, 0]
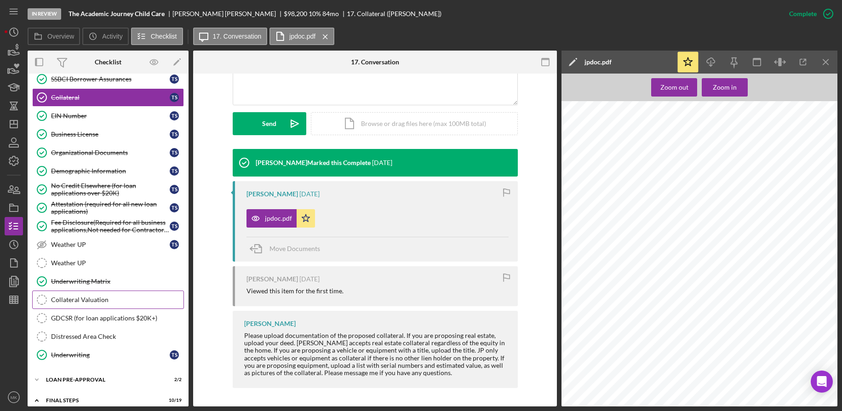
click at [75, 291] on link "Collateral Valuation Collateral Valuation" at bounding box center [108, 300] width 152 height 18
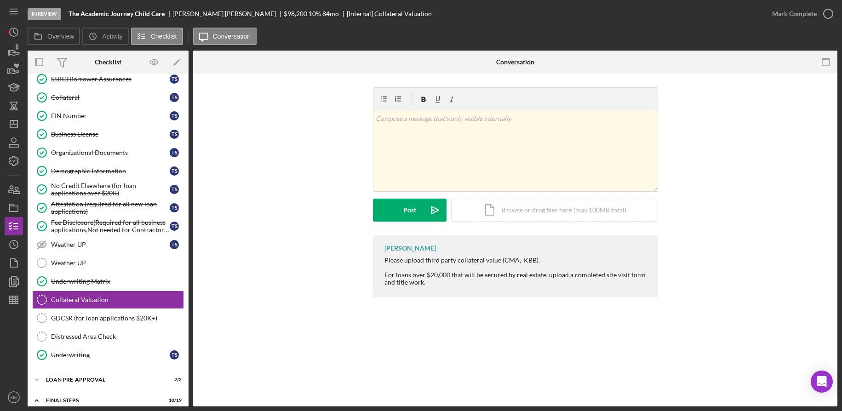
scroll to position [782, 0]
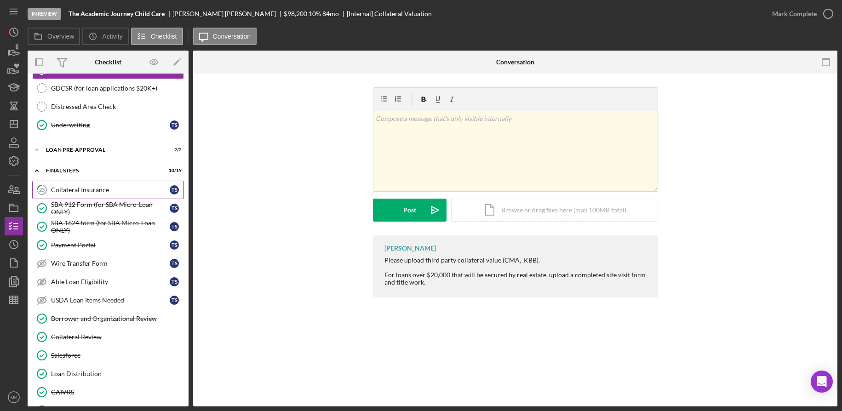
click at [89, 194] on div "Collateral Insurance" at bounding box center [110, 189] width 119 height 7
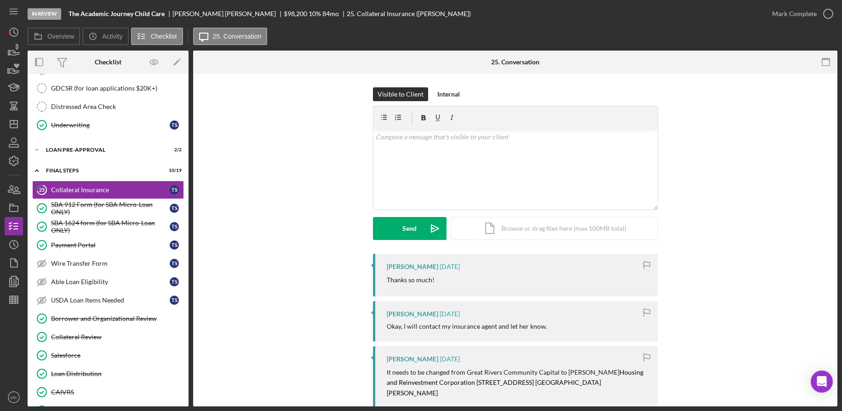
scroll to position [230, 0]
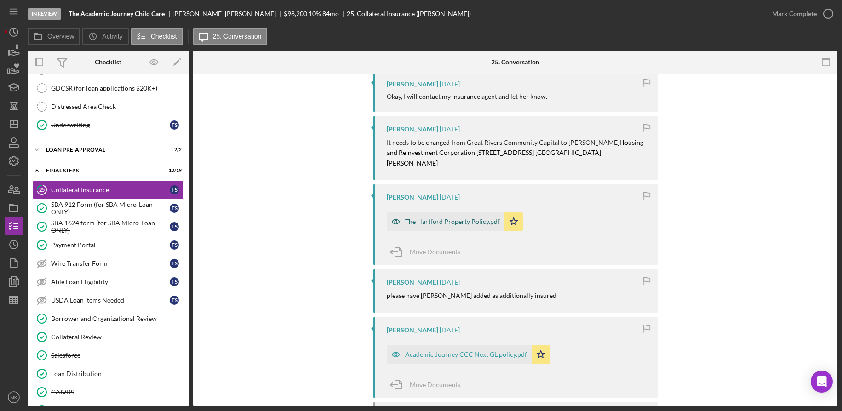
click at [419, 215] on div "The Hartford Property Policy.pdf" at bounding box center [446, 222] width 118 height 18
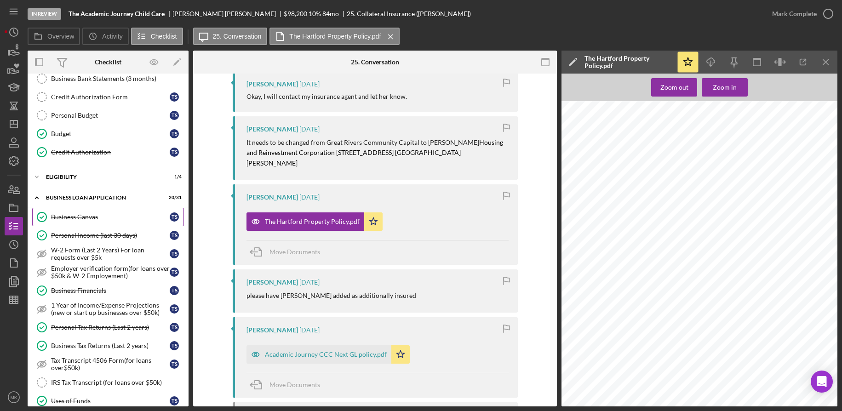
scroll to position [0, 0]
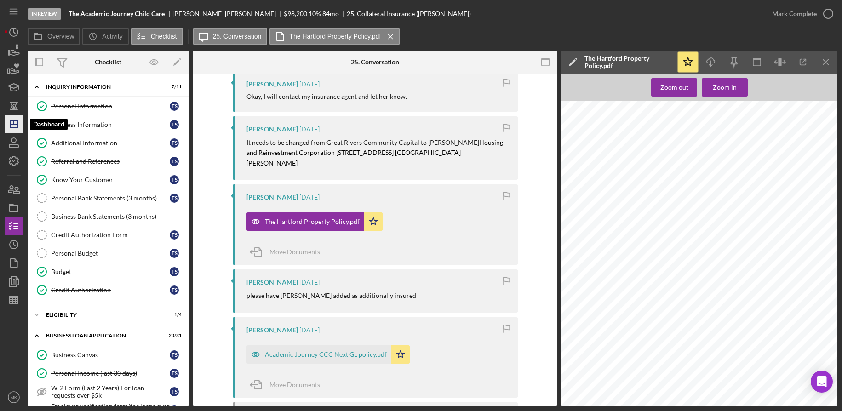
click at [16, 130] on icon "Icon/Dashboard" at bounding box center [13, 124] width 23 height 23
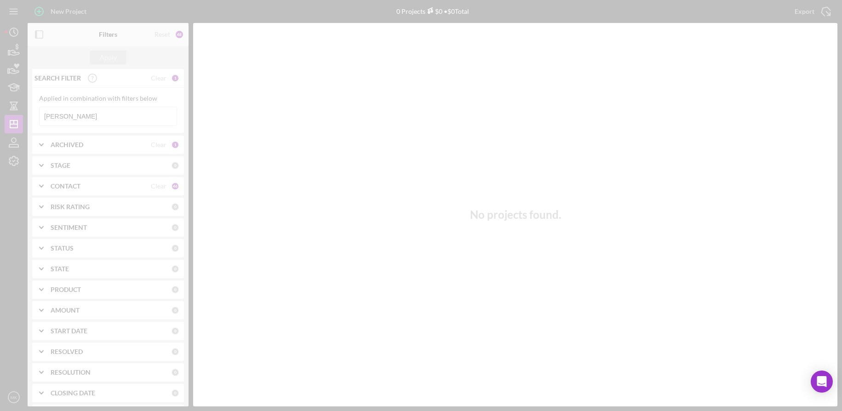
click at [97, 116] on div at bounding box center [421, 205] width 842 height 411
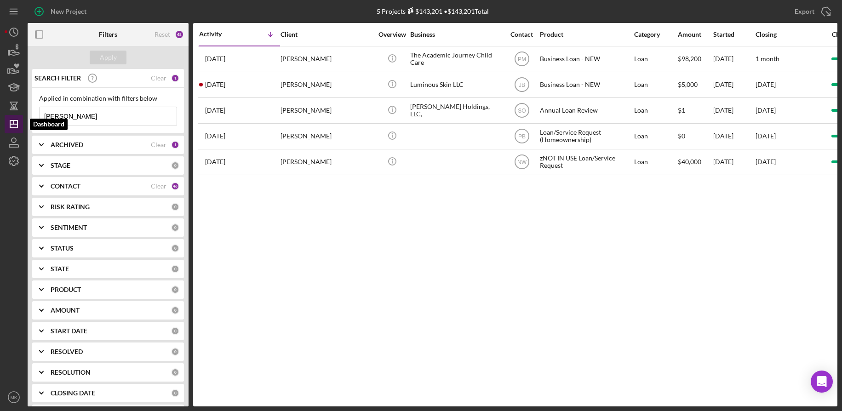
drag, startPoint x: 74, startPoint y: 115, endPoint x: 6, endPoint y: 115, distance: 67.6
click at [6, 115] on div "New Project 5 Projects $143,201 • $143,201 Total [PERSON_NAME] Export Icon/Expo…" at bounding box center [421, 203] width 833 height 407
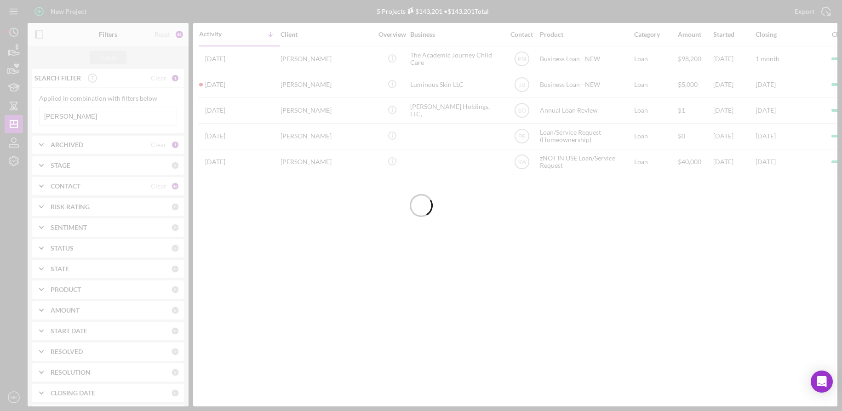
type input "[PERSON_NAME]"
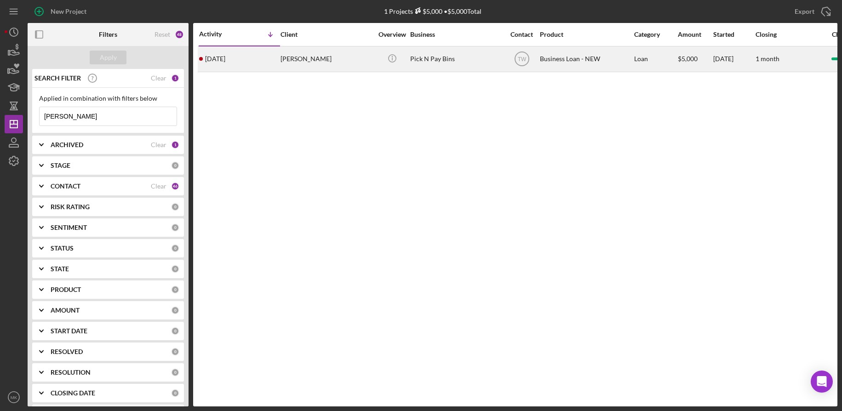
click at [317, 61] on div "[PERSON_NAME]" at bounding box center [327, 59] width 92 height 24
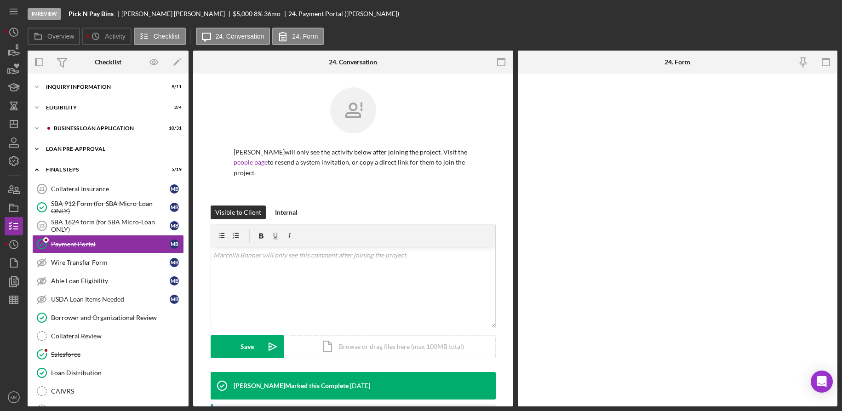
scroll to position [4, 0]
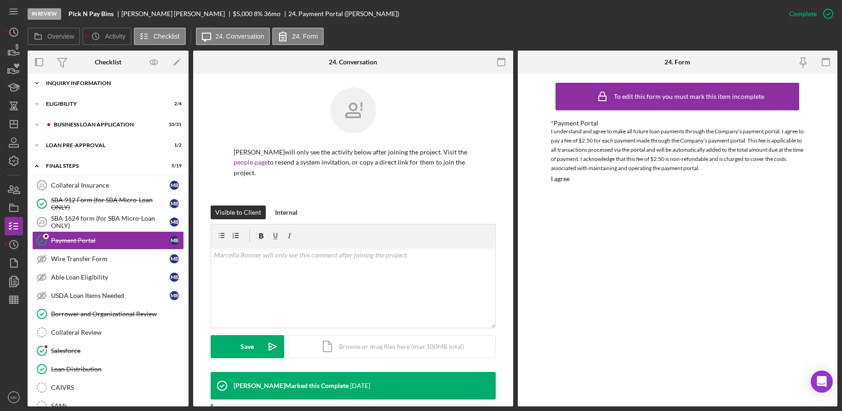
click at [97, 88] on div "Icon/Expander INQUIRY INFORMATION 9 / 11" at bounding box center [108, 83] width 161 height 18
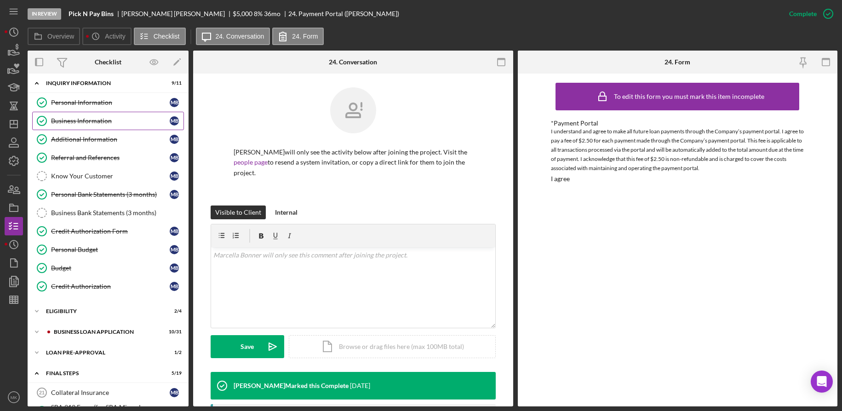
click at [78, 118] on div "Business Information" at bounding box center [110, 120] width 119 height 7
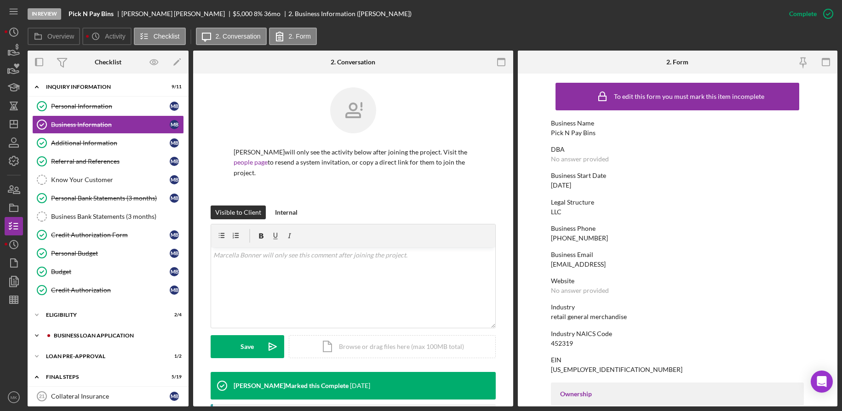
click at [91, 331] on div "Icon/Expander BUSINESS LOAN APPLICATION 10 / 31" at bounding box center [108, 336] width 161 height 18
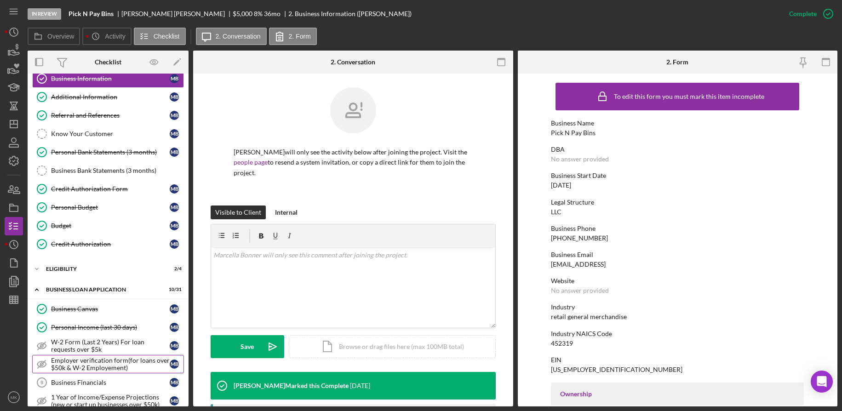
scroll to position [184, 0]
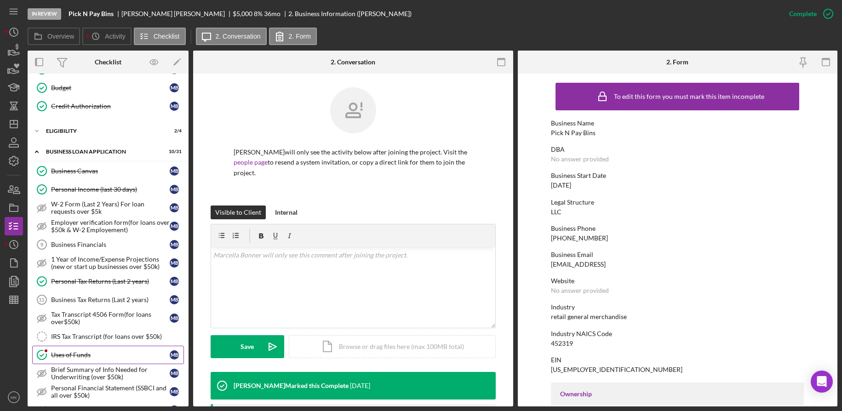
click at [75, 356] on div "Uses of Funds" at bounding box center [110, 354] width 119 height 7
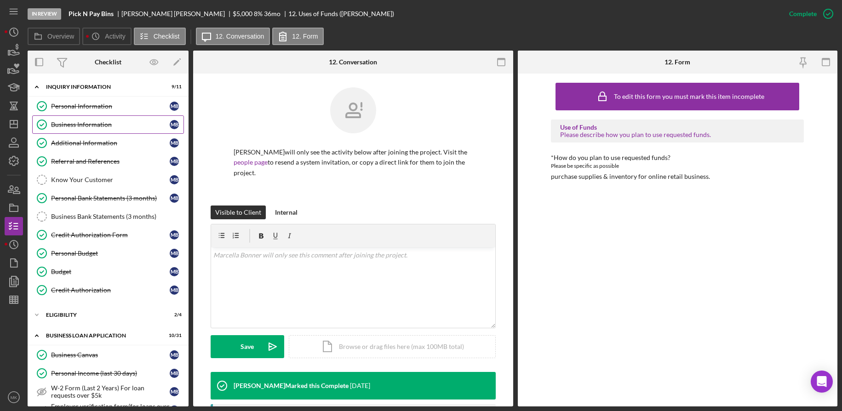
click at [83, 128] on div "Business Information" at bounding box center [110, 124] width 119 height 7
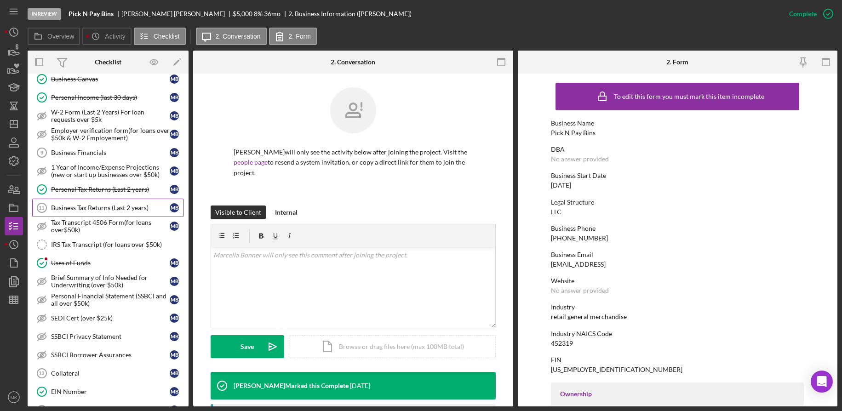
scroll to position [322, 0]
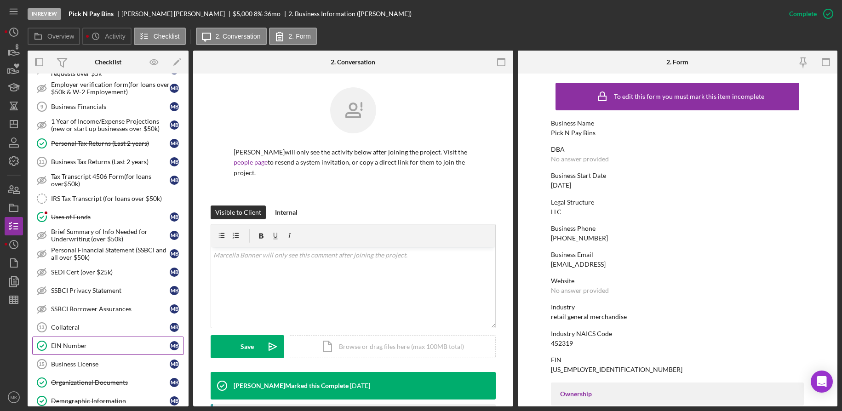
click at [76, 343] on div "EIN Number" at bounding box center [110, 345] width 119 height 7
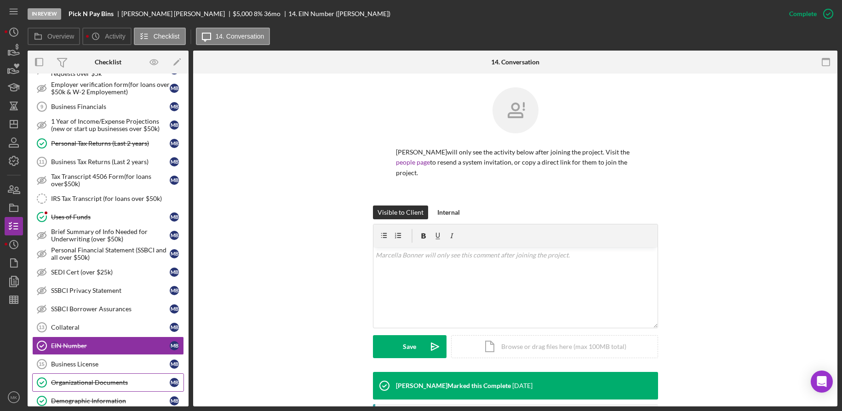
click at [70, 376] on link "Organizational Documents Organizational Documents M B" at bounding box center [108, 383] width 152 height 18
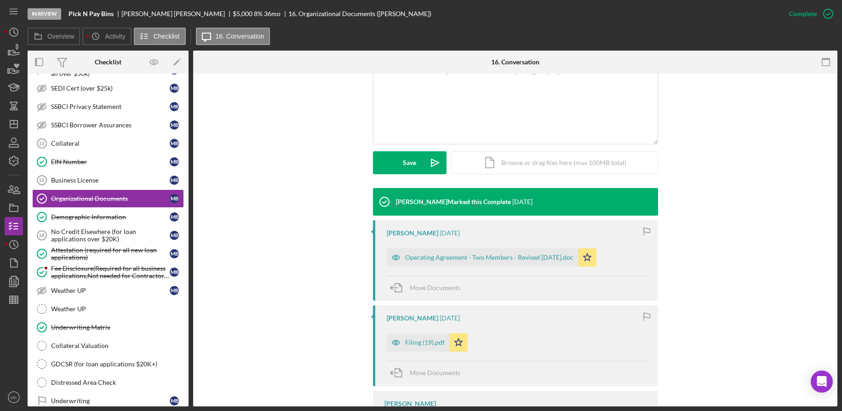
scroll to position [230, 0]
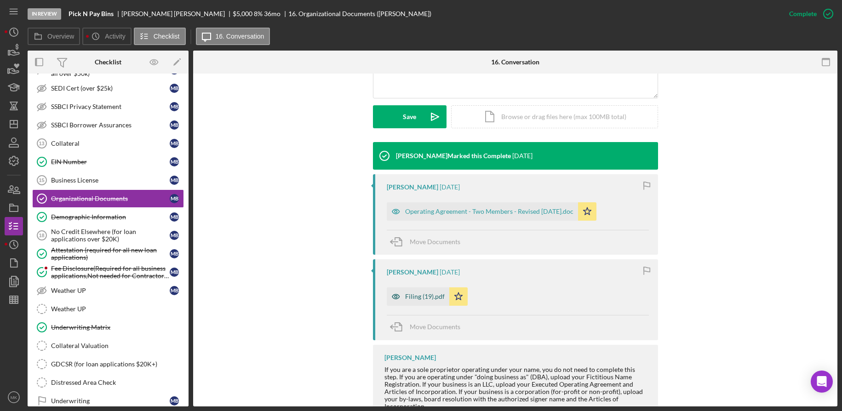
click at [415, 301] on div "Filing (19).pdf" at bounding box center [418, 297] width 63 height 18
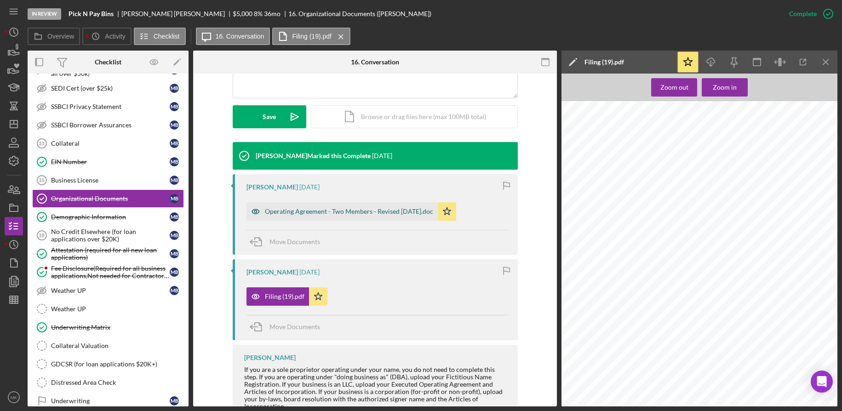
click at [336, 215] on div "Operating Agreement - Two Members - Revised [DATE].doc" at bounding box center [349, 211] width 168 height 7
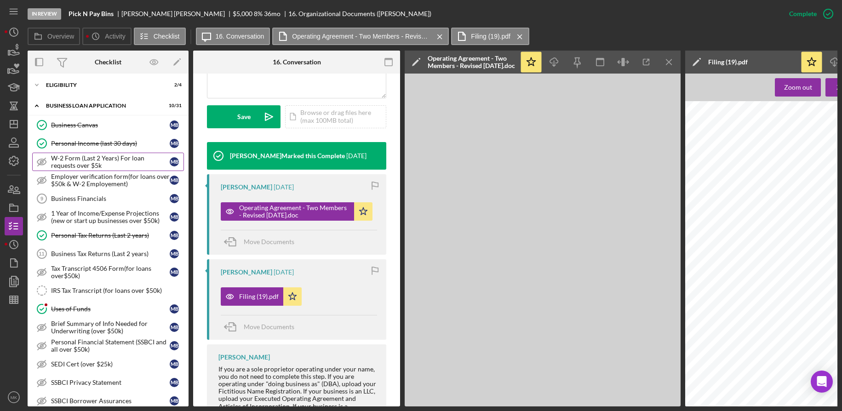
scroll to position [0, 0]
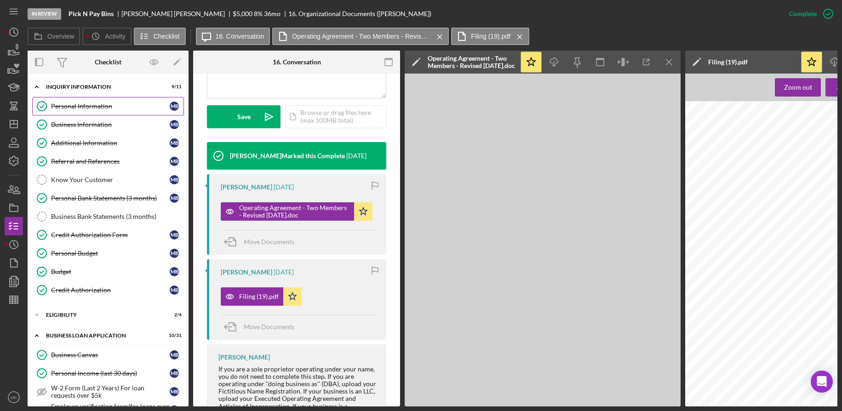
click at [104, 107] on div "Personal Information" at bounding box center [110, 106] width 119 height 7
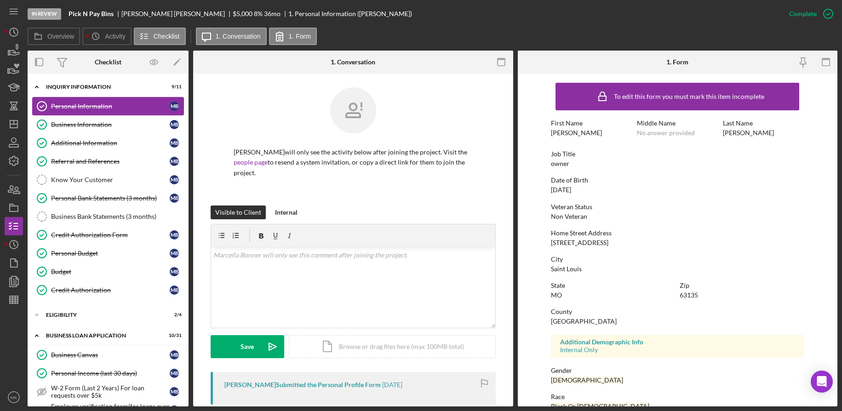
click at [81, 103] on div "Personal Information" at bounding box center [110, 106] width 119 height 7
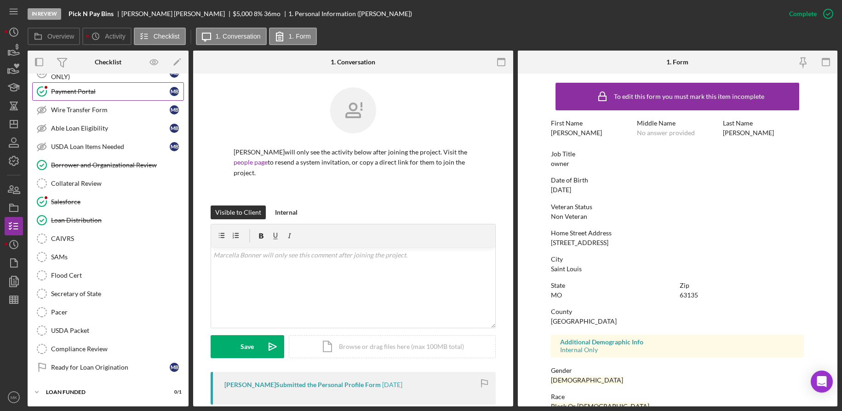
scroll to position [706, 0]
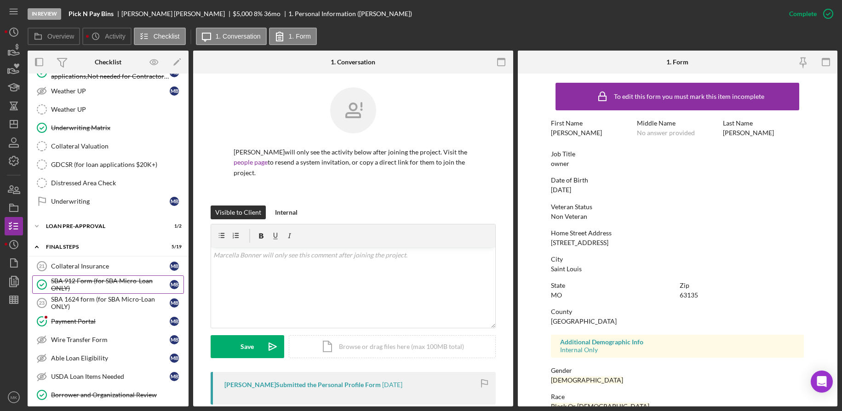
click at [86, 285] on div "SBA 912 Form (for SBA Micro-Loan ONLY)" at bounding box center [110, 284] width 119 height 15
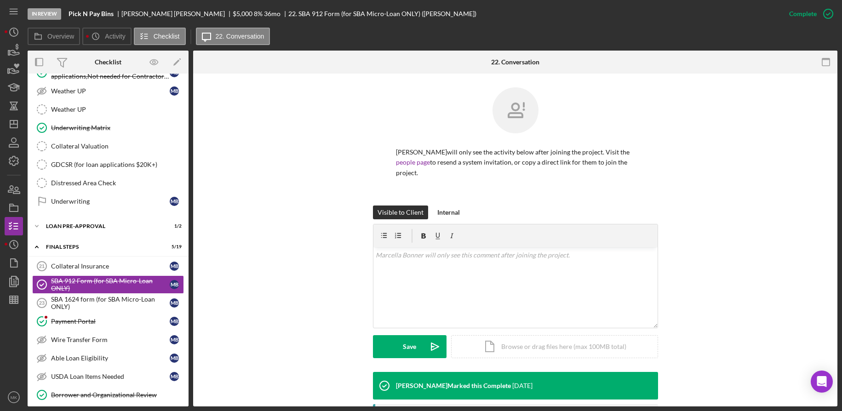
scroll to position [230, 0]
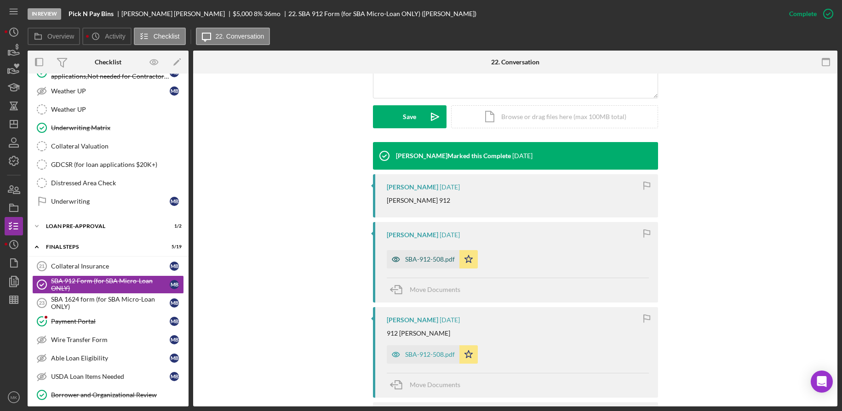
click at [425, 254] on div "SBA-912-508.pdf" at bounding box center [423, 259] width 73 height 18
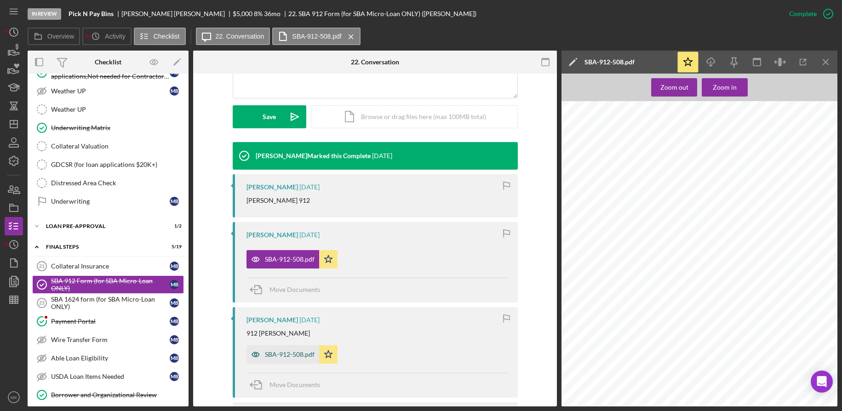
click at [291, 357] on div "SBA-912-508.pdf" at bounding box center [290, 354] width 50 height 7
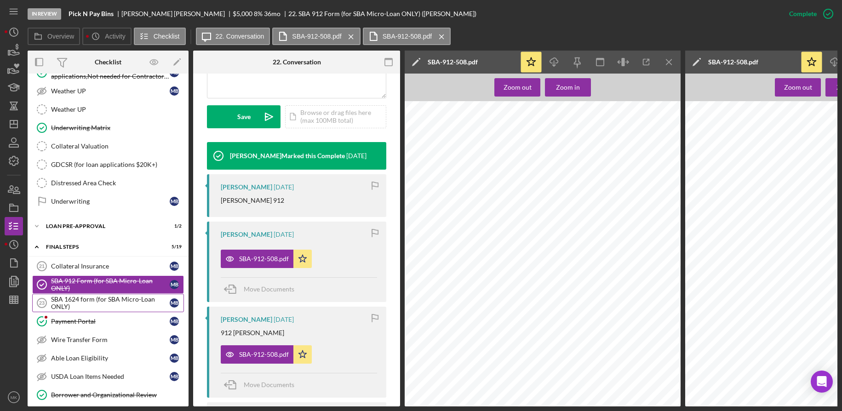
click at [96, 301] on div "SBA 1624 form (for SBA Micro-Loan ONLY)" at bounding box center [110, 303] width 119 height 15
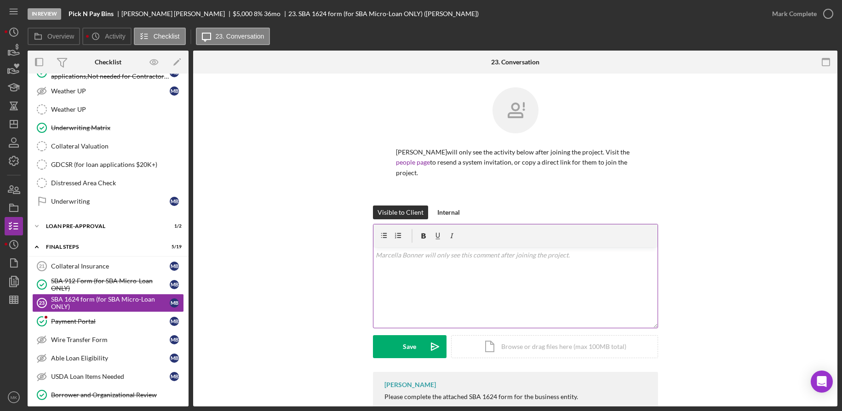
scroll to position [47, 0]
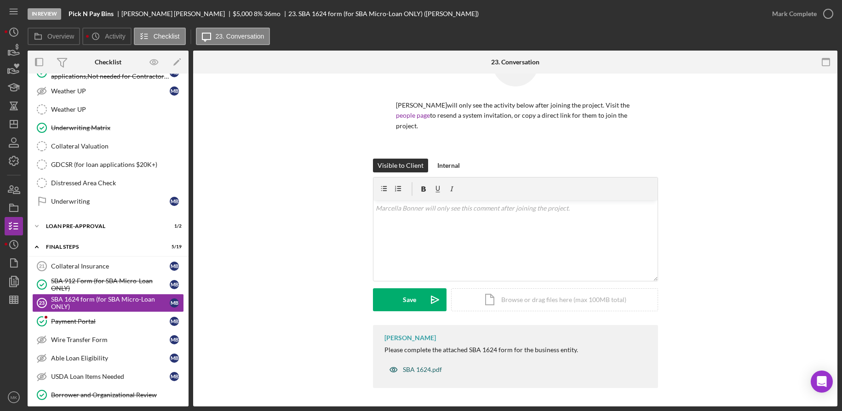
click at [399, 375] on icon "button" at bounding box center [394, 370] width 18 height 18
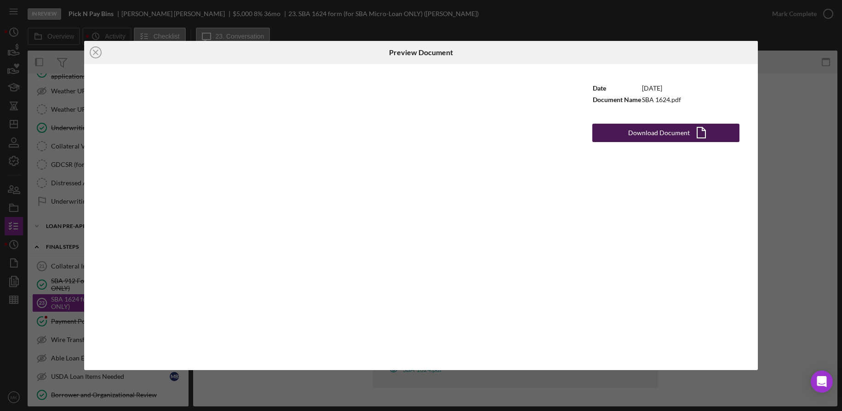
click at [678, 133] on div "Download Document" at bounding box center [659, 133] width 62 height 18
click at [95, 54] on icon "Icon/Close" at bounding box center [95, 52] width 23 height 23
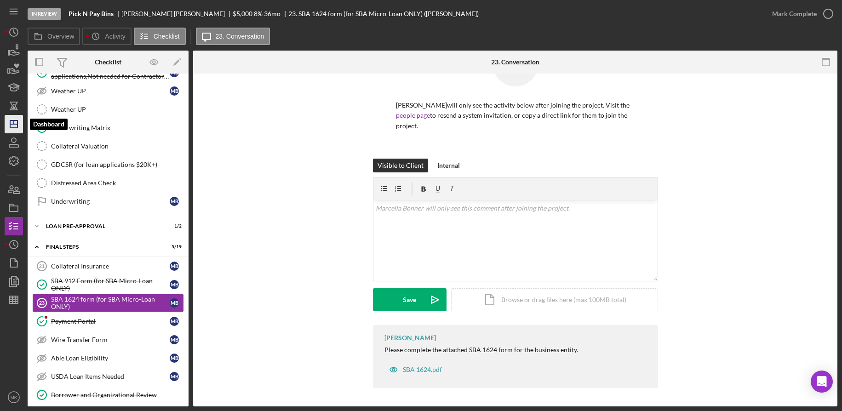
click at [11, 122] on icon "Icon/Dashboard" at bounding box center [13, 124] width 23 height 23
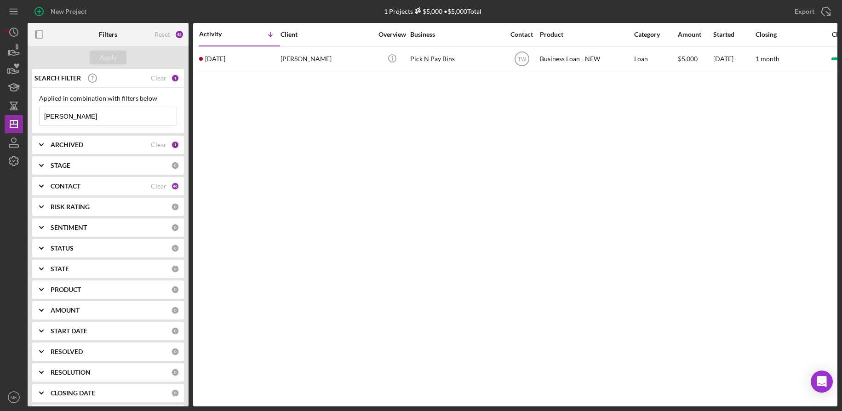
drag, startPoint x: 89, startPoint y: 116, endPoint x: 35, endPoint y: 116, distance: 54.7
click at [35, 116] on div "Applied in combination with filters below [PERSON_NAME] Icon/Menu Close" at bounding box center [108, 111] width 152 height 46
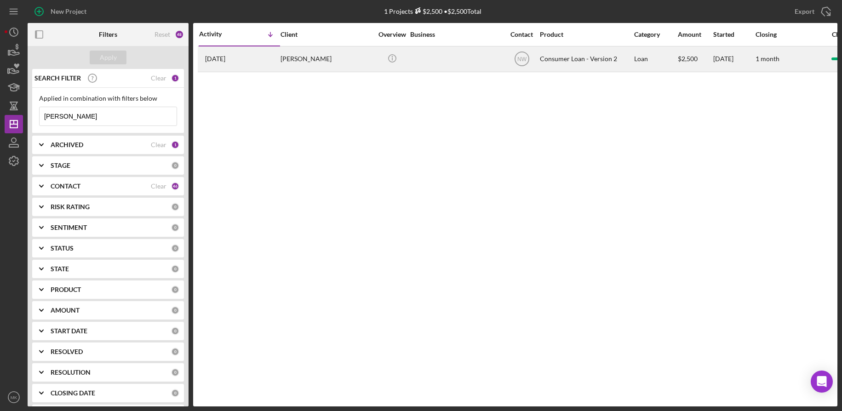
type input "[PERSON_NAME]"
click at [301, 53] on div "[PERSON_NAME]" at bounding box center [327, 59] width 92 height 24
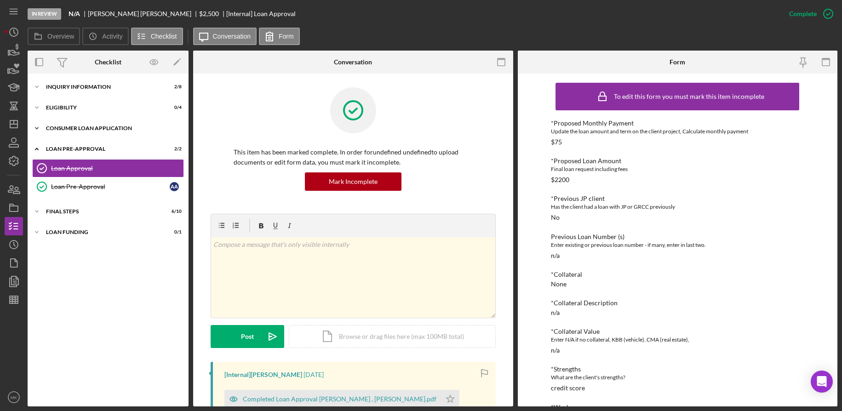
drag, startPoint x: 75, startPoint y: 122, endPoint x: 70, endPoint y: 128, distance: 7.8
click at [75, 122] on div "Icon/Expander Consumer Loan Application 4 / 8" at bounding box center [108, 128] width 161 height 18
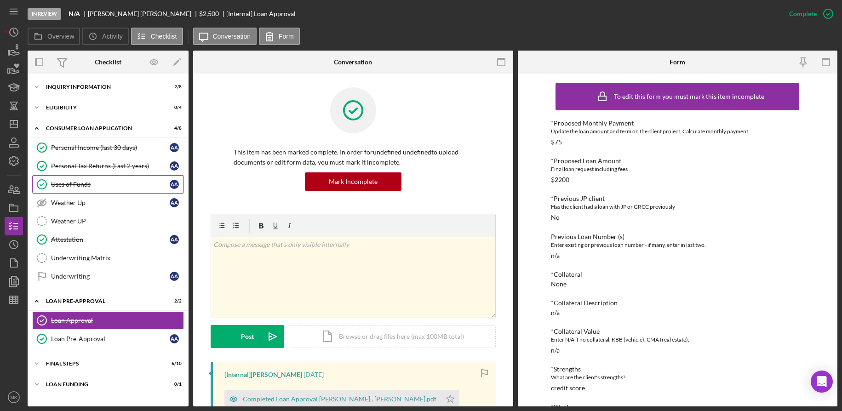
click at [72, 185] on div "Uses of Funds" at bounding box center [110, 184] width 119 height 7
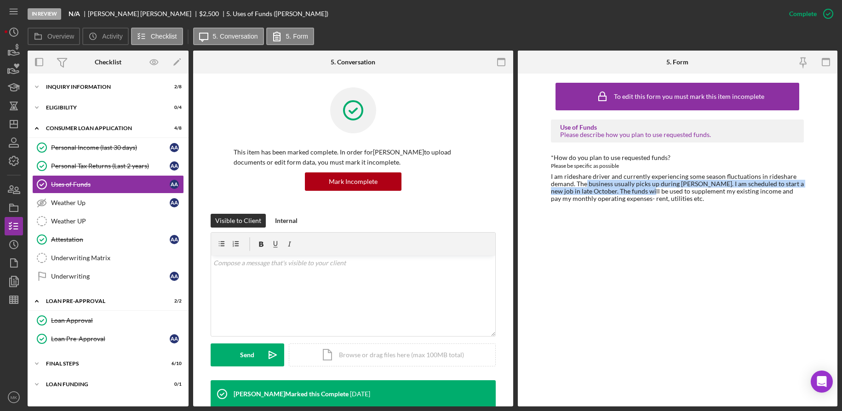
drag, startPoint x: 587, startPoint y: 183, endPoint x: 638, endPoint y: 190, distance: 51.0
click at [638, 190] on div "I am rideshare driver and currently experiencing some season fluctuations in ri…" at bounding box center [677, 187] width 253 height 29
click at [69, 361] on div "FINAL STEPS" at bounding box center [111, 364] width 131 height 6
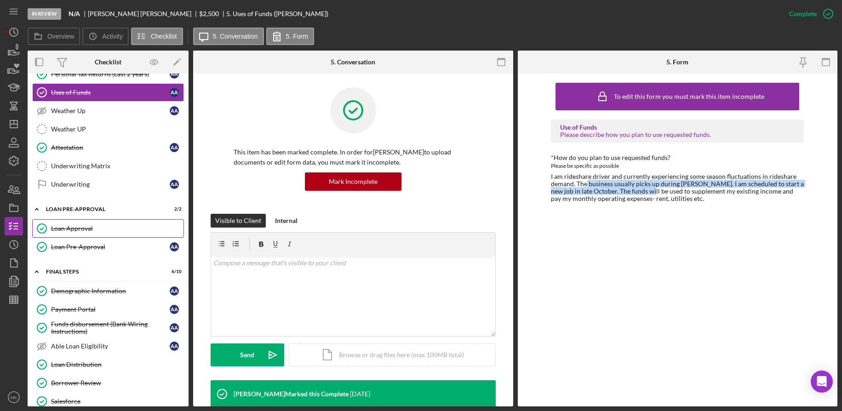
scroll to position [138, 0]
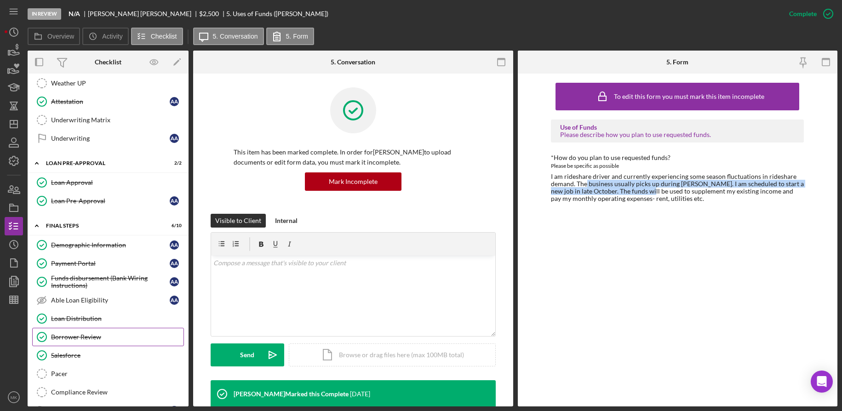
click at [88, 339] on div "Borrower Review" at bounding box center [117, 337] width 132 height 7
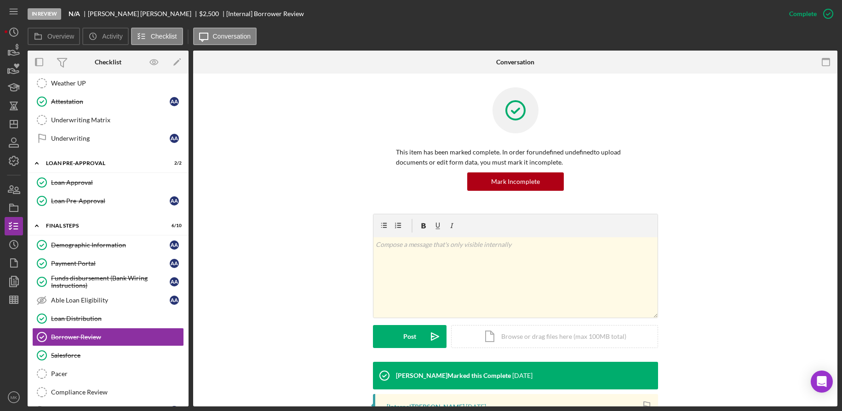
scroll to position [154, 0]
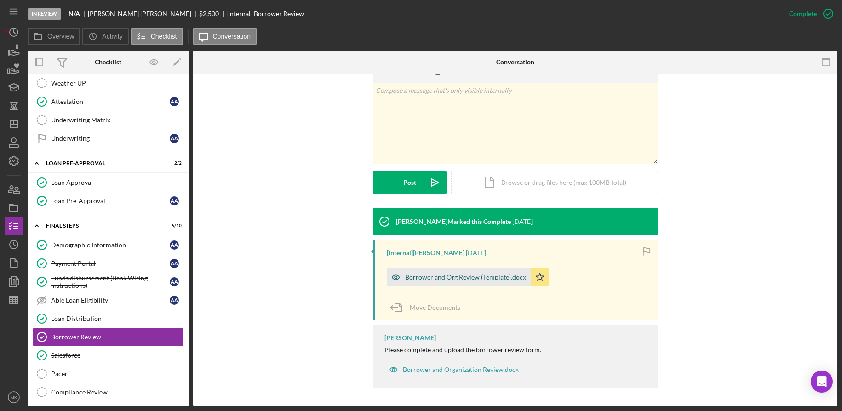
click at [482, 276] on div "Borrower and Org Review (Template).docx" at bounding box center [465, 277] width 121 height 7
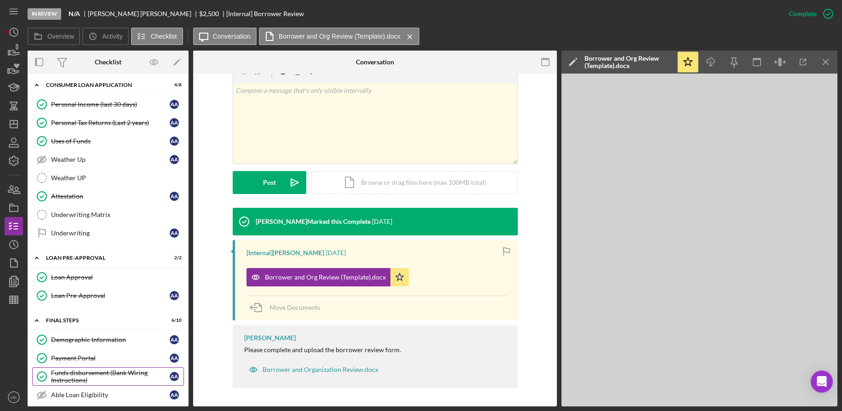
scroll to position [0, 0]
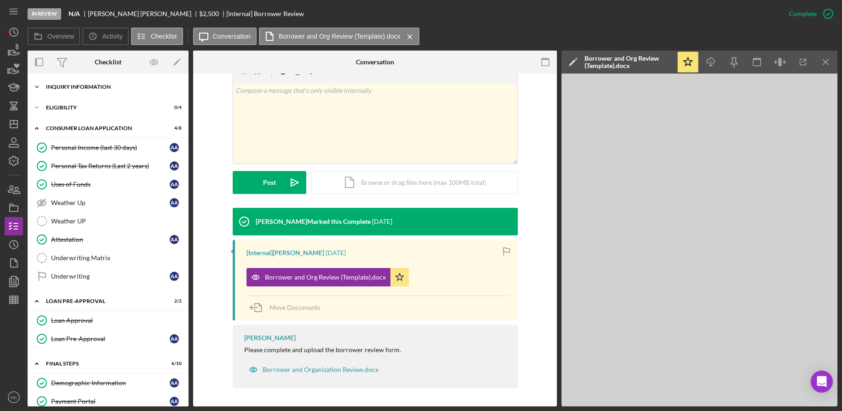
click at [97, 89] on div "Inquiry Information" at bounding box center [111, 87] width 131 height 6
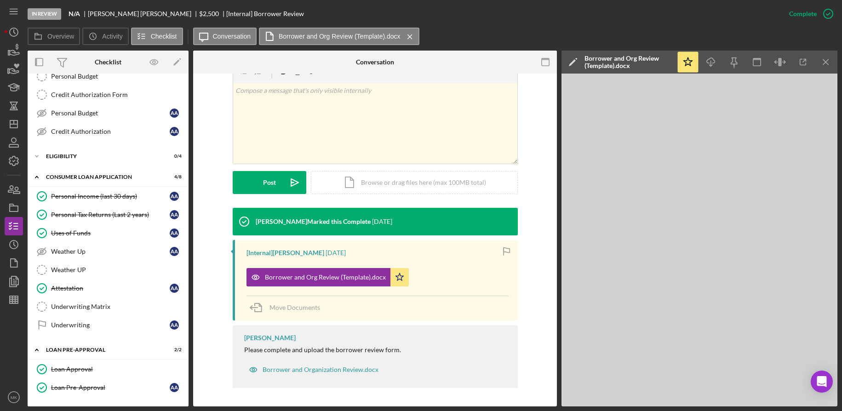
scroll to position [334, 0]
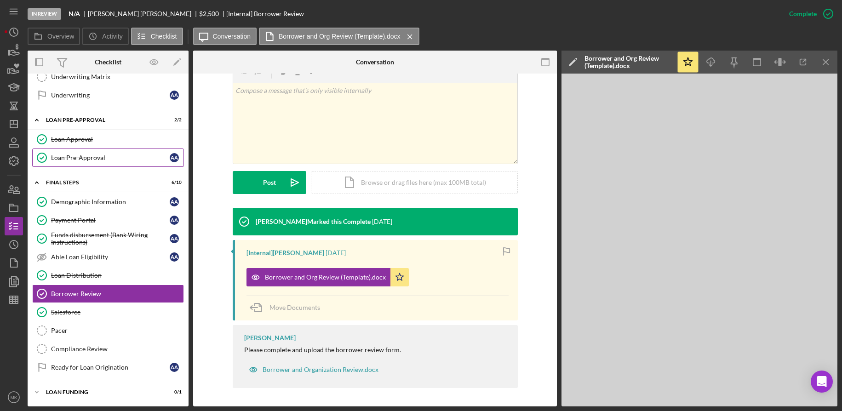
click at [88, 153] on link "Loan Pre-Approval Loan Pre-Approval A A" at bounding box center [108, 158] width 152 height 18
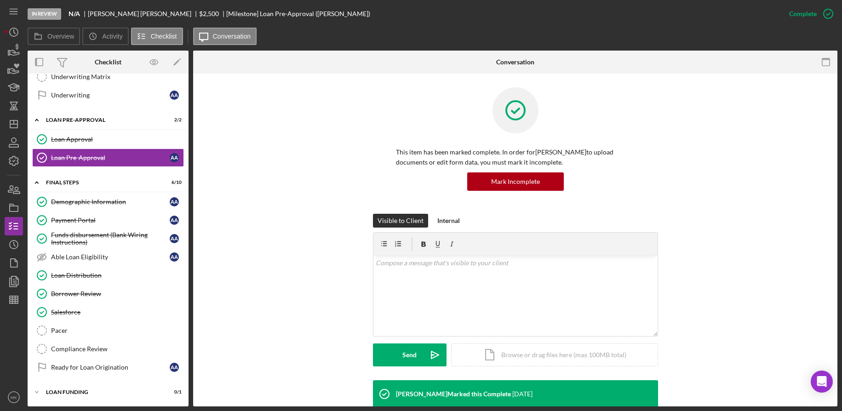
scroll to position [139, 0]
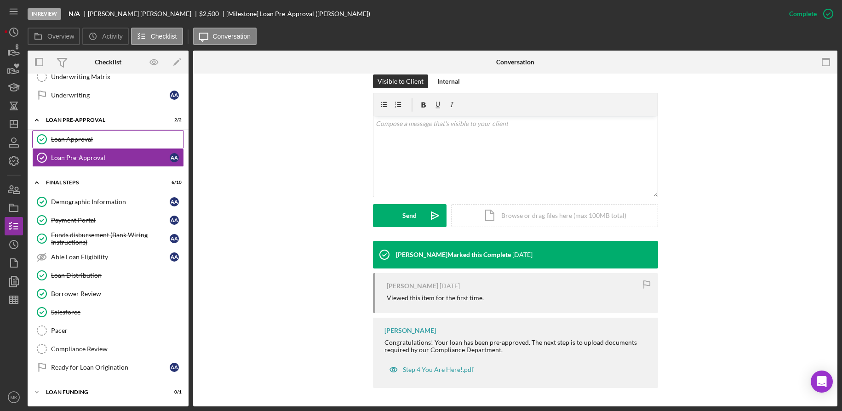
click at [89, 133] on link "Loan Approval Loan Approval" at bounding box center [108, 139] width 152 height 18
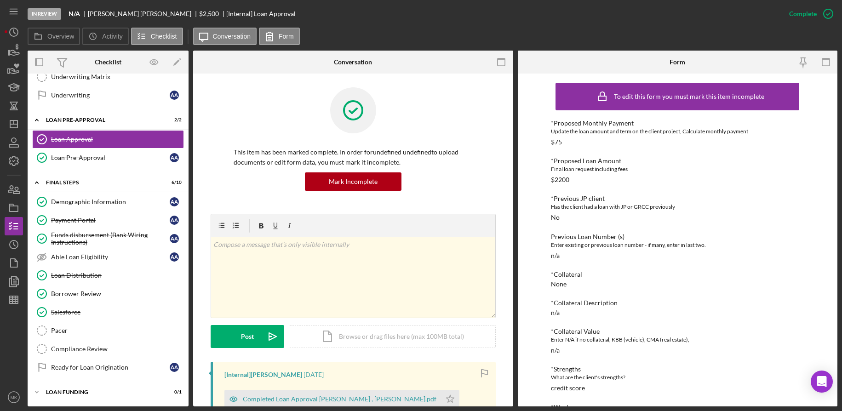
scroll to position [184, 0]
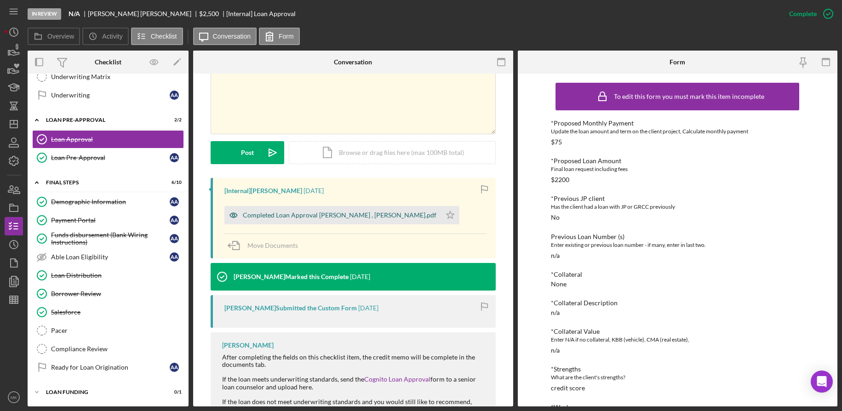
click at [323, 213] on div "Completed Loan Approval [PERSON_NAME] , [PERSON_NAME].pdf" at bounding box center [340, 215] width 194 height 7
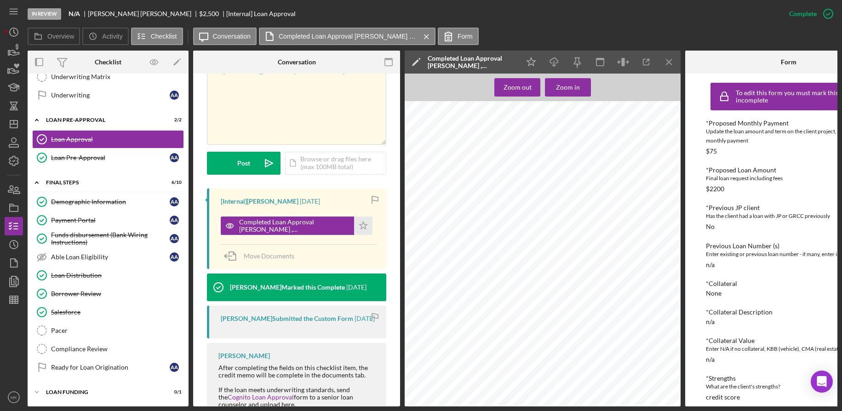
scroll to position [104, 0]
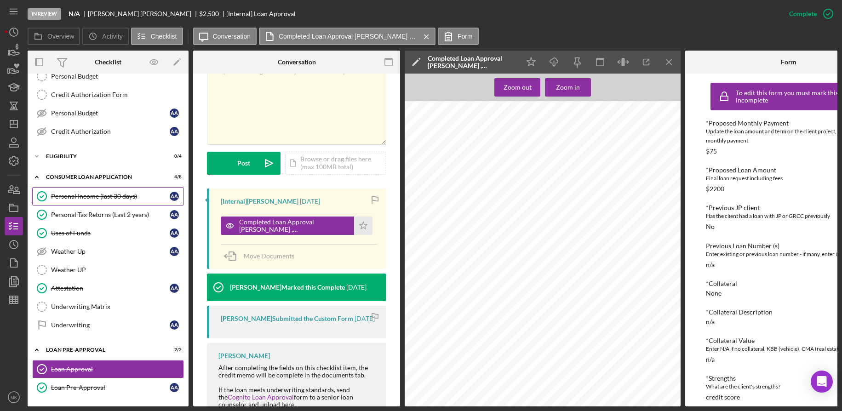
click at [77, 199] on div "Personal Income (last 30 days)" at bounding box center [110, 196] width 119 height 7
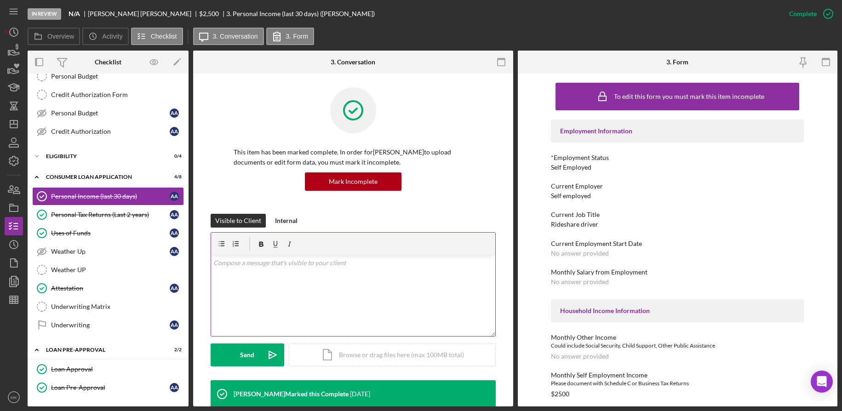
scroll to position [230, 0]
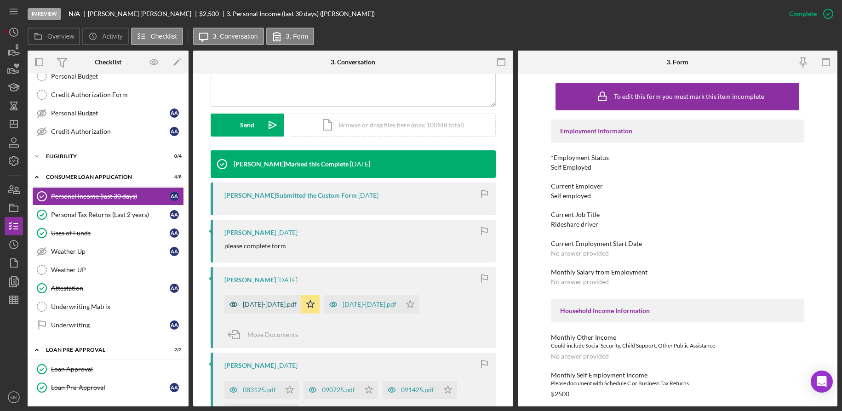
click at [268, 302] on div "[DATE]-[DATE].pdf" at bounding box center [270, 304] width 54 height 7
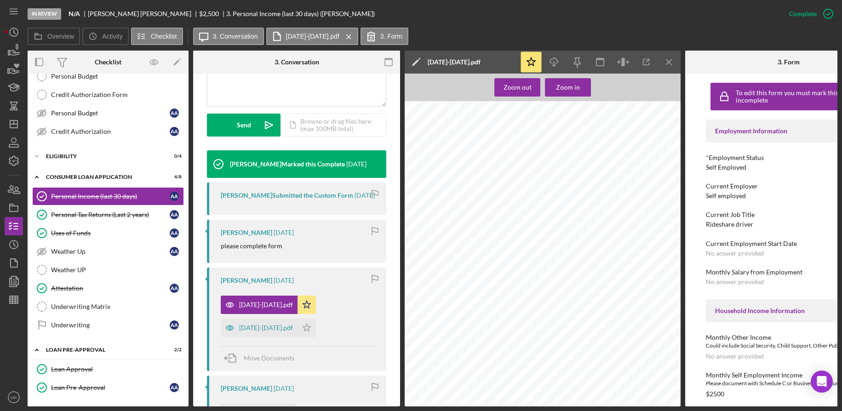
scroll to position [69, 0]
click at [258, 328] on div "[DATE]-[DATE].pdf" at bounding box center [266, 327] width 54 height 7
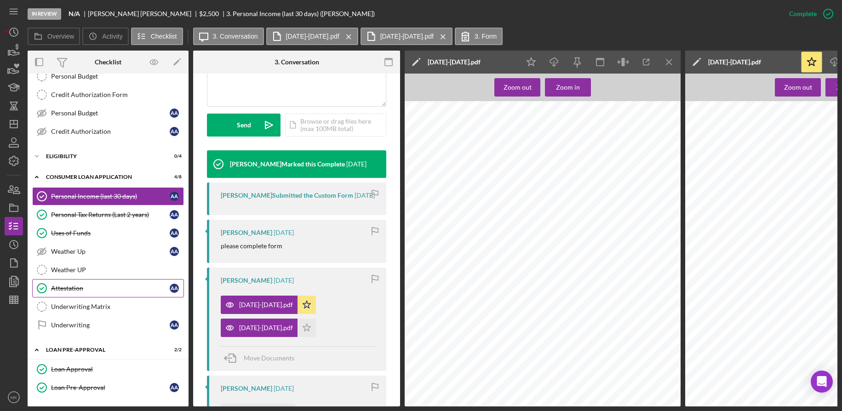
scroll to position [150, 0]
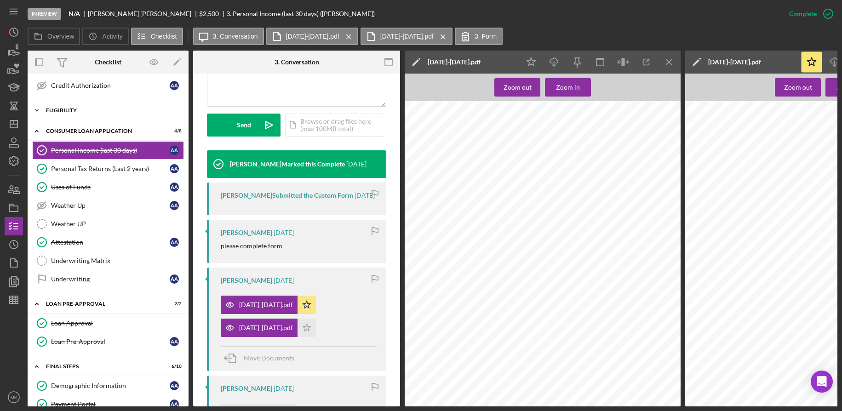
click at [54, 112] on div "Eligibility" at bounding box center [111, 111] width 131 height 6
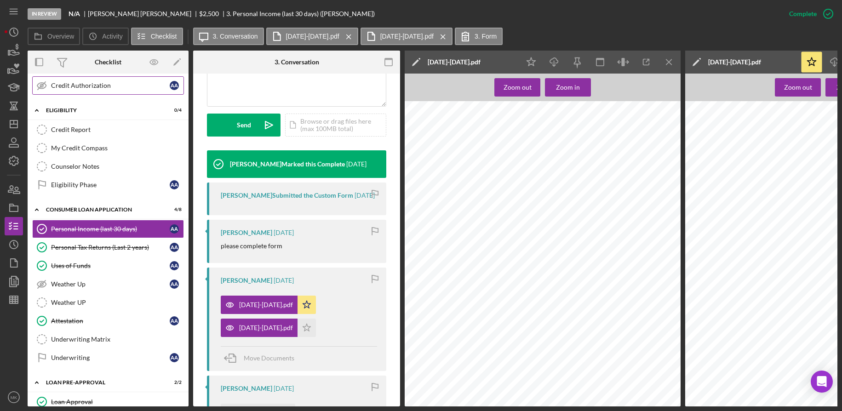
click at [93, 87] on div "Credit Authorization" at bounding box center [110, 85] width 119 height 7
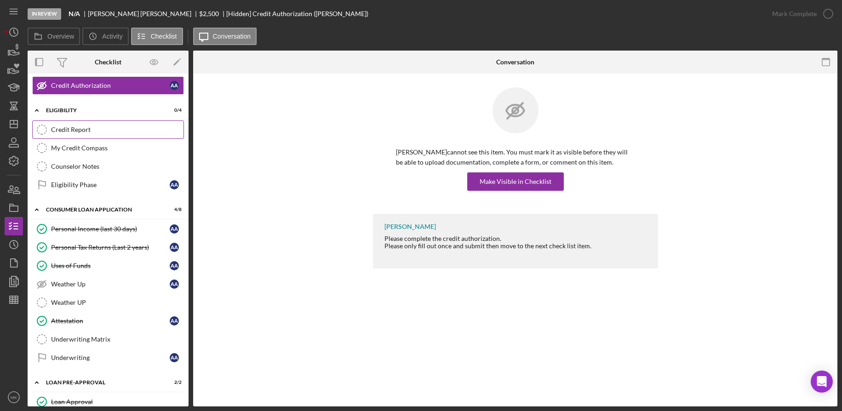
click at [78, 130] on div "Credit Report" at bounding box center [117, 129] width 132 height 7
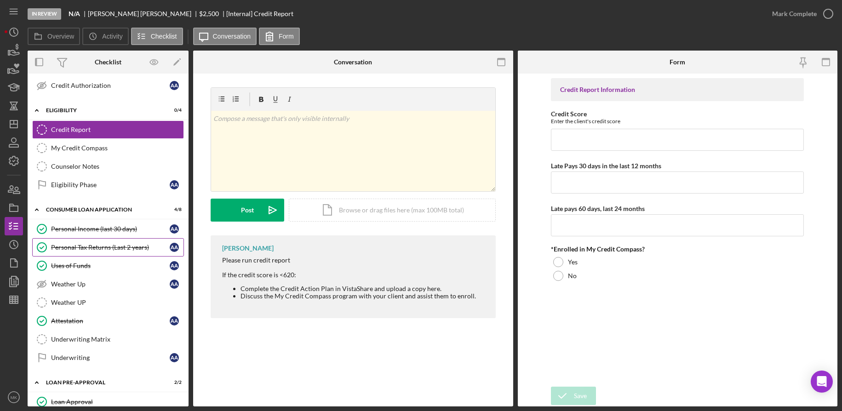
click at [97, 246] on div "Personal Tax Returns (Last 2 years)" at bounding box center [110, 247] width 119 height 7
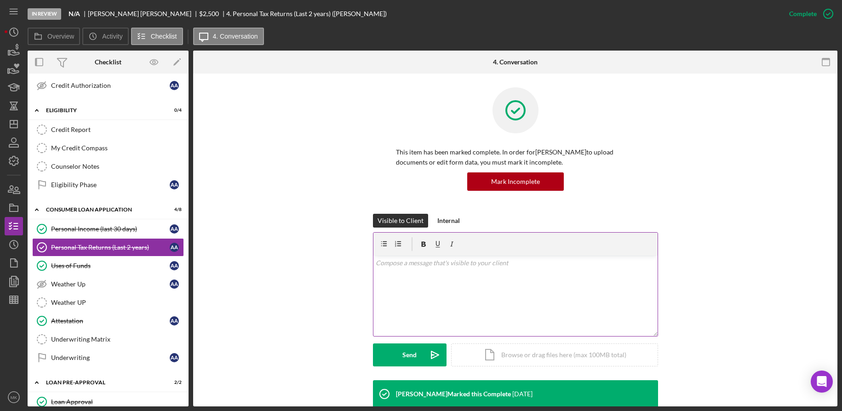
scroll to position [201, 0]
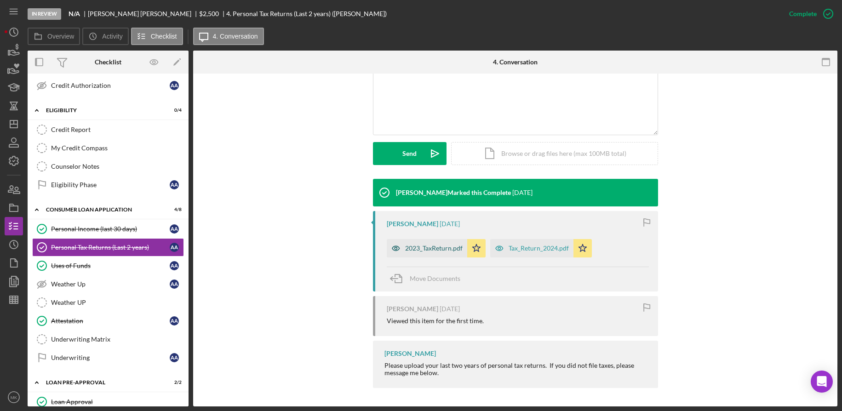
click at [415, 251] on div "2023_TaxReturn.pdf" at bounding box center [434, 248] width 58 height 7
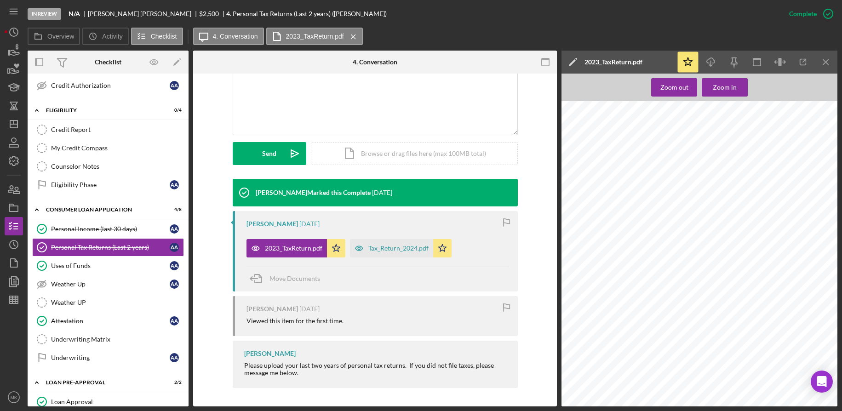
scroll to position [1058, 0]
click at [386, 248] on div "Tax_Return_2024.pdf" at bounding box center [398, 248] width 60 height 7
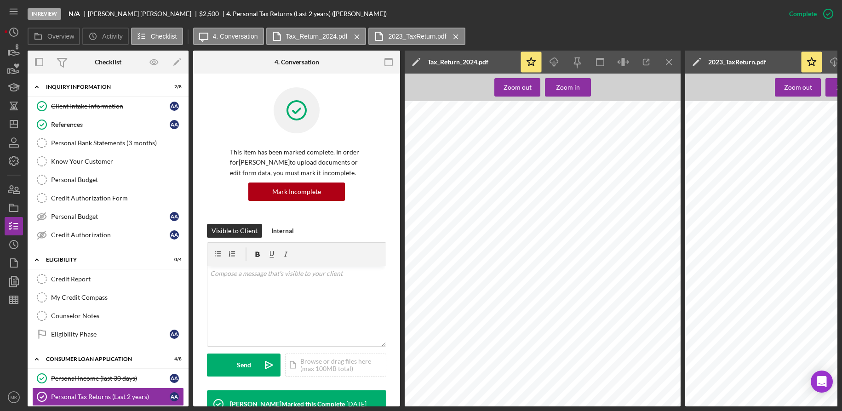
scroll to position [1058, 0]
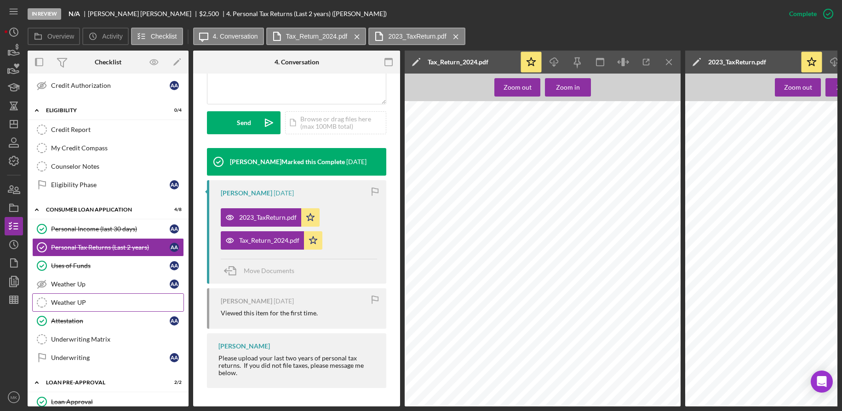
click at [69, 311] on link "Weather UP Weather UP" at bounding box center [108, 303] width 152 height 18
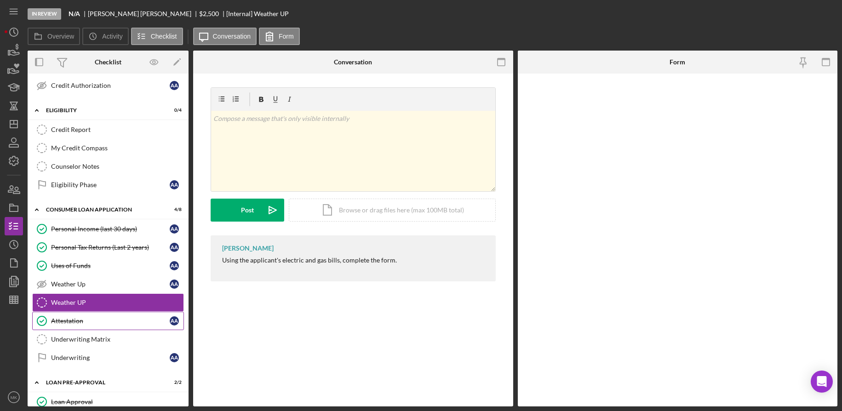
click at [67, 320] on div "Attestation" at bounding box center [110, 320] width 119 height 7
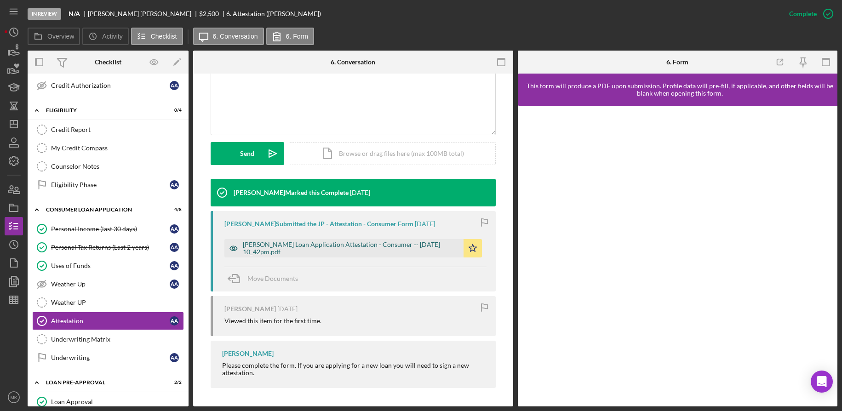
click at [300, 246] on div "Justine Petersen Loan Application Attestation - Consumer -- 2025-09-29 10_42pm.…" at bounding box center [351, 248] width 216 height 15
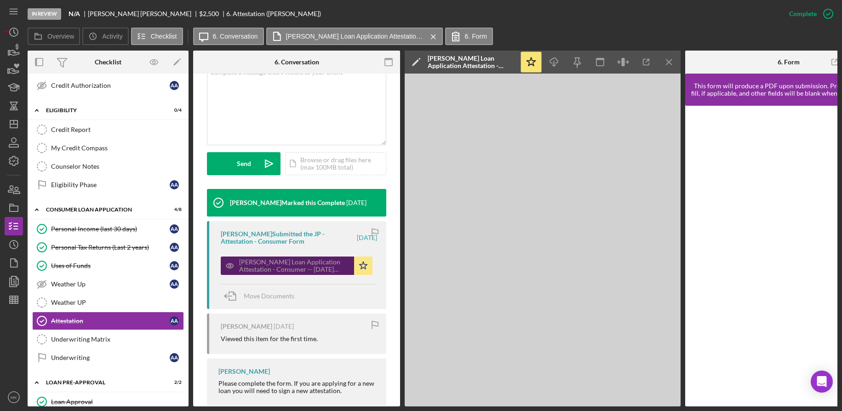
scroll to position [212, 0]
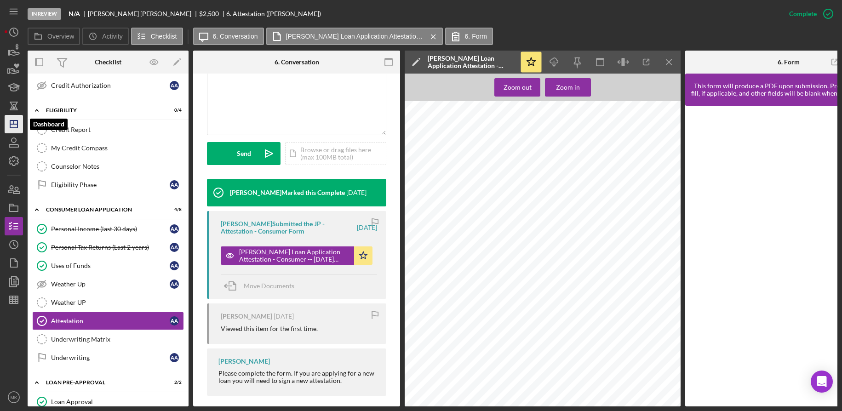
click at [7, 131] on icon "Icon/Dashboard" at bounding box center [13, 124] width 23 height 23
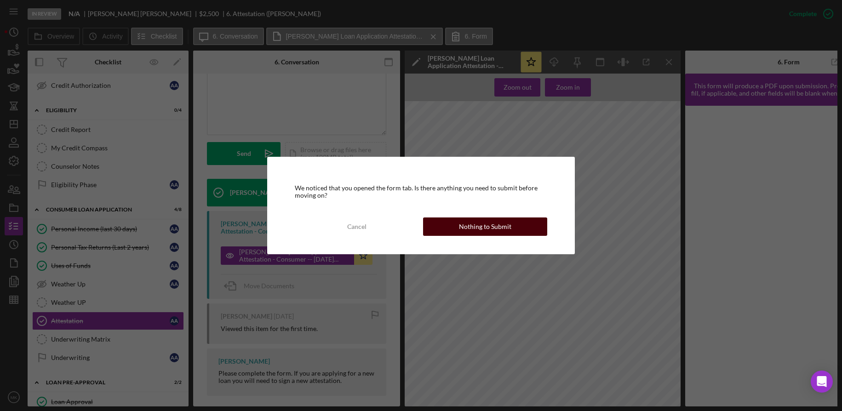
click at [466, 229] on div "Nothing to Submit" at bounding box center [485, 227] width 52 height 18
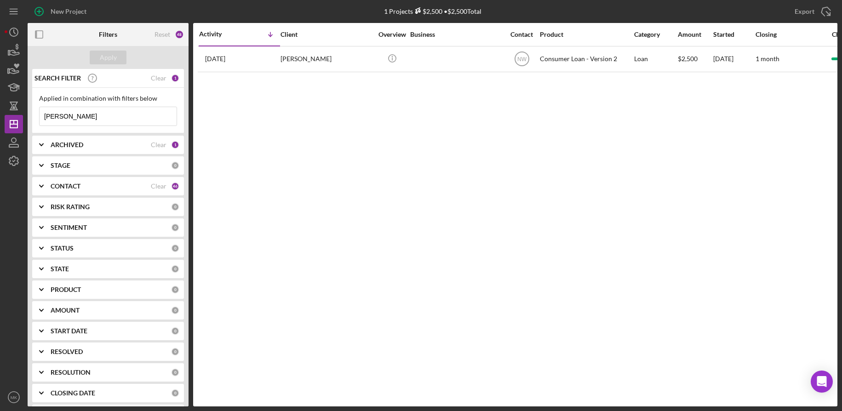
drag, startPoint x: 96, startPoint y: 111, endPoint x: 49, endPoint y: 106, distance: 46.7
click at [49, 106] on div "Applied in combination with filters below Abbas Icon/Menu Close" at bounding box center [108, 110] width 138 height 31
type input "A"
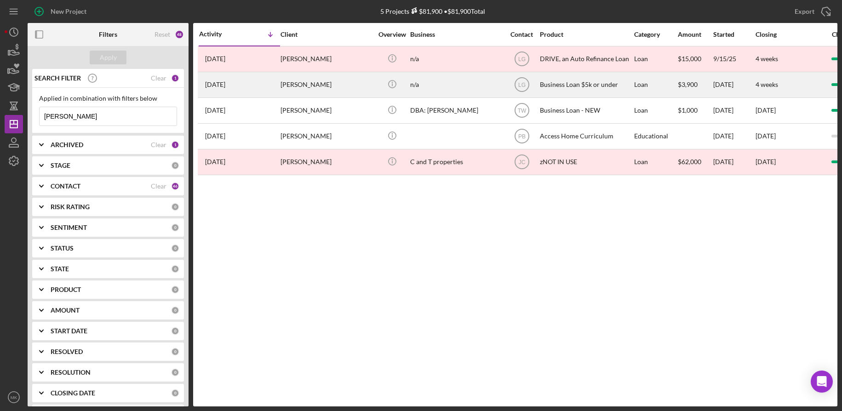
type input "Carter"
click at [328, 83] on div "Terron Carter" at bounding box center [327, 85] width 92 height 24
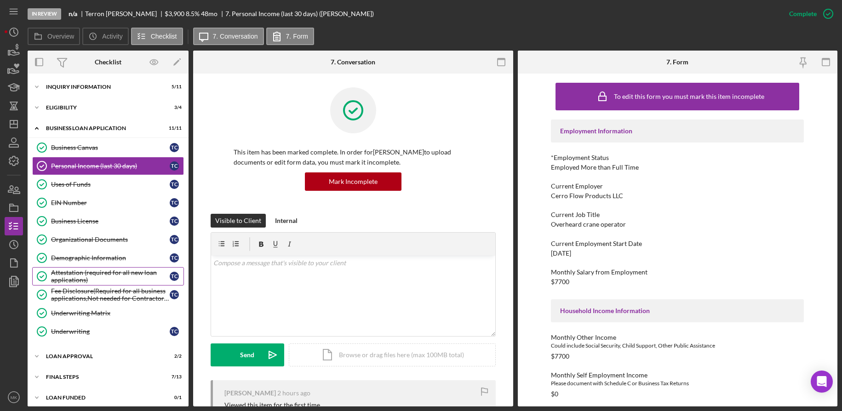
scroll to position [6, 0]
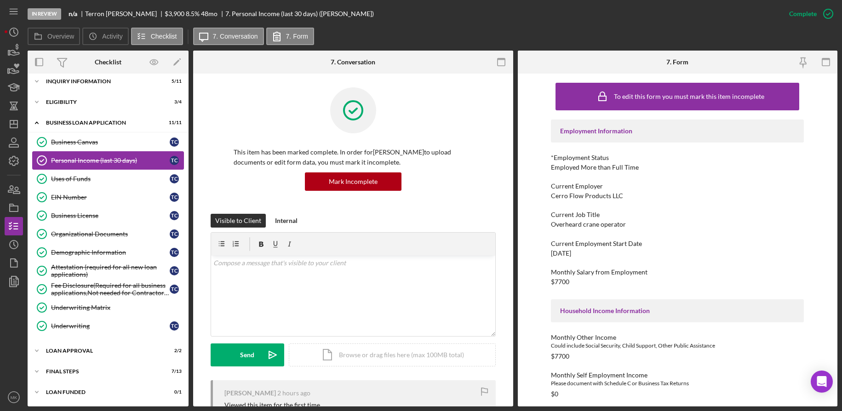
drag, startPoint x: 92, startPoint y: 181, endPoint x: 105, endPoint y: 163, distance: 21.7
click at [92, 181] on div "Uses of Funds" at bounding box center [110, 178] width 119 height 7
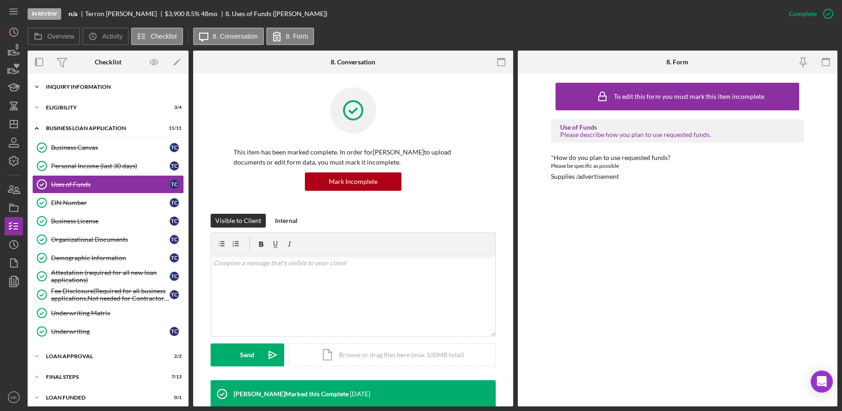
click at [91, 90] on div "Icon/Expander INQUIRY INFORMATION 5 / 11" at bounding box center [108, 87] width 161 height 18
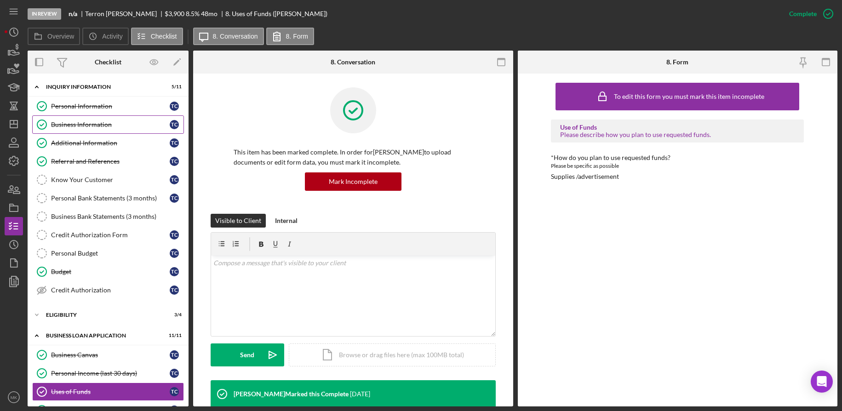
click at [89, 120] on link "Business Information Business Information T C" at bounding box center [108, 124] width 152 height 18
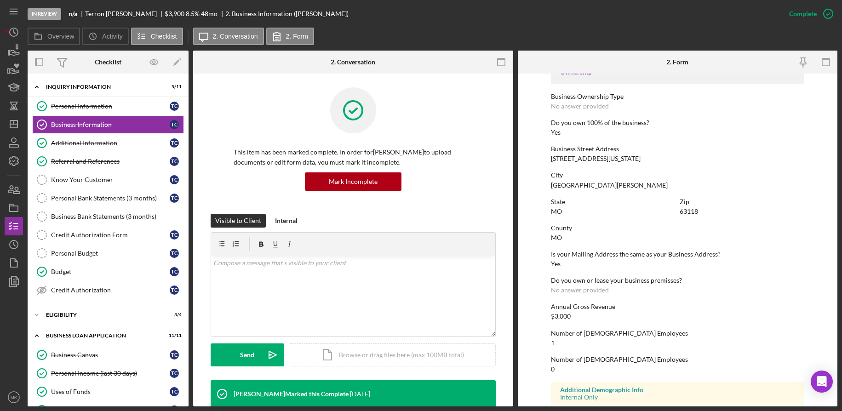
scroll to position [361, 0]
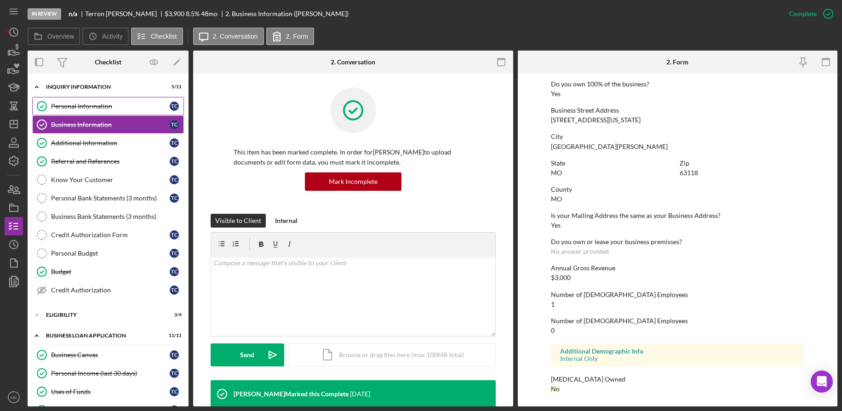
click at [88, 102] on link "Personal Information Personal Information T C" at bounding box center [108, 106] width 152 height 18
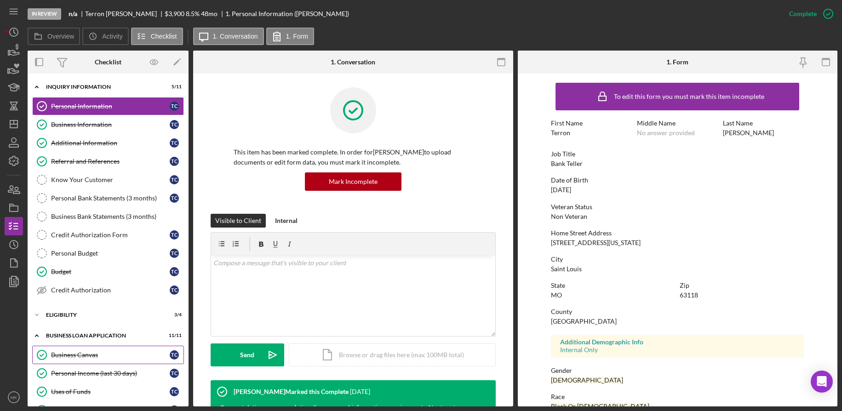
click at [97, 353] on div "Business Canvas" at bounding box center [110, 354] width 119 height 7
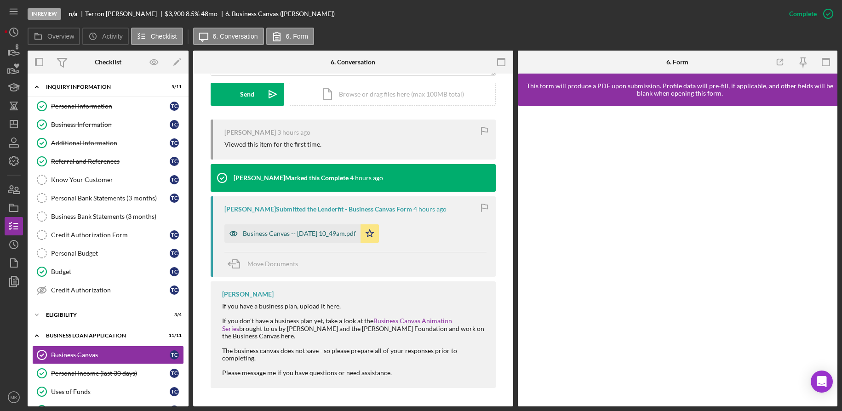
click at [271, 242] on div "Business Canvas -- 2025-10-03 10_49am.pdf" at bounding box center [292, 233] width 136 height 18
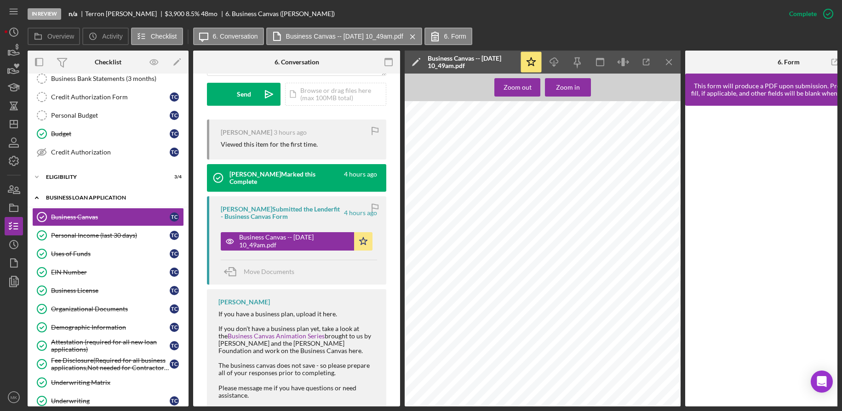
scroll to position [184, 0]
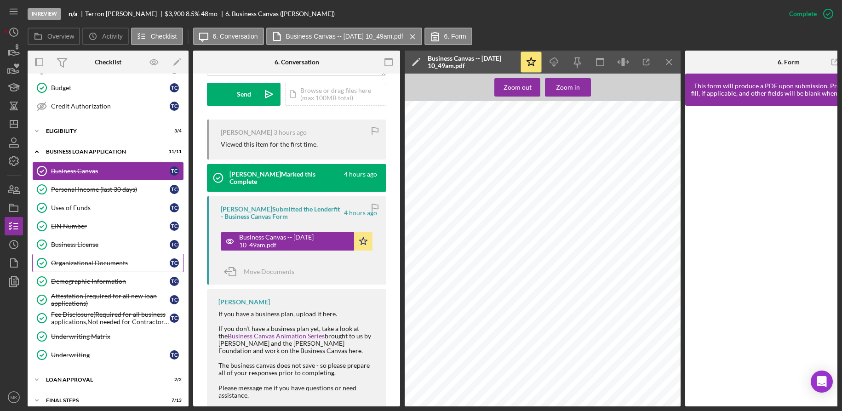
click at [76, 265] on div "Organizational Documents" at bounding box center [110, 262] width 119 height 7
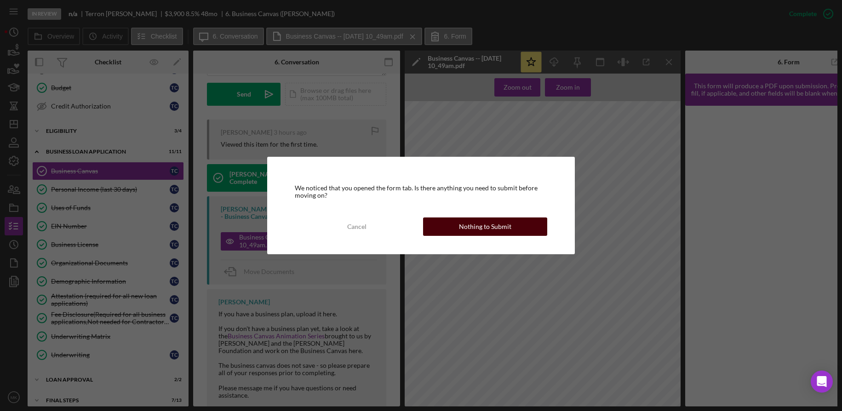
click at [509, 229] on div "Nothing to Submit" at bounding box center [485, 227] width 52 height 18
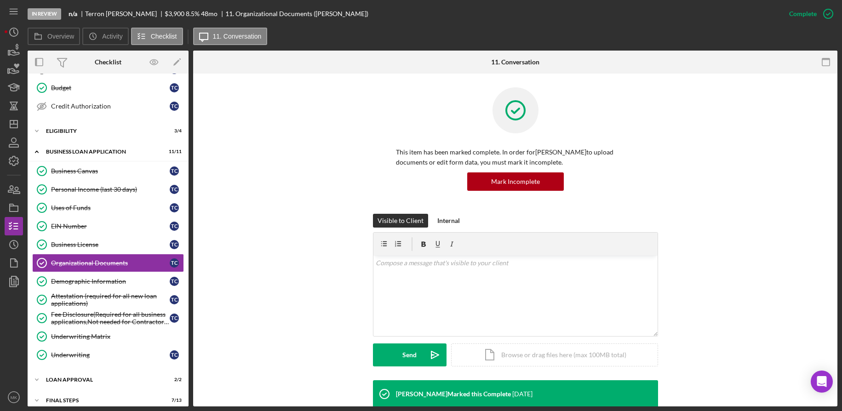
scroll to position [101, 0]
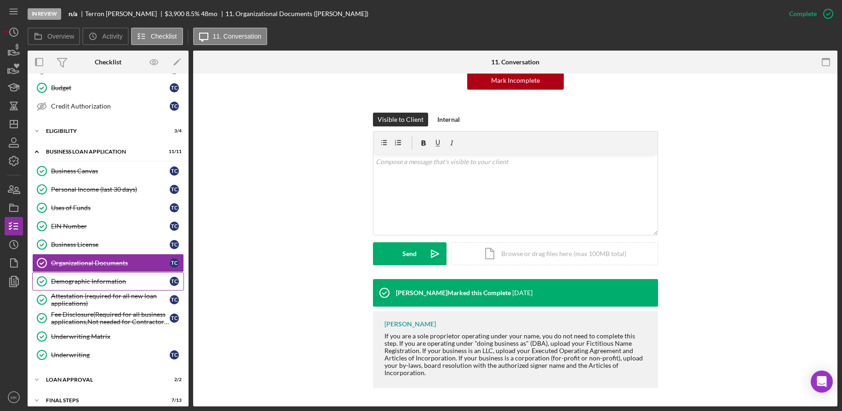
click at [88, 280] on div "Demographic Information" at bounding box center [110, 281] width 119 height 7
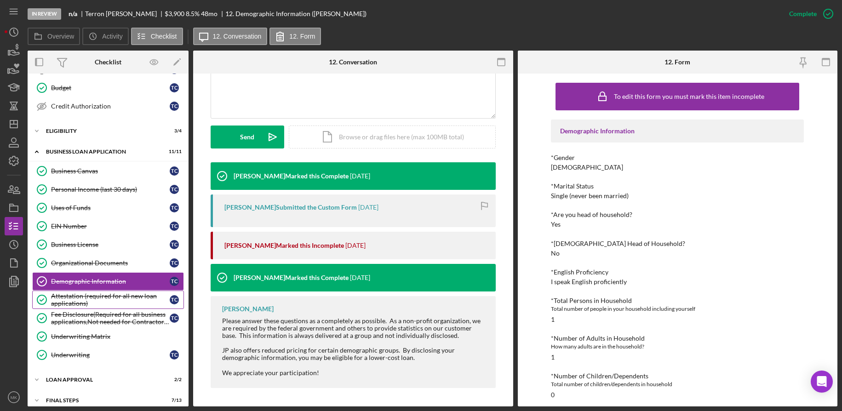
scroll to position [213, 0]
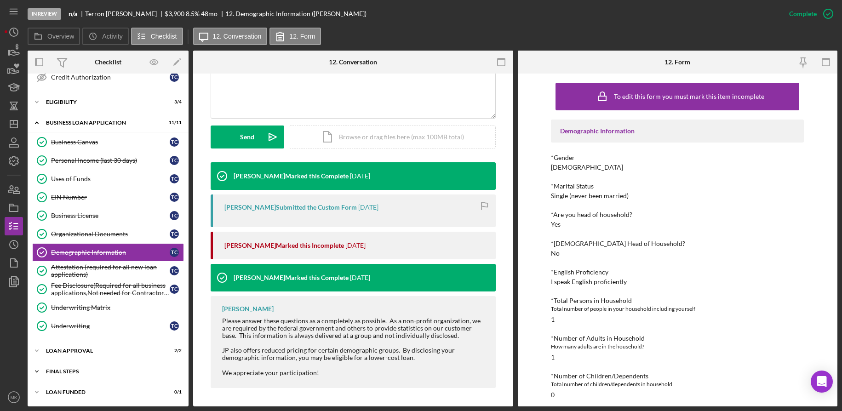
click at [65, 368] on div "Icon/Expander Final Steps 7 / 13" at bounding box center [108, 372] width 161 height 18
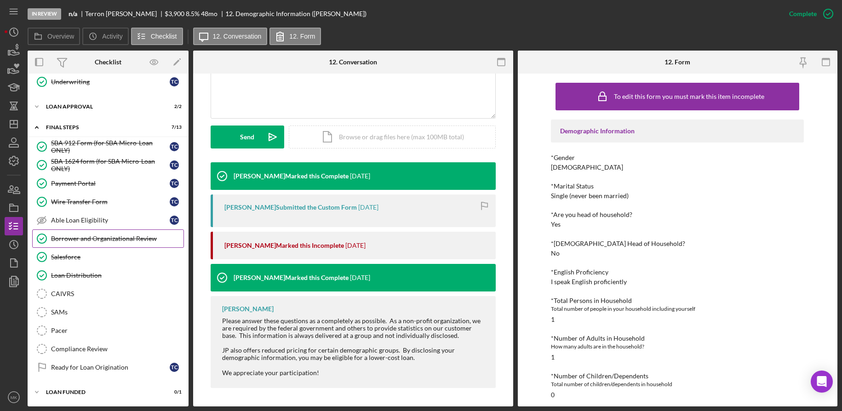
click at [95, 242] on div "Borrower and Organizational Review" at bounding box center [117, 238] width 132 height 7
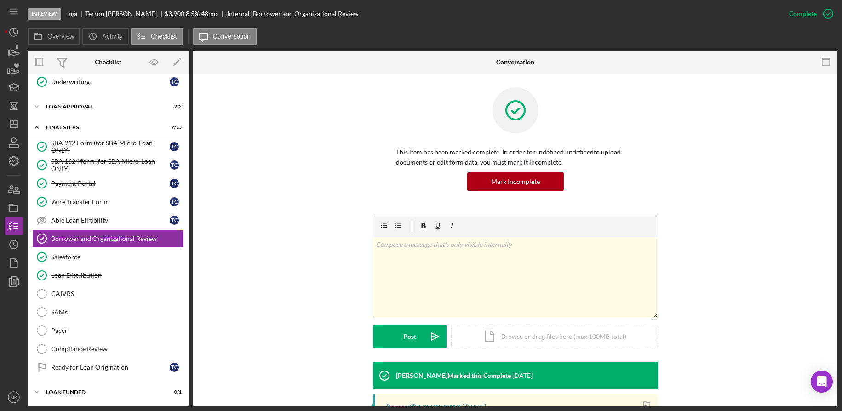
scroll to position [169, 0]
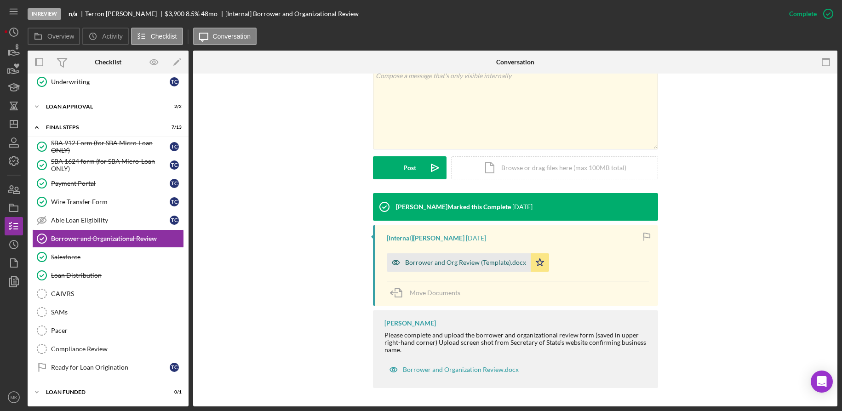
click at [433, 262] on div "Borrower and Org Review (Template).docx" at bounding box center [465, 262] width 121 height 7
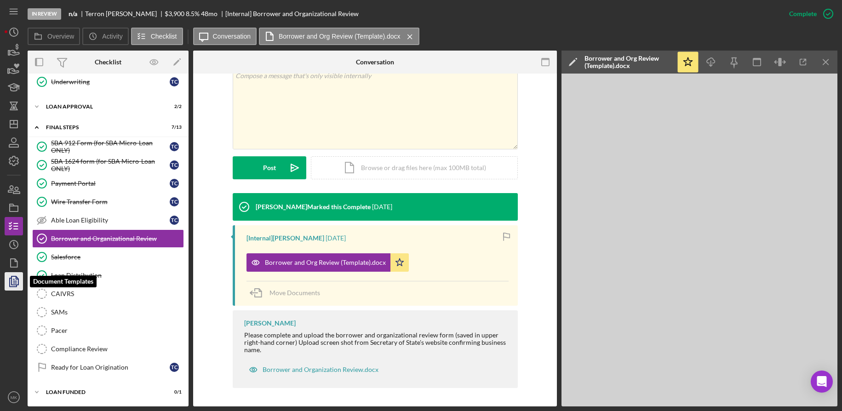
click at [13, 281] on icon "button" at bounding box center [14, 282] width 3 height 4
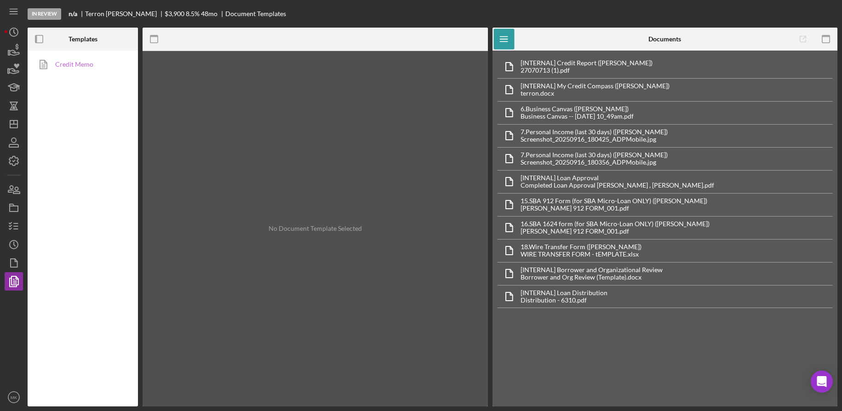
click at [71, 68] on link "Credit Memo" at bounding box center [80, 64] width 97 height 18
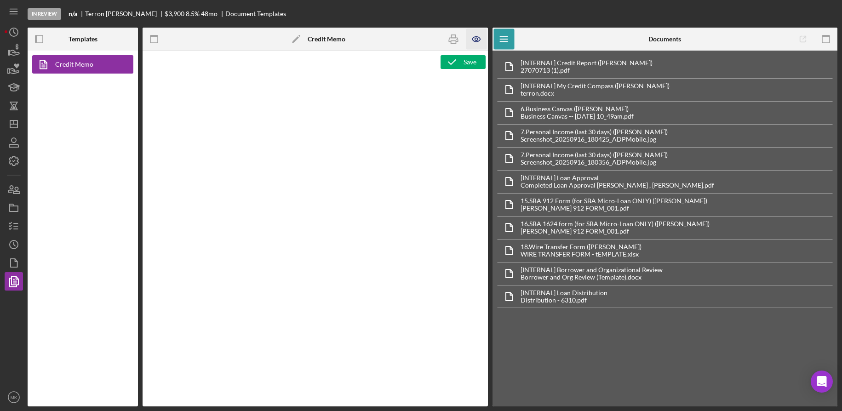
type textarea "<h1>Business Loan Risk Assessment</h1> <p>Loan Officer: &nbsp;<span id="Lender_…"
click at [476, 38] on icon "button" at bounding box center [476, 39] width 3 height 3
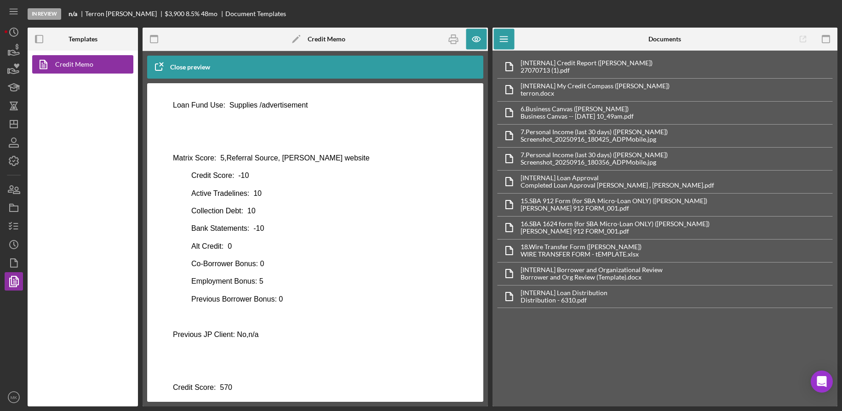
scroll to position [163, 0]
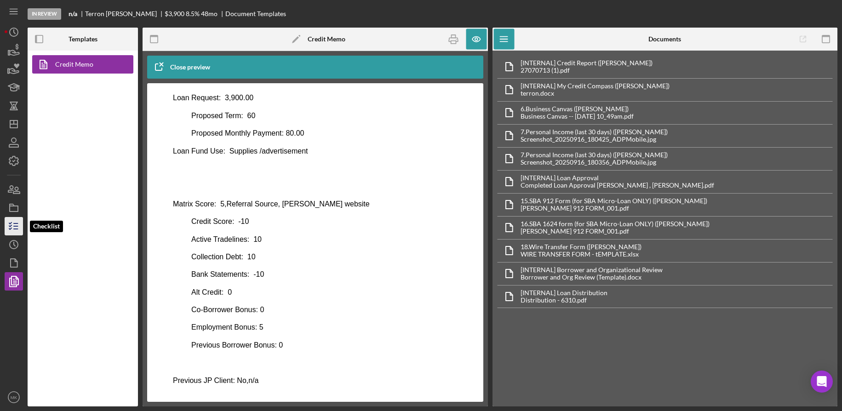
click at [9, 226] on icon "button" at bounding box center [13, 226] width 23 height 23
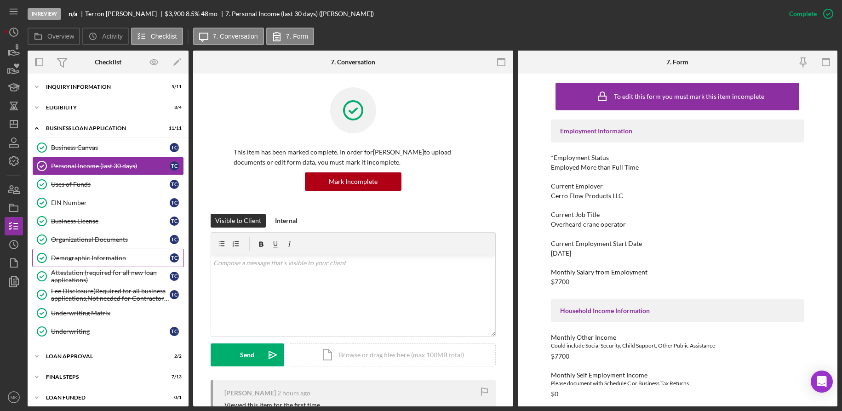
scroll to position [6, 0]
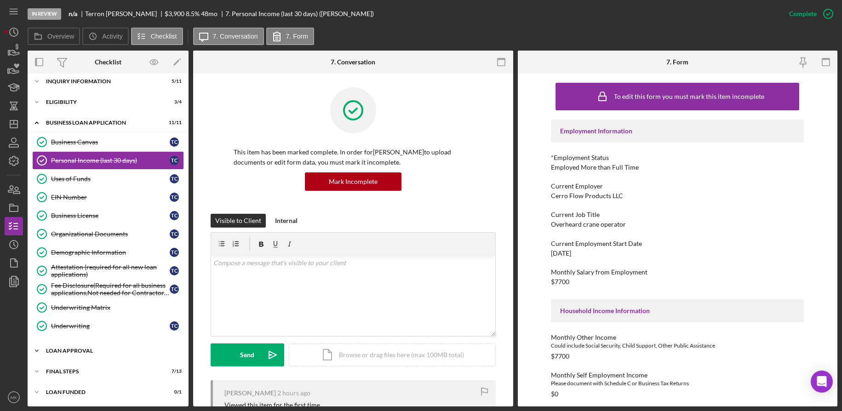
click at [89, 352] on div "Loan Approval" at bounding box center [111, 351] width 131 height 6
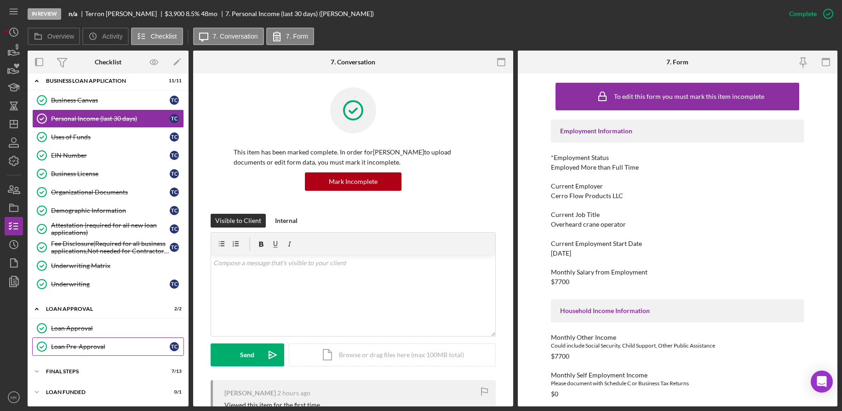
click at [87, 343] on div "Loan Pre-Approval" at bounding box center [110, 346] width 119 height 7
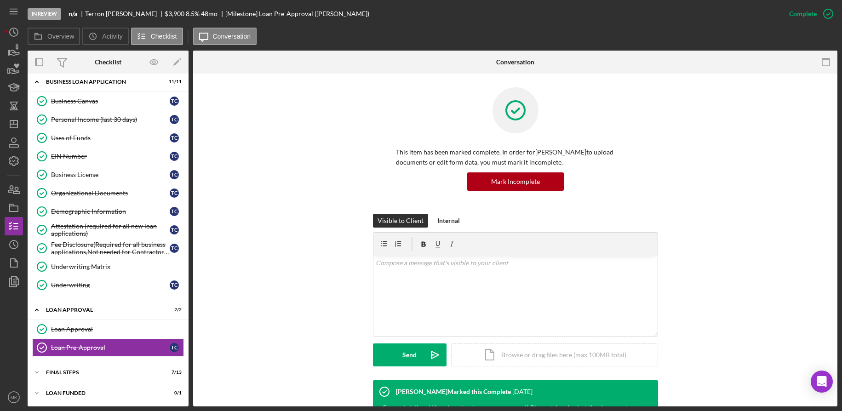
scroll to position [104, 0]
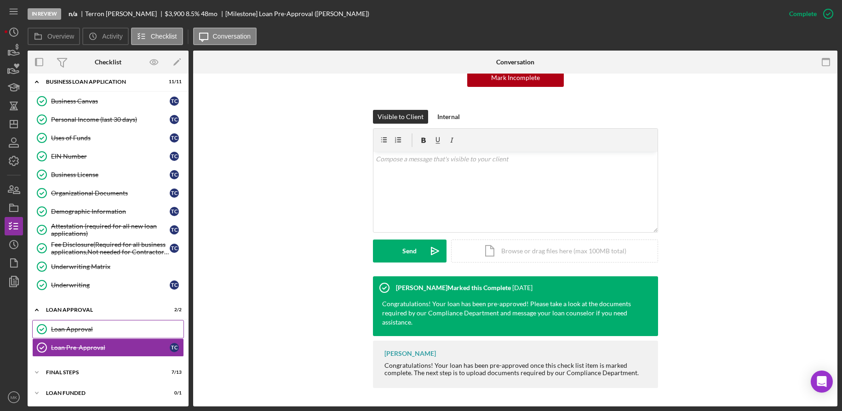
click at [94, 337] on link "Loan Approval Loan Approval" at bounding box center [108, 329] width 152 height 18
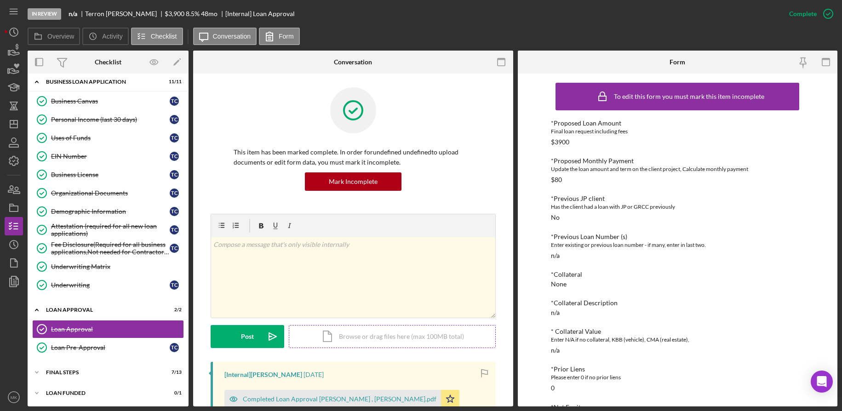
scroll to position [258, 0]
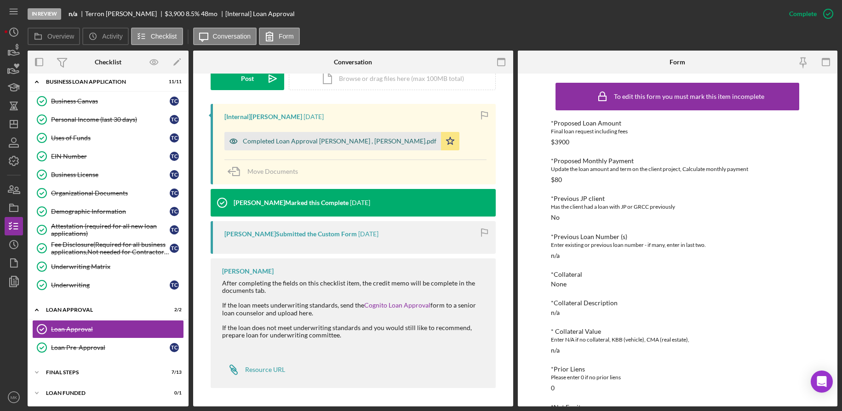
click at [326, 142] on div "Completed Loan Approval Gandy, LaTrisha , Terron Carter.pdf" at bounding box center [340, 141] width 194 height 7
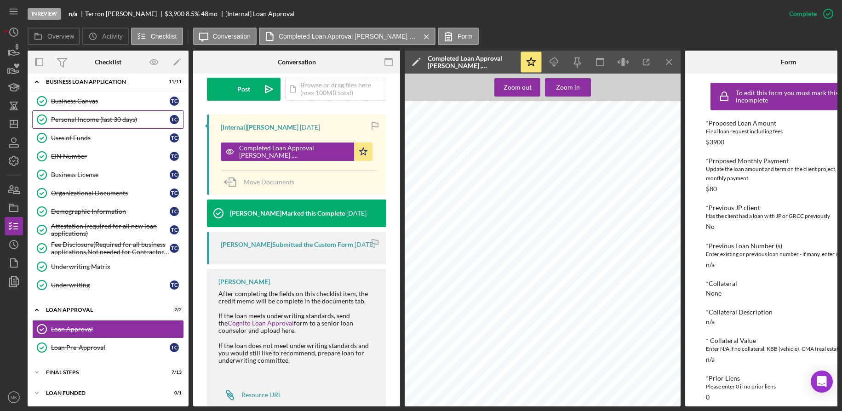
scroll to position [0, 0]
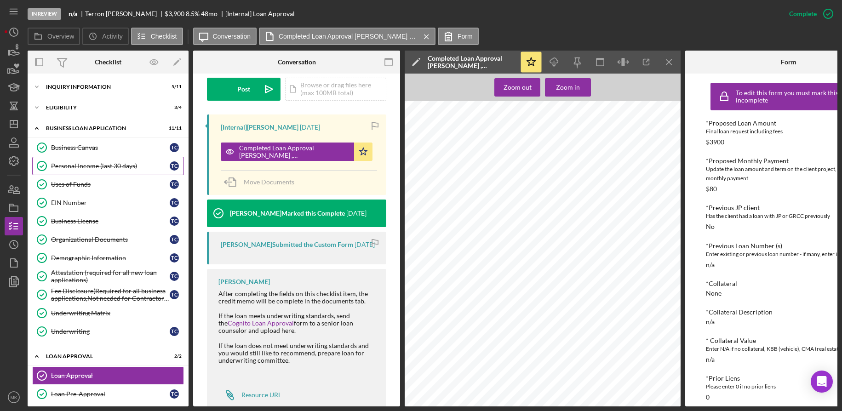
click at [92, 167] on div "Personal Income (last 30 days)" at bounding box center [110, 165] width 119 height 7
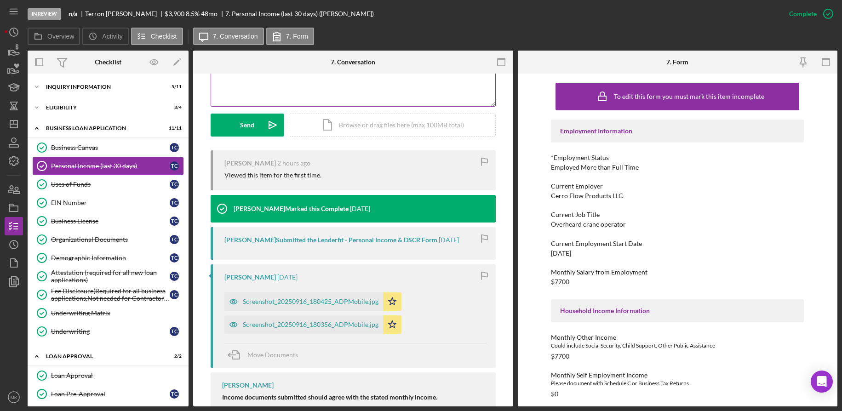
scroll to position [276, 0]
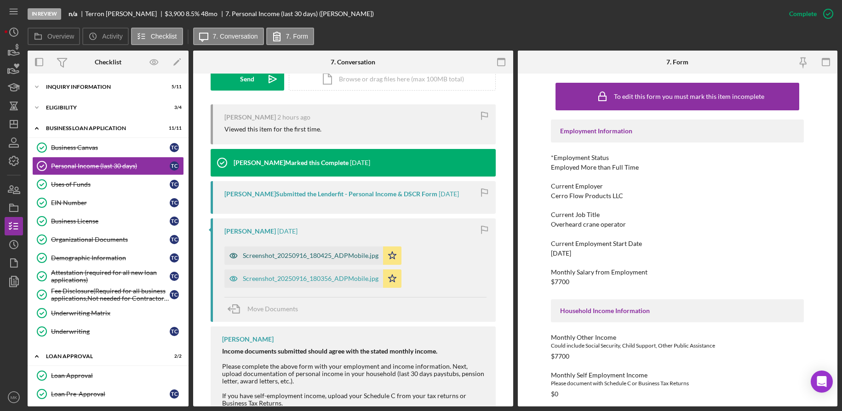
click at [296, 257] on div "Screenshot_20250916_180425_ADPMobile.jpg" at bounding box center [311, 255] width 136 height 7
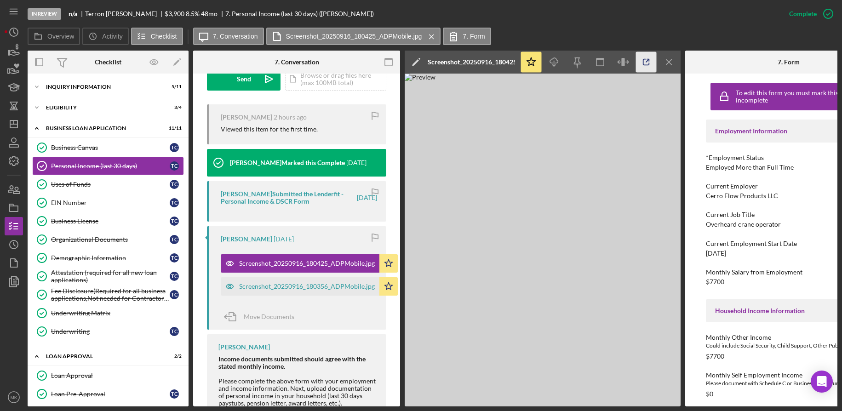
click at [645, 61] on icon "button" at bounding box center [646, 62] width 21 height 21
click at [295, 286] on div "Screenshot_20250916_180356_ADPMobile.jpg" at bounding box center [307, 286] width 136 height 7
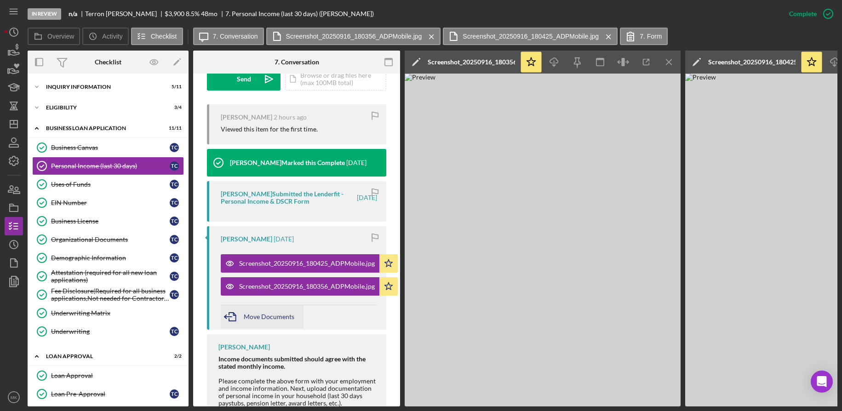
scroll to position [371, 0]
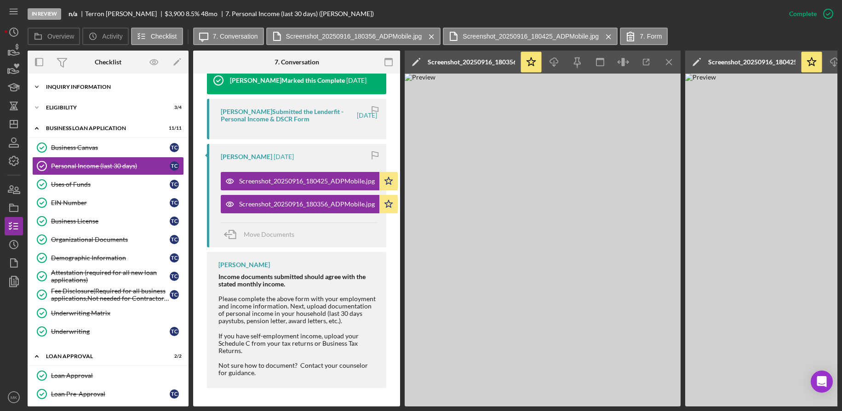
click at [80, 89] on div "INQUIRY INFORMATION" at bounding box center [111, 87] width 131 height 6
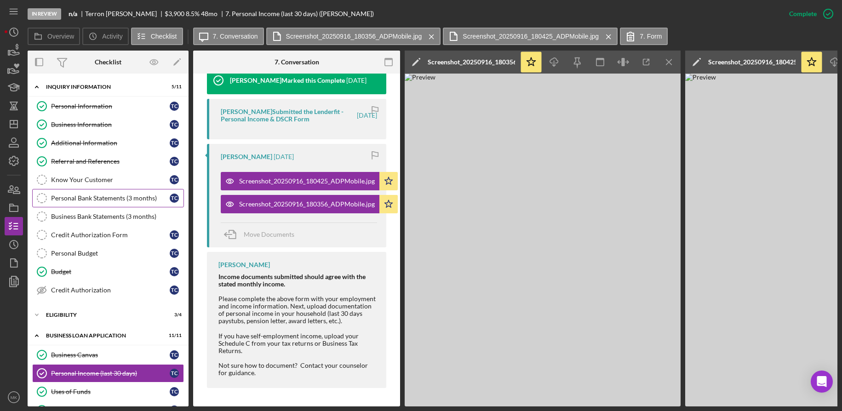
click at [102, 193] on link "Personal Bank Statements (3 months) Personal Bank Statements (3 months) T C" at bounding box center [108, 198] width 152 height 18
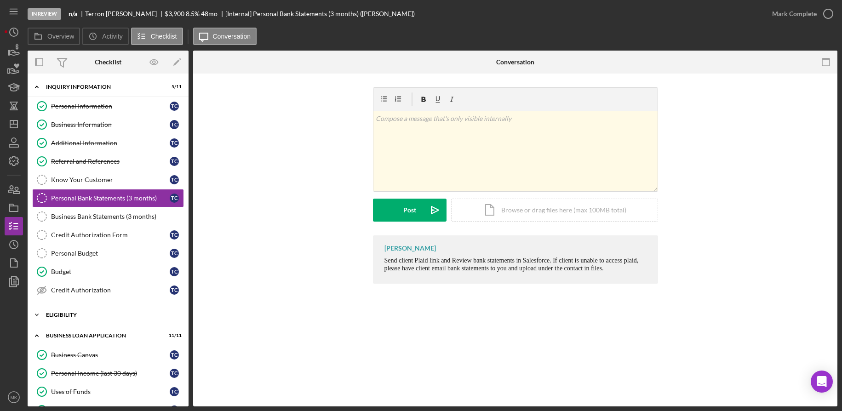
click at [76, 311] on div "Icon/Expander Eligibility 3 / 4" at bounding box center [108, 315] width 161 height 18
click at [72, 287] on div "Credit Authorization" at bounding box center [110, 290] width 119 height 7
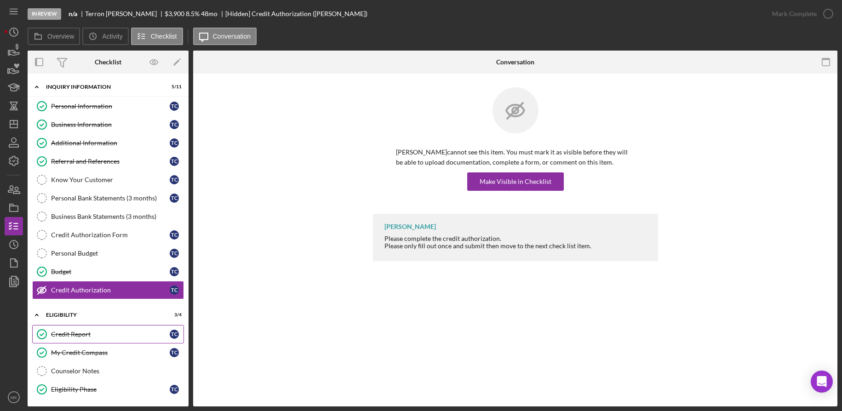
click at [103, 337] on div "Credit Report" at bounding box center [110, 334] width 119 height 7
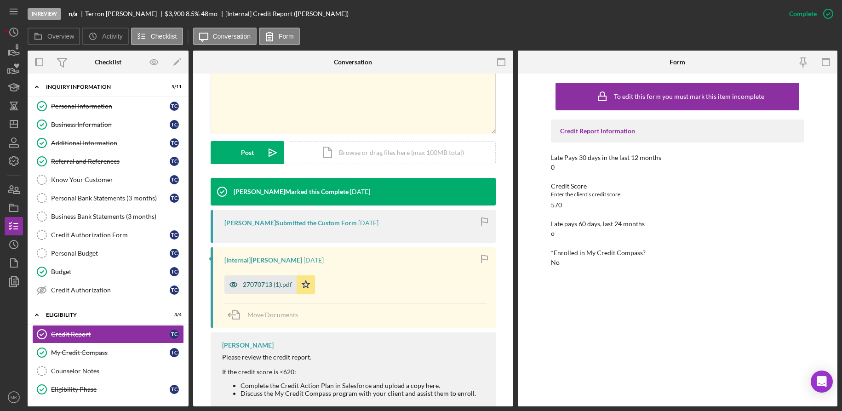
click at [249, 286] on div "27070713 (1).pdf" at bounding box center [267, 284] width 49 height 7
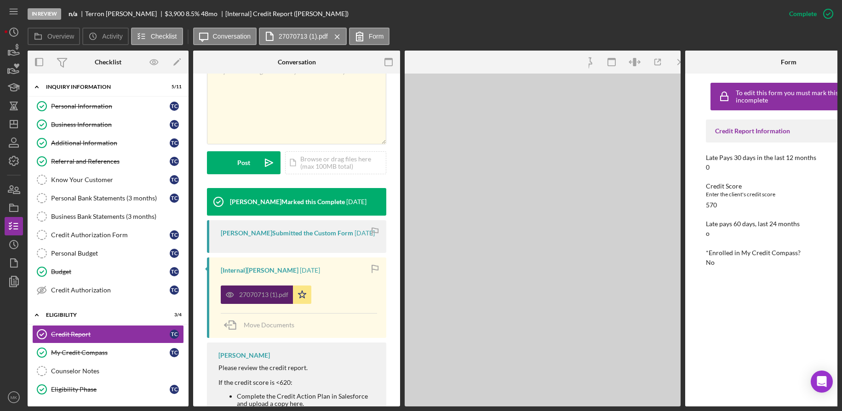
scroll to position [194, 0]
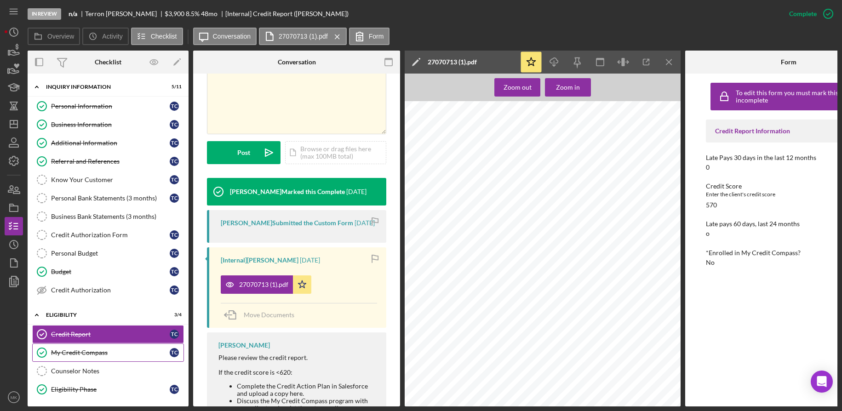
click at [91, 352] on div "My Credit Compass" at bounding box center [110, 352] width 119 height 7
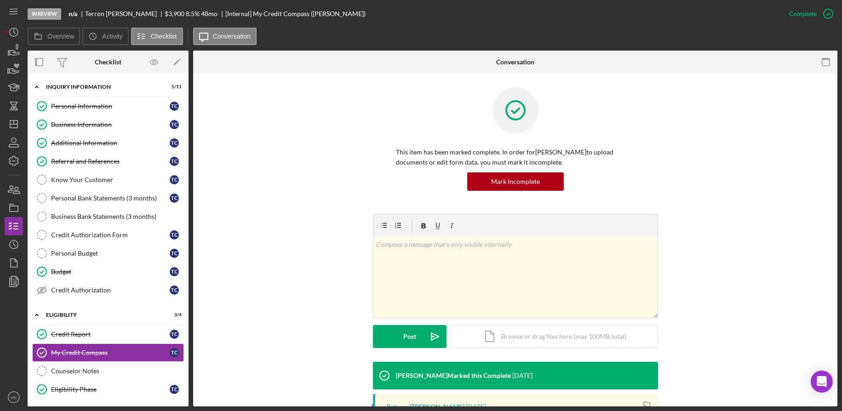
scroll to position [161, 0]
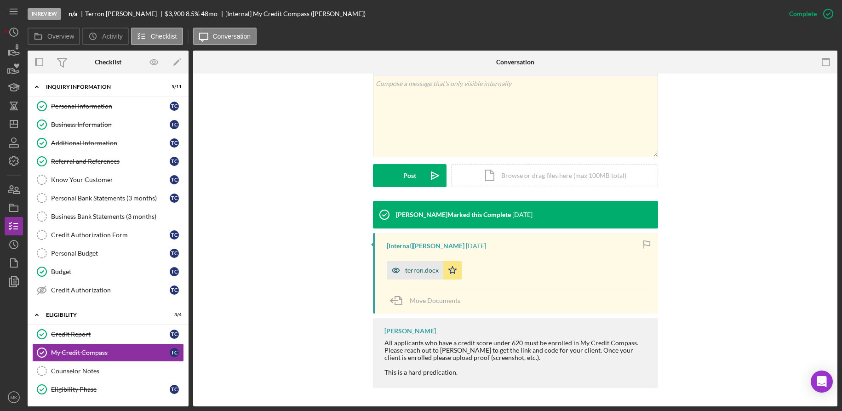
click at [402, 272] on icon "button" at bounding box center [396, 270] width 18 height 18
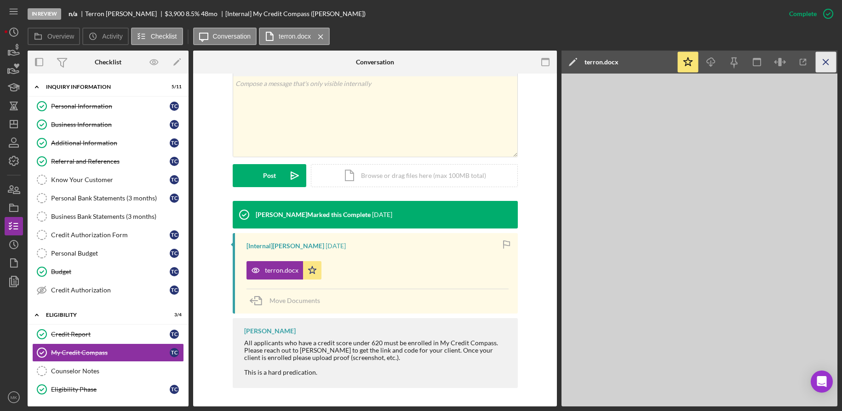
click at [827, 62] on line "button" at bounding box center [825, 61] width 5 height 5
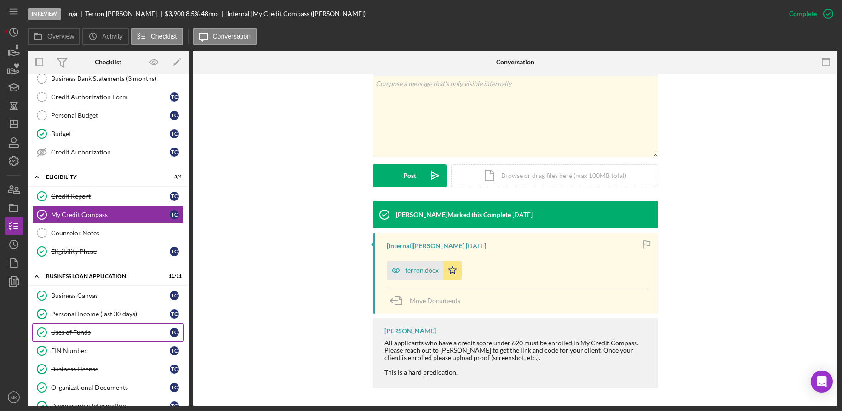
scroll to position [276, 0]
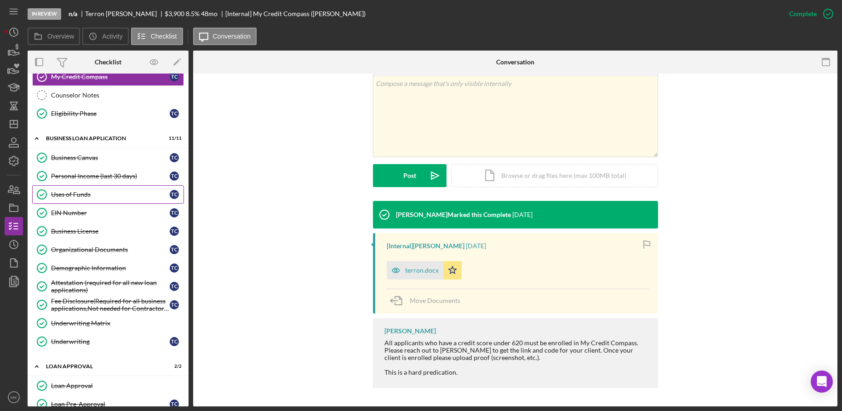
click at [88, 197] on div "Uses of Funds" at bounding box center [110, 194] width 119 height 7
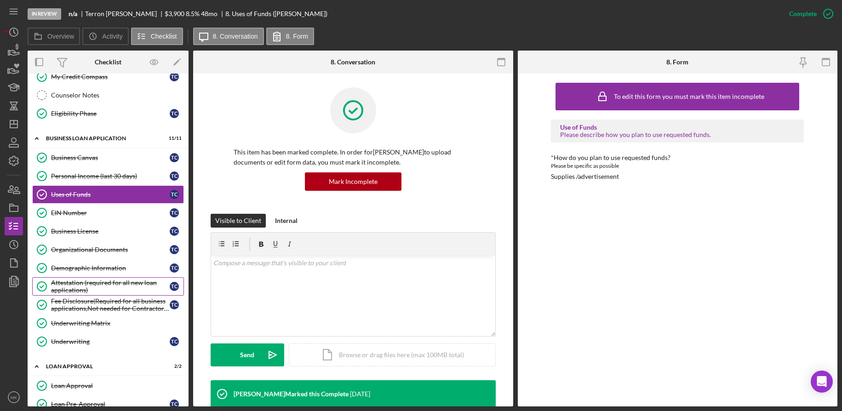
click at [72, 291] on div "Attestation (required for all new loan applications)" at bounding box center [110, 286] width 119 height 15
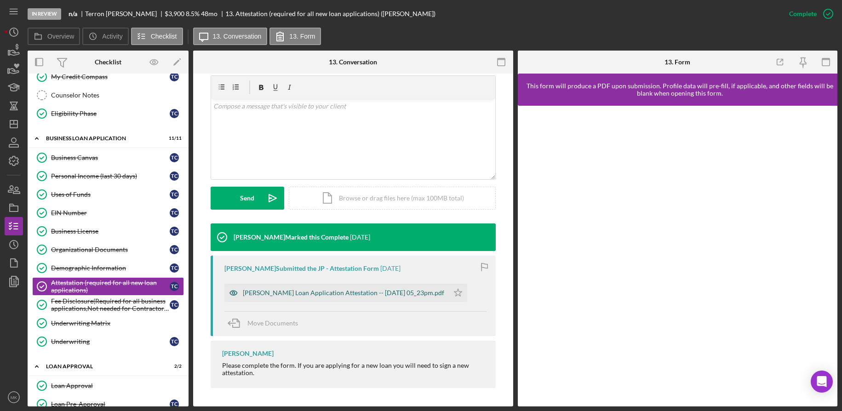
click at [313, 290] on div "Justine Petersen Loan Application Attestation -- 2025-09-29 05_23pm.pdf" at bounding box center [343, 292] width 201 height 7
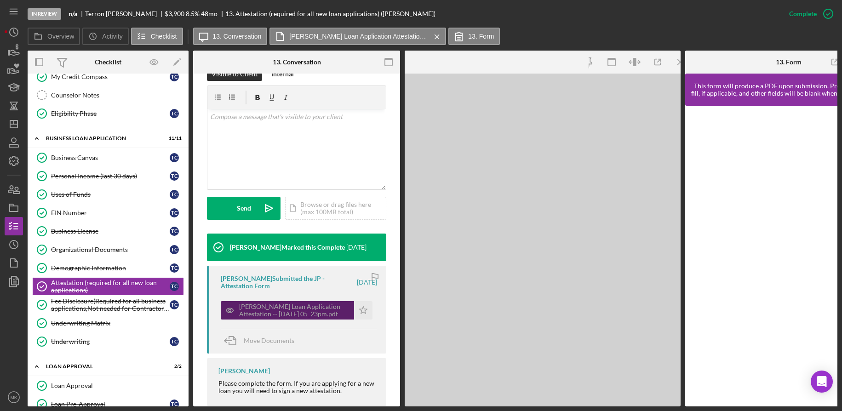
scroll to position [167, 0]
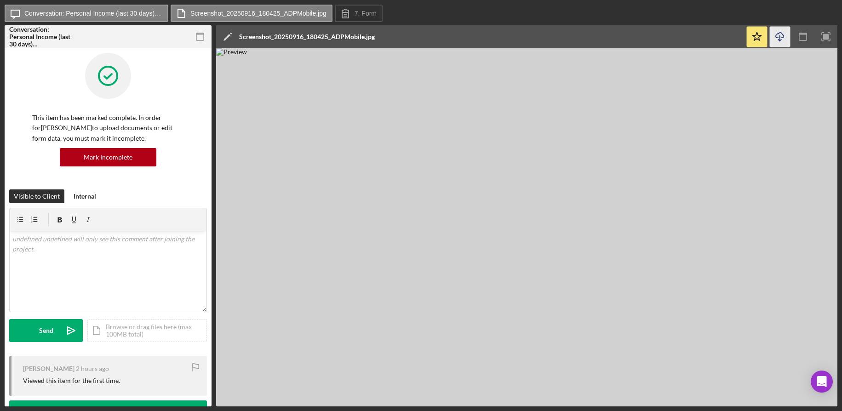
click at [780, 40] on line "button" at bounding box center [780, 37] width 0 height 5
